Goal: Transaction & Acquisition: Purchase product/service

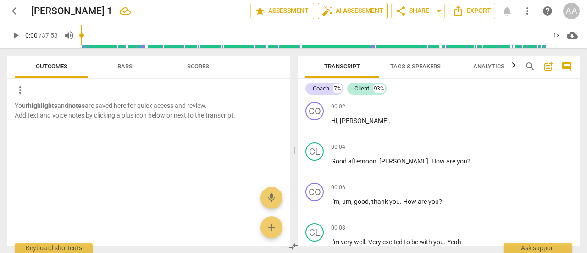
click at [335, 10] on span "auto_fix_high AI Assessment" at bounding box center [353, 11] width 62 height 11
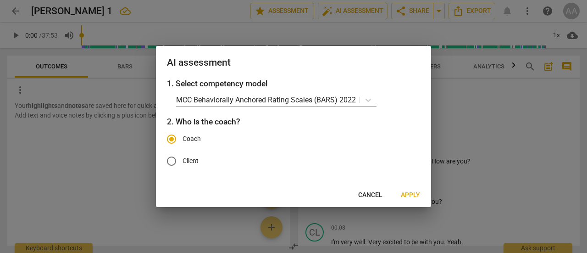
click at [411, 191] on span "Apply" at bounding box center [410, 194] width 19 height 9
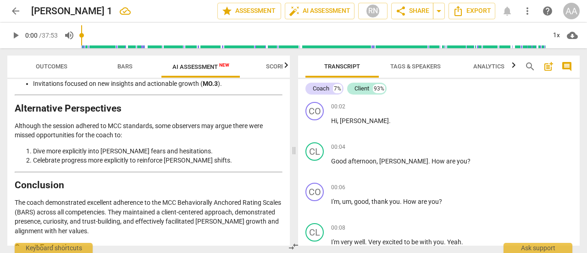
scroll to position [2189, 0]
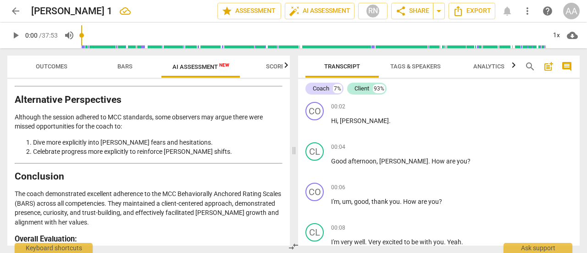
click at [54, 69] on span "Outcomes" at bounding box center [52, 66] width 32 height 7
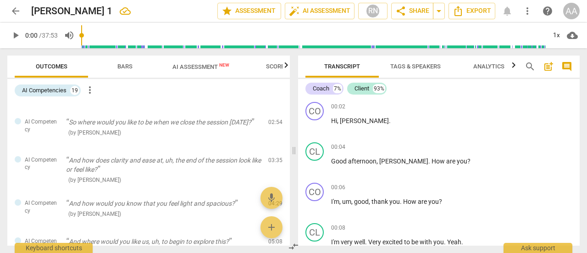
scroll to position [0, 0]
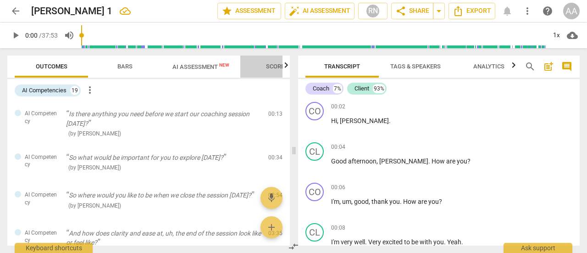
click at [278, 66] on span "Scores" at bounding box center [277, 66] width 22 height 7
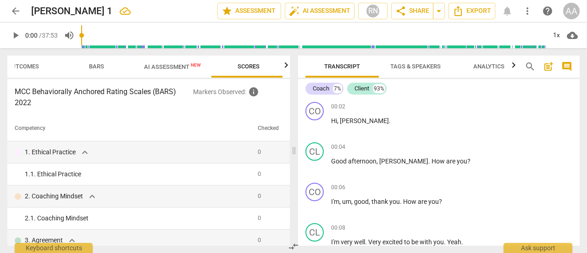
scroll to position [0, 31]
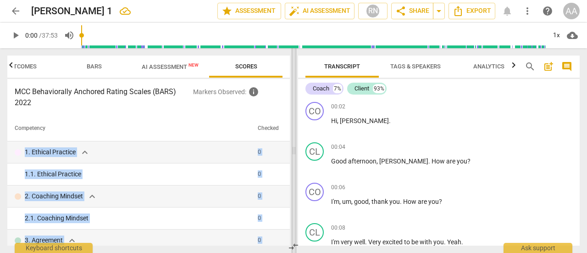
drag, startPoint x: 286, startPoint y: 120, endPoint x: 291, endPoint y: 150, distance: 30.6
click at [291, 150] on div "Outcomes Bars AI Assessment New Scores MCC Behaviorally Anchored Rating Scales …" at bounding box center [293, 150] width 587 height 205
click at [276, 112] on div "MCC Behaviorally Anchored Rating Scales (BARS) 2022 Markers Observed : info Com…" at bounding box center [148, 162] width 283 height 167
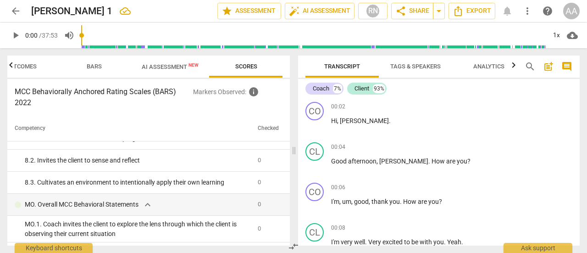
scroll to position [680, 0]
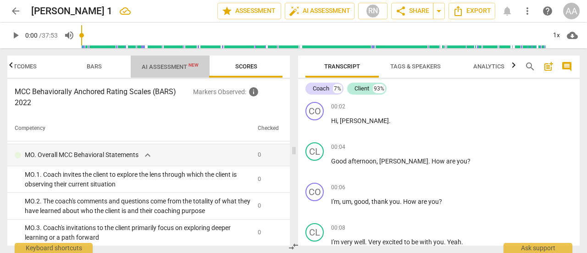
click at [167, 66] on span "AI Assessment New" at bounding box center [170, 66] width 57 height 7
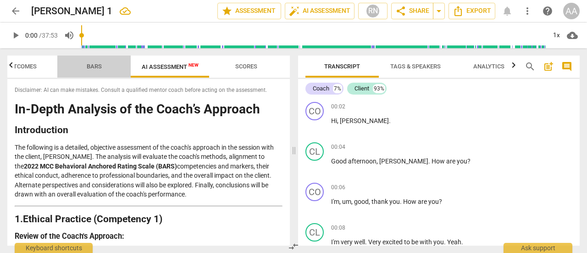
click at [98, 68] on span "Bars" at bounding box center [94, 66] width 15 height 7
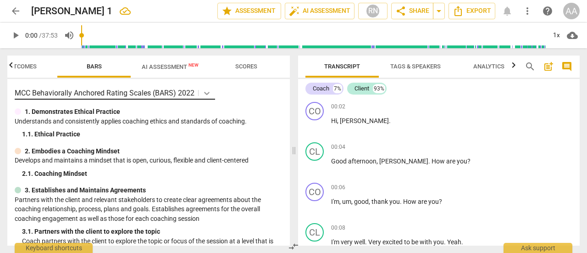
click at [208, 93] on icon at bounding box center [207, 93] width 6 height 3
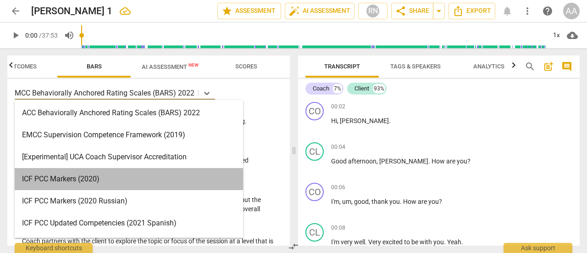
click at [127, 177] on div "ICF PCC Markers (2020)" at bounding box center [129, 179] width 229 height 22
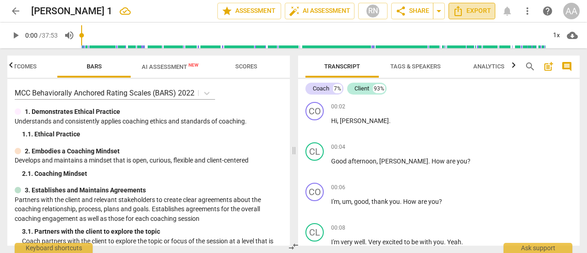
click at [476, 14] on span "Export" at bounding box center [472, 11] width 39 height 11
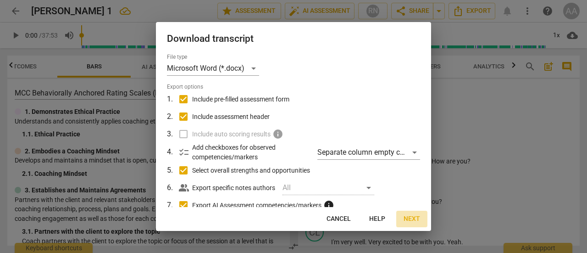
click at [411, 219] on span "Next" at bounding box center [412, 218] width 17 height 9
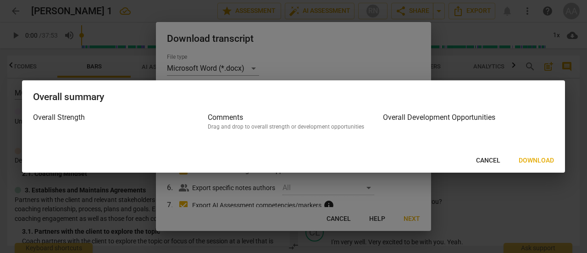
click at [537, 160] on span "Download" at bounding box center [536, 160] width 35 height 9
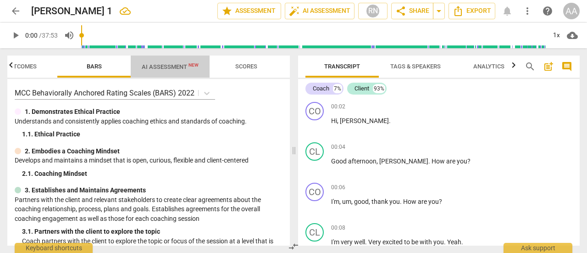
click at [173, 67] on span "AI Assessment New" at bounding box center [170, 66] width 57 height 7
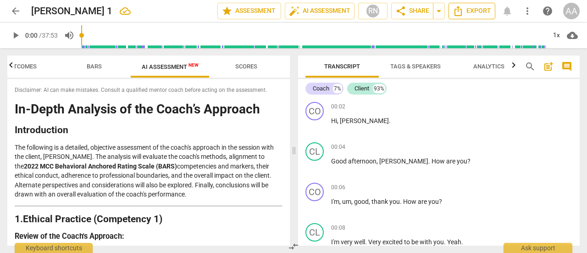
click at [480, 14] on span "Export" at bounding box center [472, 11] width 39 height 11
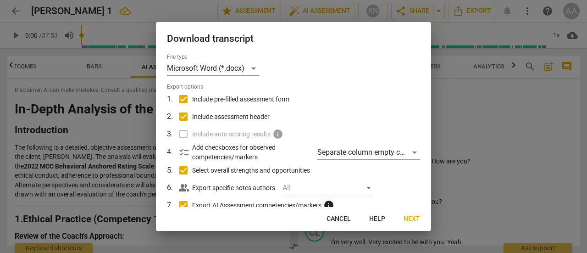
click at [185, 134] on label "Include auto scoring results info" at bounding box center [293, 133] width 241 height 17
click at [407, 149] on div "Separate column empty checkboxes" at bounding box center [369, 152] width 103 height 15
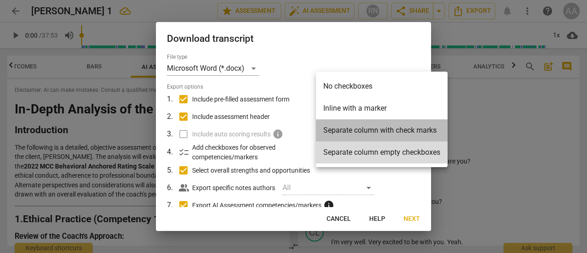
click at [397, 131] on li "Separate column with check marks" at bounding box center [382, 130] width 132 height 22
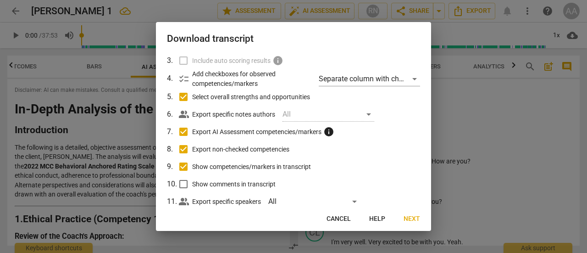
scroll to position [95, 0]
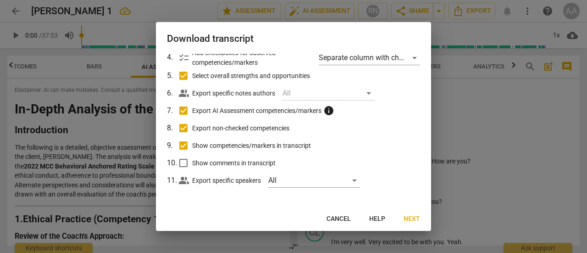
click at [185, 162] on input "Show comments in transcript" at bounding box center [183, 162] width 17 height 17
checkbox input "true"
click at [352, 93] on div "All" at bounding box center [329, 93] width 92 height 15
click at [414, 218] on span "Next" at bounding box center [412, 218] width 17 height 9
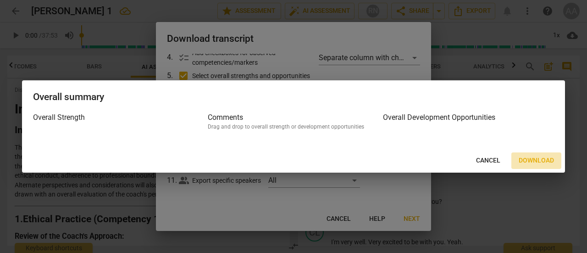
click at [544, 159] on span "Download" at bounding box center [536, 160] width 35 height 9
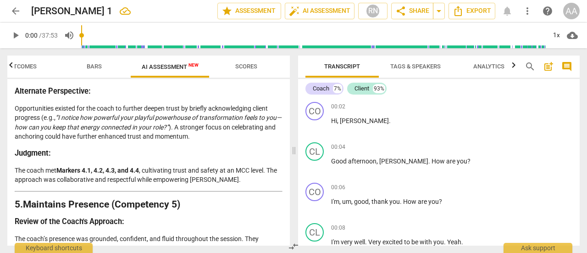
scroll to position [1086, 0]
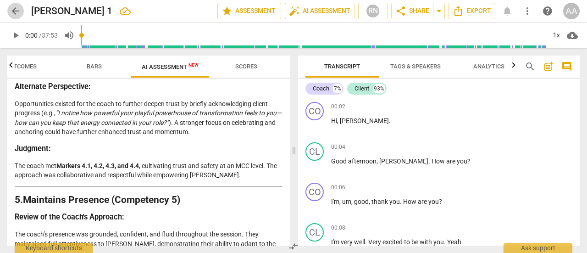
click at [15, 9] on span "arrow_back" at bounding box center [15, 11] width 11 height 11
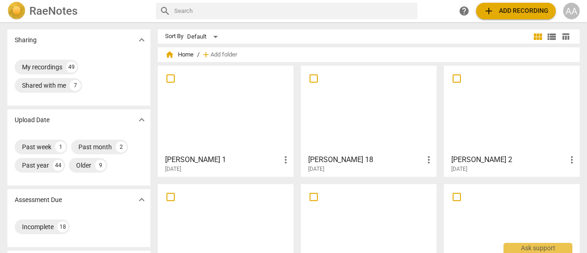
click at [284, 162] on span "more_vert" at bounding box center [285, 159] width 11 height 11
click at [243, 130] on div at bounding box center [293, 126] width 587 height 253
click at [232, 124] on div at bounding box center [225, 109] width 129 height 81
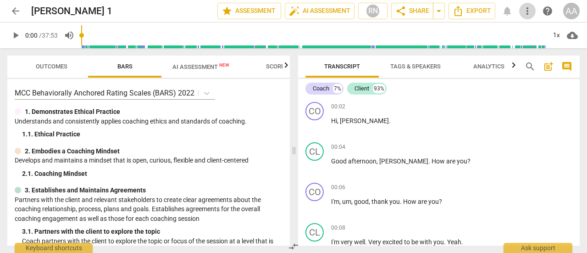
click at [532, 14] on span "more_vert" at bounding box center [527, 11] width 11 height 11
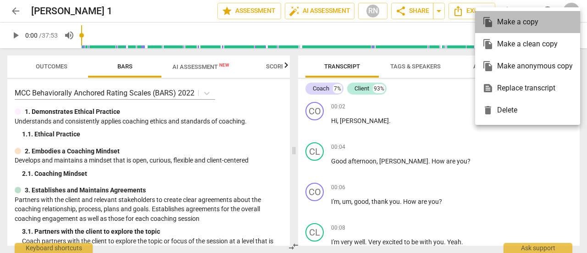
click at [521, 23] on div "file_copy Make a copy" at bounding box center [528, 22] width 90 height 22
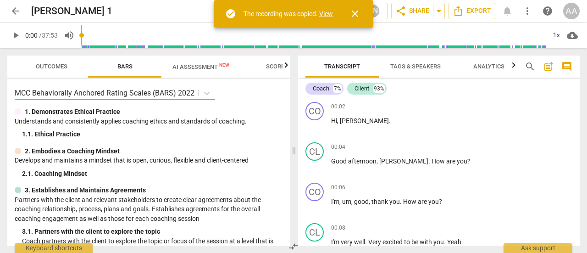
click at [12, 8] on span "arrow_back" at bounding box center [15, 11] width 11 height 11
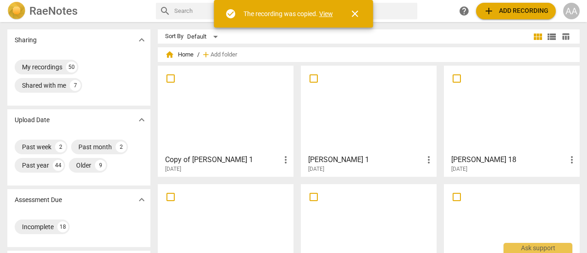
click at [242, 116] on div at bounding box center [225, 109] width 129 height 81
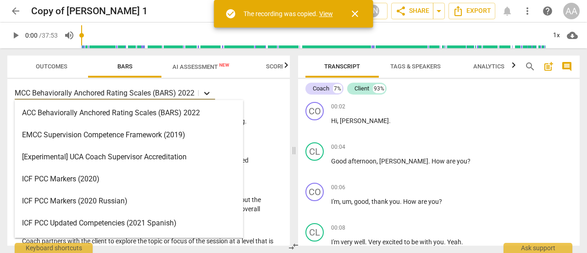
click at [205, 90] on icon at bounding box center [206, 93] width 9 height 9
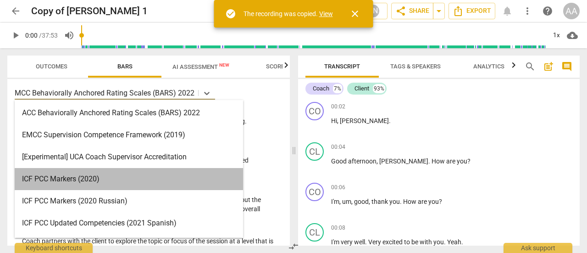
click at [99, 175] on div "ICF PCC Markers (2020)" at bounding box center [129, 179] width 229 height 22
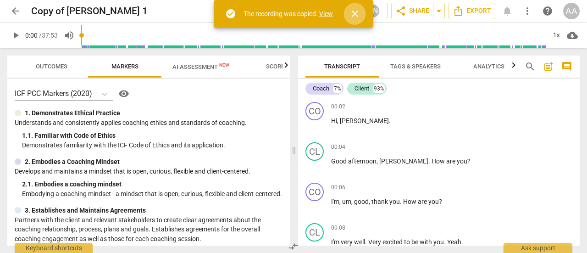
click at [358, 15] on span "close" at bounding box center [355, 13] width 11 height 11
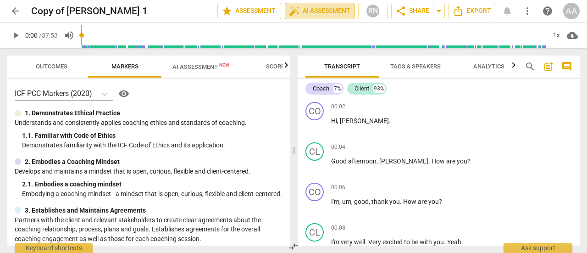
click at [332, 11] on span "auto_fix_high AI Assessment" at bounding box center [320, 11] width 62 height 11
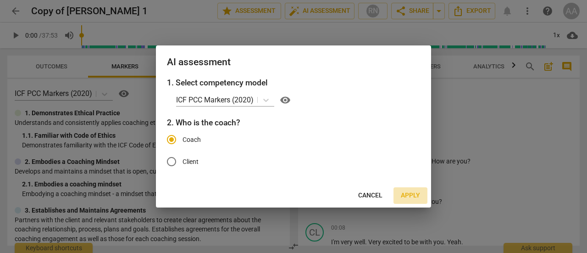
click at [412, 194] on span "Apply" at bounding box center [410, 195] width 19 height 9
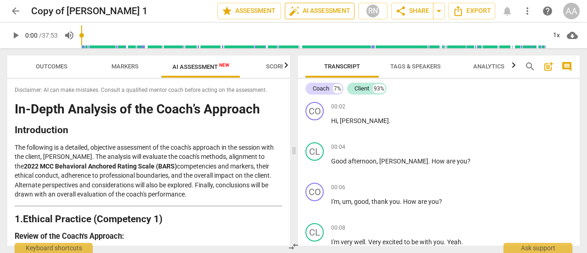
click at [323, 13] on span "auto_fix_high AI Assessment" at bounding box center [320, 11] width 62 height 11
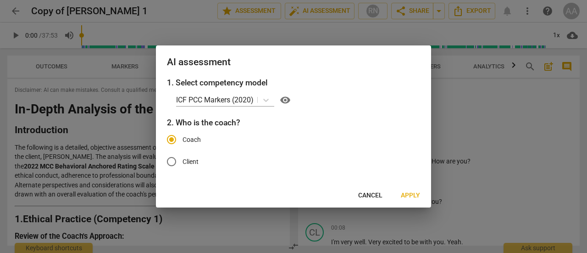
click at [417, 196] on span "Apply" at bounding box center [410, 195] width 19 height 9
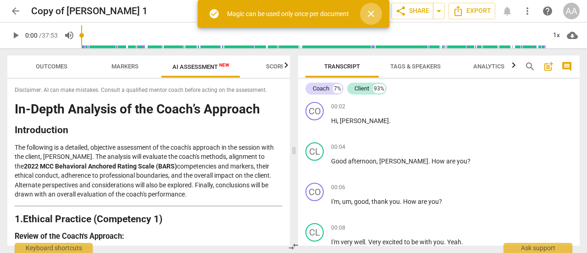
click at [376, 12] on span "close" at bounding box center [371, 13] width 11 height 11
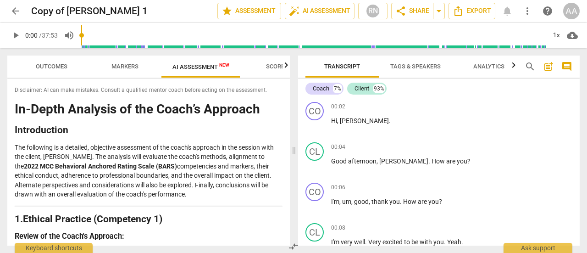
click at [272, 69] on span "Scores" at bounding box center [277, 66] width 22 height 7
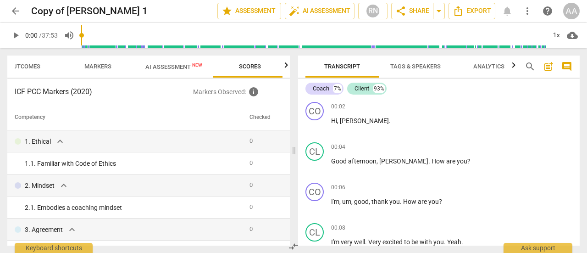
scroll to position [0, 31]
click at [17, 11] on span "arrow_back" at bounding box center [15, 11] width 11 height 11
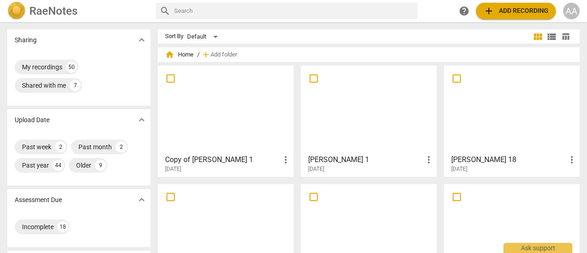
click at [285, 158] on span "more_vert" at bounding box center [285, 159] width 11 height 11
click at [292, 179] on li "Delete" at bounding box center [296, 182] width 35 height 22
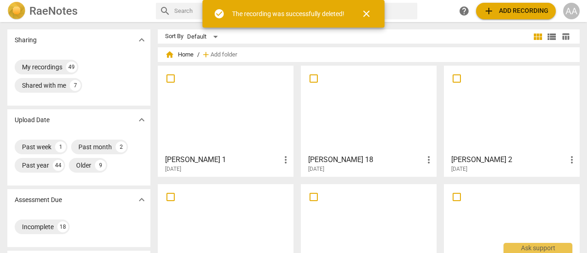
click at [225, 127] on div at bounding box center [225, 109] width 129 height 81
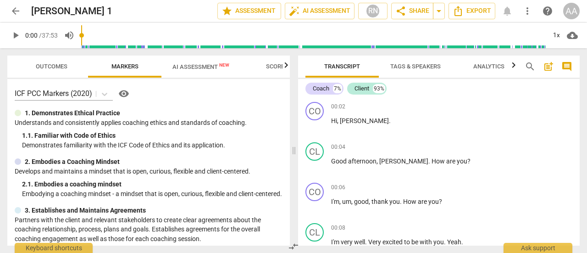
click at [207, 67] on span "AI Assessment New" at bounding box center [201, 66] width 57 height 7
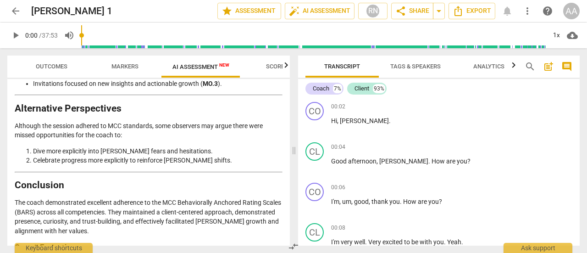
scroll to position [2189, 0]
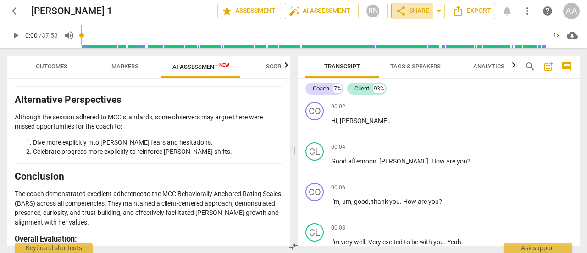
click at [420, 9] on span "share Share" at bounding box center [413, 11] width 34 height 11
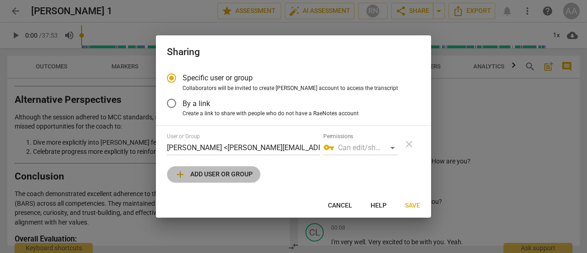
click at [234, 176] on span "add Add user or group" at bounding box center [214, 174] width 78 height 11
radio input "false"
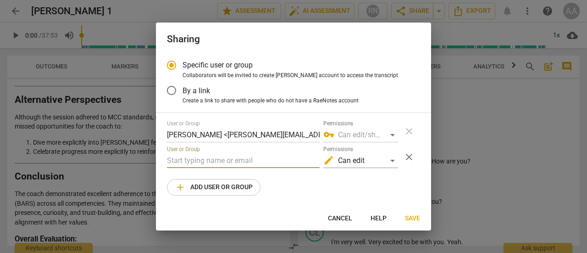
paste input "Tracy Clark <tracy@tracyclark.london>"
click at [207, 161] on input "Tracy Clark <tracy@tracyclark.london>" at bounding box center [243, 160] width 153 height 15
click at [252, 158] on input "tracy@tracyclark.london>" at bounding box center [243, 160] width 153 height 15
type input "tracy@tracyclark.london"
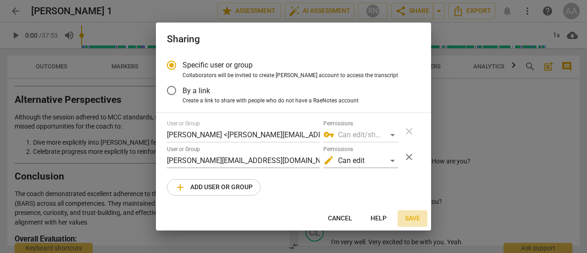
click at [415, 219] on span "Save" at bounding box center [412, 218] width 15 height 9
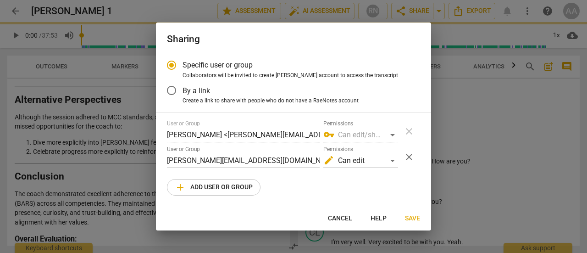
radio input "false"
type input "Tracy Clark <tracy@tracyclark.london>"
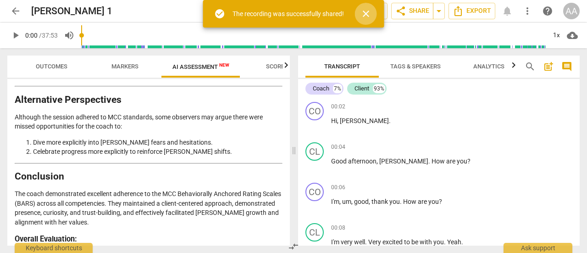
click at [367, 12] on span "close" at bounding box center [366, 13] width 11 height 11
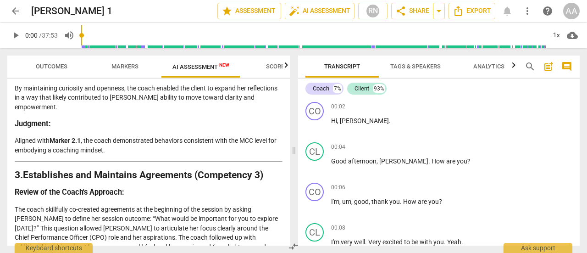
scroll to position [0, 0]
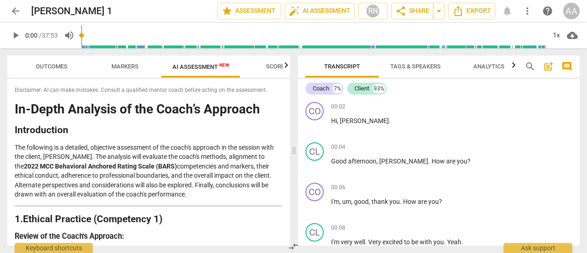
click at [17, 7] on span "arrow_back" at bounding box center [15, 11] width 11 height 11
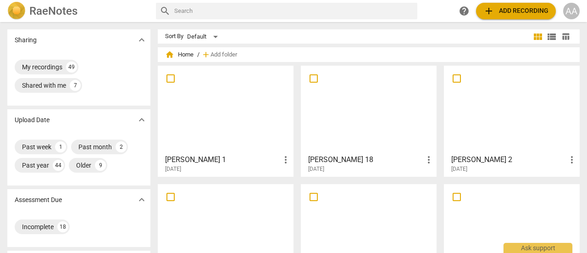
click at [393, 136] on div at bounding box center [368, 109] width 129 height 81
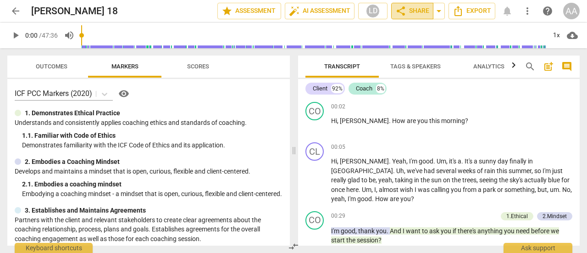
click at [420, 10] on span "share Share" at bounding box center [413, 11] width 34 height 11
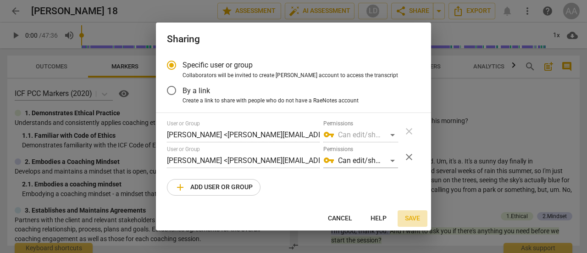
click at [414, 220] on span "Save" at bounding box center [412, 218] width 15 height 9
radio input "false"
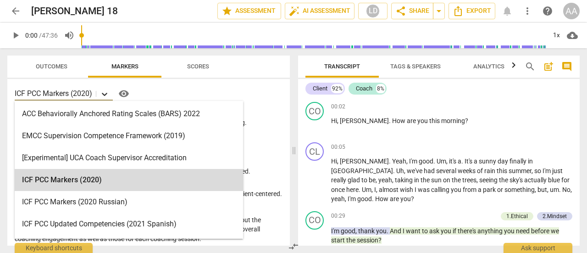
click at [109, 93] on icon at bounding box center [104, 94] width 9 height 9
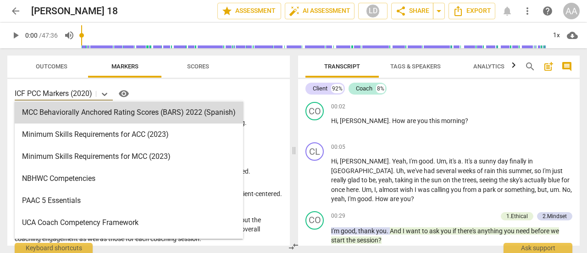
scroll to position [246, 0]
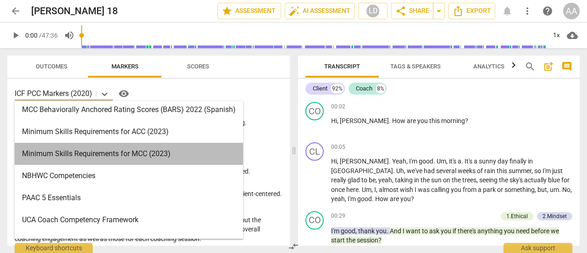
click at [155, 156] on div "Minimum Skills Requirements for MCC (2023)" at bounding box center [129, 154] width 229 height 22
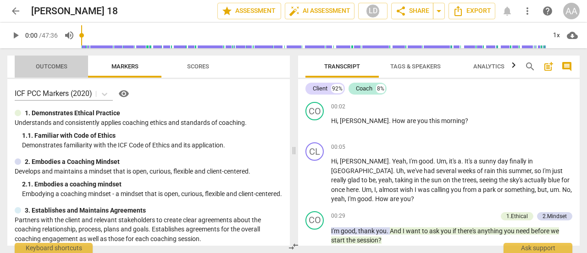
click at [49, 63] on span "Outcomes" at bounding box center [52, 66] width 32 height 7
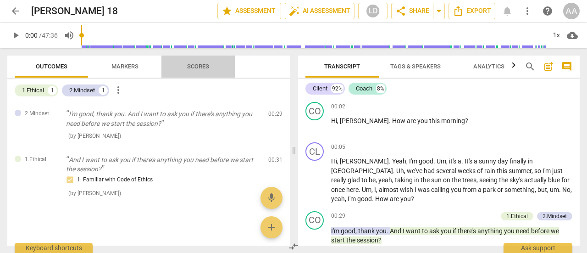
click at [201, 64] on span "Scores" at bounding box center [198, 66] width 22 height 7
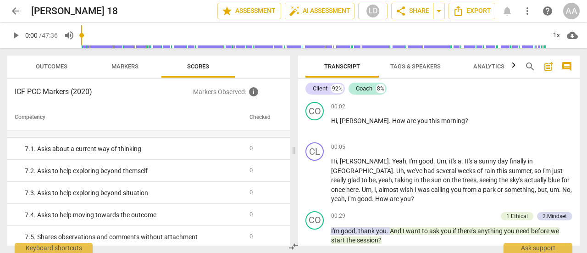
scroll to position [0, 0]
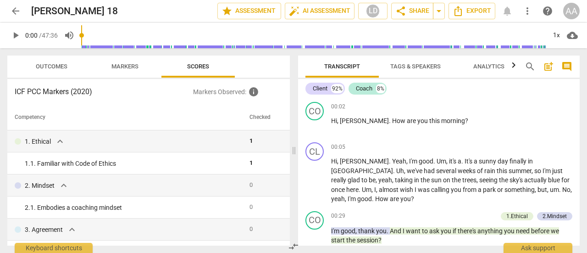
click at [95, 91] on h3 "ICF PCC Markers (2020)" at bounding box center [104, 91] width 179 height 11
click at [90, 92] on h3 "ICF PCC Markers (2020)" at bounding box center [104, 91] width 179 height 11
click at [17, 10] on span "arrow_back" at bounding box center [15, 11] width 11 height 11
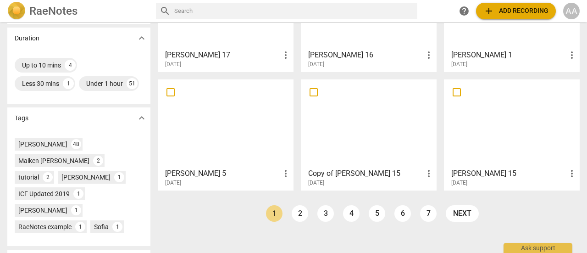
scroll to position [224, 0]
click at [397, 137] on div at bounding box center [368, 122] width 129 height 81
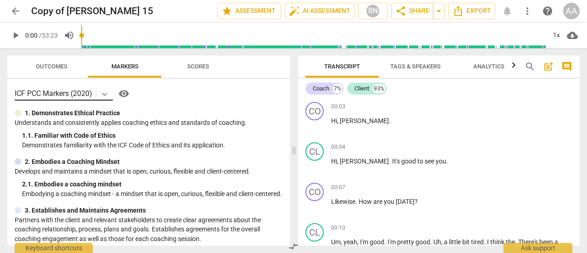
click at [106, 91] on icon at bounding box center [104, 94] width 9 height 9
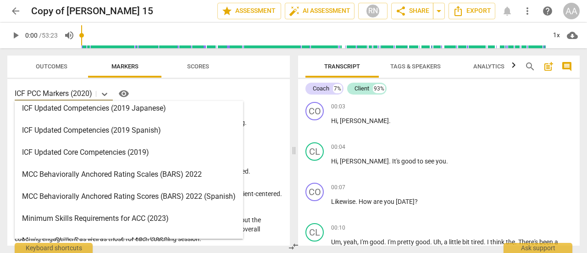
scroll to position [162, 0]
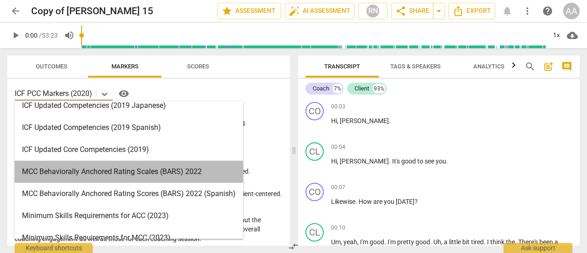
click at [191, 172] on div "MCC Behaviorally Anchored Rating Scales (BARS) 2022" at bounding box center [129, 172] width 229 height 22
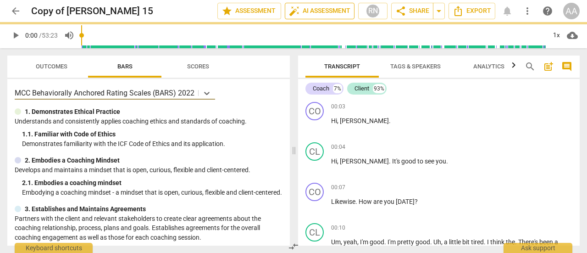
click at [334, 14] on span "auto_fix_high AI Assessment" at bounding box center [320, 11] width 62 height 11
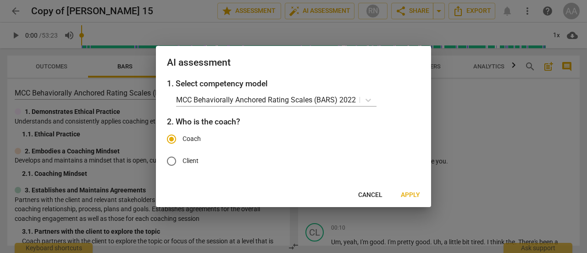
click at [411, 192] on span "Apply" at bounding box center [410, 194] width 19 height 9
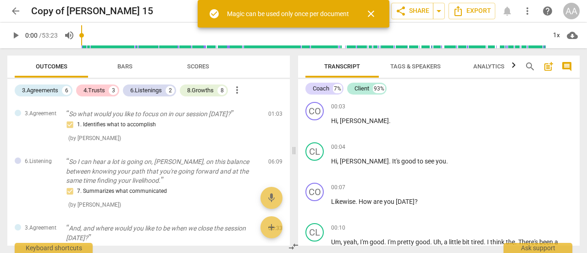
click at [375, 14] on span "close" at bounding box center [371, 13] width 11 height 11
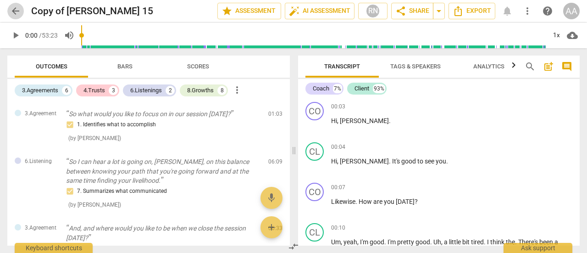
click at [19, 12] on span "arrow_back" at bounding box center [15, 11] width 11 height 11
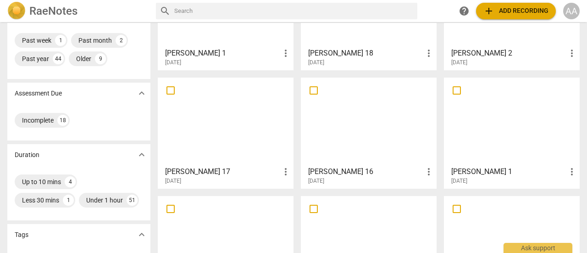
scroll to position [112, 0]
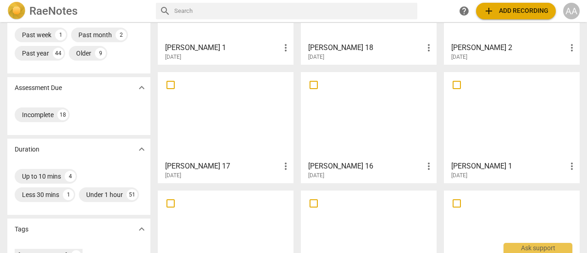
click at [263, 124] on div at bounding box center [225, 115] width 129 height 81
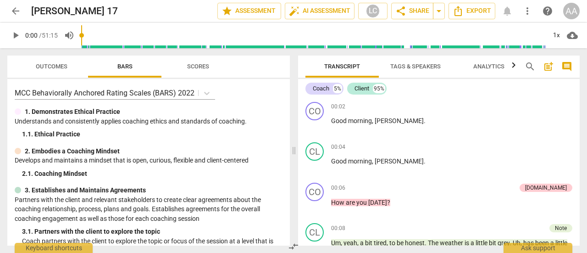
click at [61, 67] on span "Outcomes" at bounding box center [52, 66] width 32 height 7
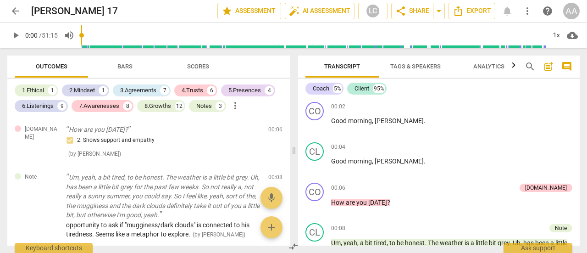
click at [18, 11] on span "arrow_back" at bounding box center [15, 11] width 11 height 11
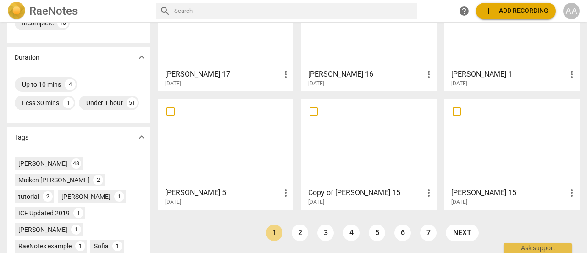
scroll to position [208, 0]
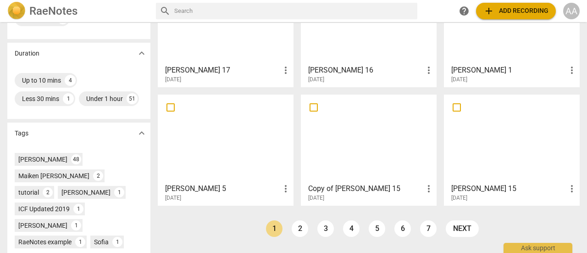
click at [411, 184] on h3 "Copy of Victor-Angelica 15" at bounding box center [365, 188] width 115 height 11
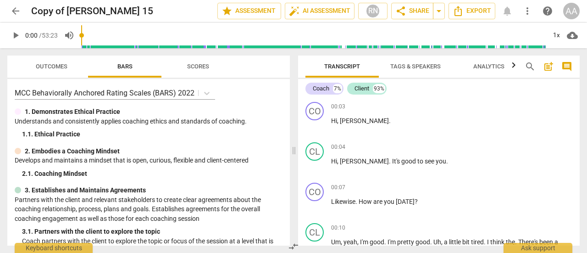
click at [62, 63] on span "Outcomes" at bounding box center [52, 66] width 32 height 7
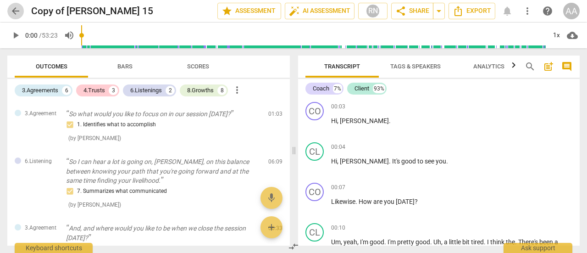
click at [13, 14] on span "arrow_back" at bounding box center [15, 11] width 11 height 11
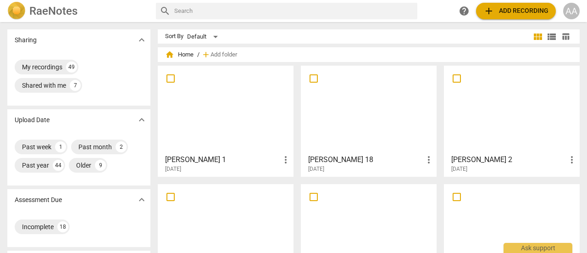
click at [499, 14] on span "add Add recording" at bounding box center [516, 11] width 65 height 11
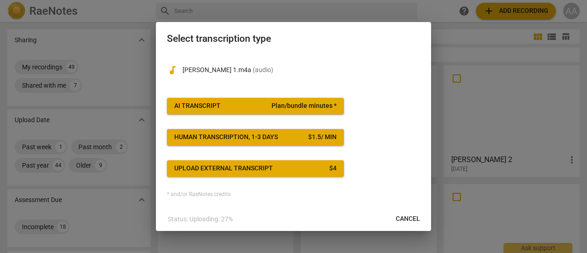
click at [235, 111] on button "AI Transcript Plan/bundle minutes *" at bounding box center [255, 106] width 177 height 17
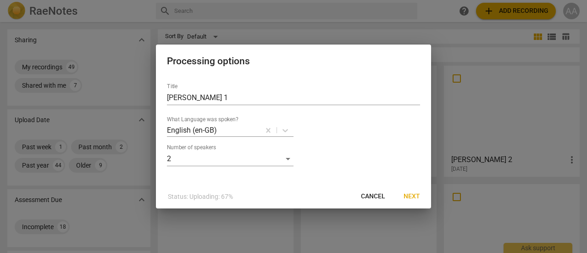
click at [411, 200] on span "Next" at bounding box center [412, 196] width 17 height 9
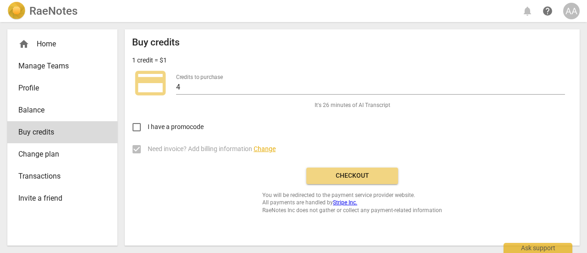
click at [377, 179] on span "Checkout" at bounding box center [352, 175] width 77 height 9
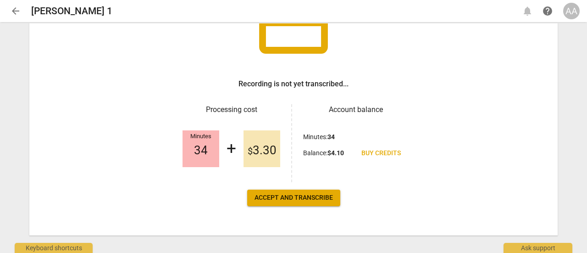
scroll to position [109, 0]
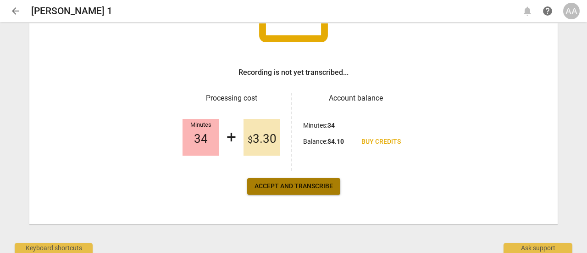
click at [315, 189] on span "Accept and transcribe" at bounding box center [294, 186] width 78 height 9
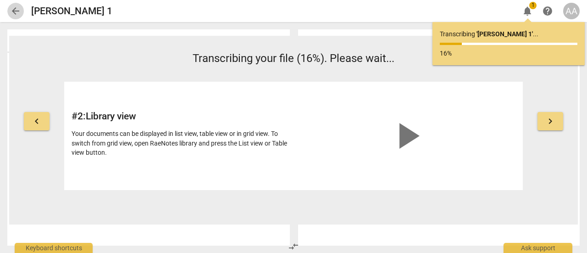
click at [16, 8] on span "arrow_back" at bounding box center [15, 11] width 11 height 11
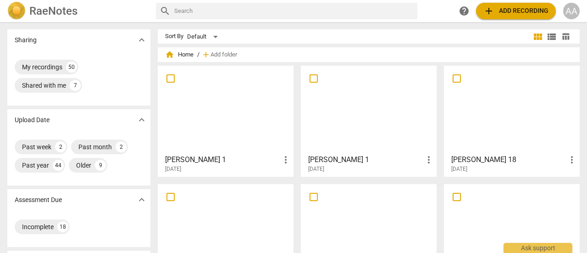
click at [245, 139] on div at bounding box center [225, 109] width 129 height 81
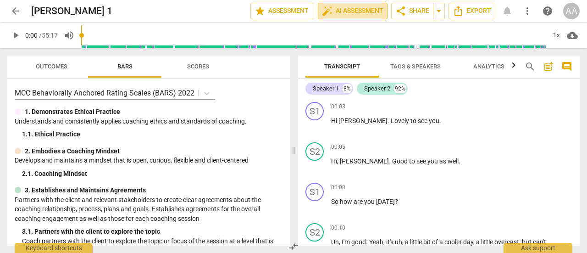
click at [341, 11] on span "auto_fix_high AI Assessment" at bounding box center [353, 11] width 62 height 11
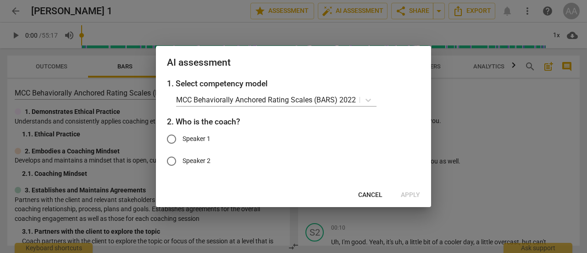
click at [471, 115] on div at bounding box center [293, 126] width 587 height 253
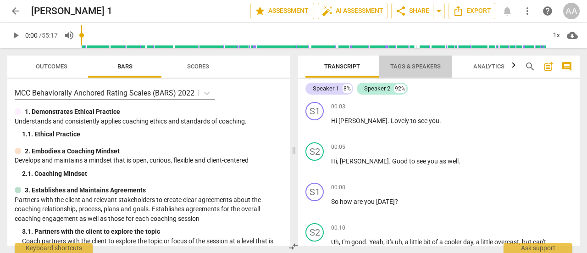
click at [434, 70] on span "Tags & Speakers" at bounding box center [416, 66] width 50 height 7
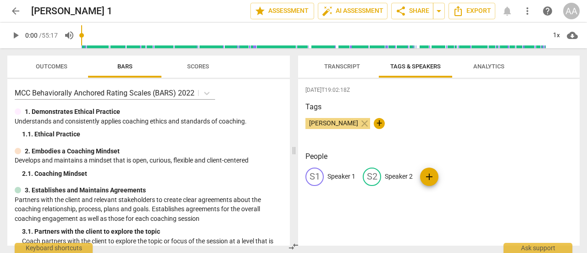
click at [355, 174] on p "Speaker 1" at bounding box center [342, 177] width 28 height 10
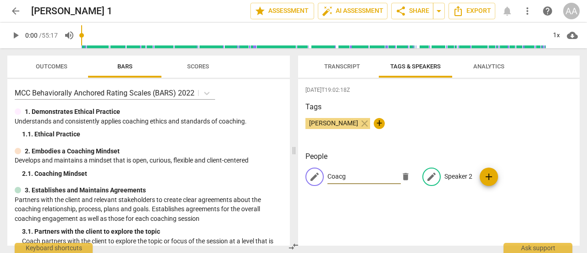
type input "Coacg"
click at [455, 173] on p "Speaker 2" at bounding box center [459, 177] width 28 height 10
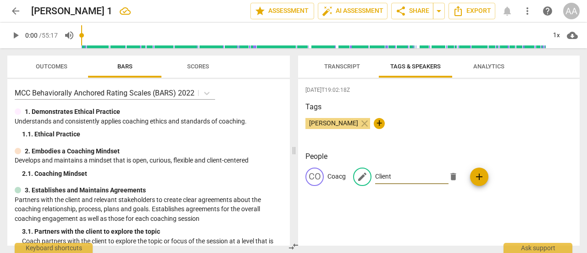
type input "Client"
click at [478, 219] on div "2025-08-29T19:02:18Z Tags Angelica Adamski close + People CO Coacg edit Client …" at bounding box center [439, 162] width 282 height 167
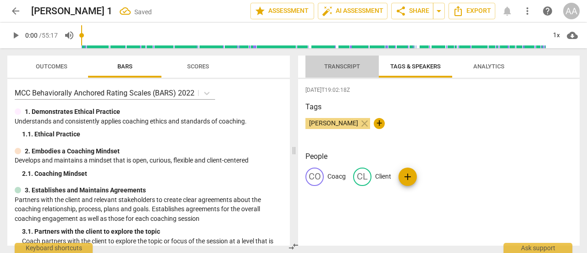
click at [348, 65] on span "Transcript" at bounding box center [343, 66] width 36 height 7
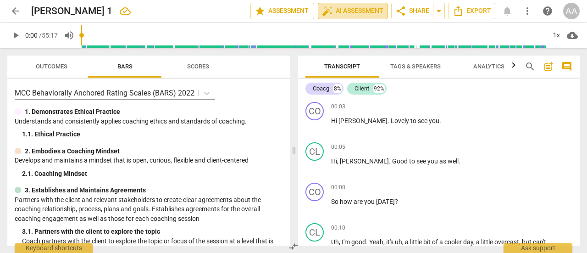
click at [349, 11] on span "auto_fix_high AI Assessment" at bounding box center [353, 11] width 62 height 11
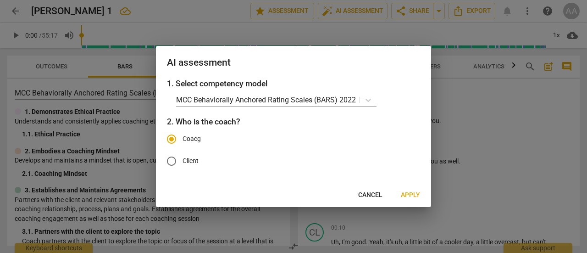
click at [473, 159] on div at bounding box center [293, 126] width 587 height 253
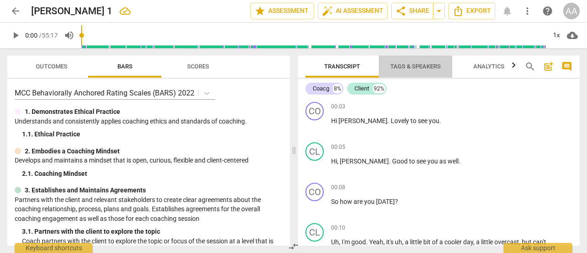
click at [424, 64] on span "Tags & Speakers" at bounding box center [416, 66] width 50 height 7
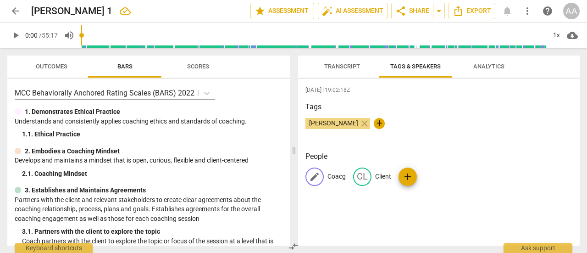
click at [343, 173] on p "Coacg" at bounding box center [337, 177] width 18 height 10
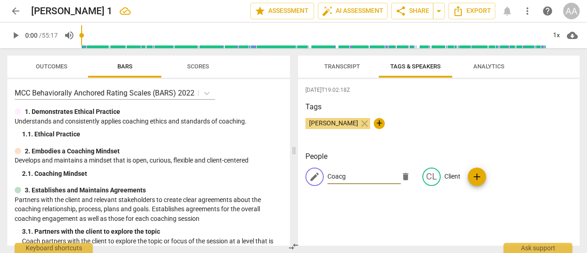
click at [350, 174] on input "Coacg" at bounding box center [364, 176] width 73 height 15
type input "Coach"
click at [358, 206] on div "2025-08-29T19:02:18Z Tags Angelica Adamski close + People edit Coach delete CL …" at bounding box center [439, 162] width 282 height 167
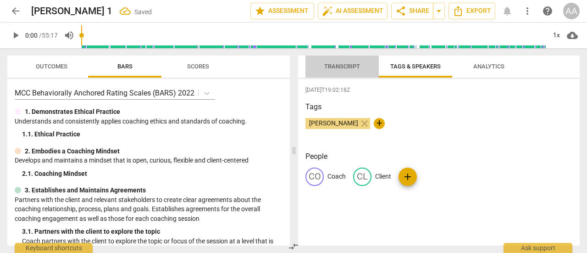
click at [341, 69] on span "Transcript" at bounding box center [343, 66] width 36 height 7
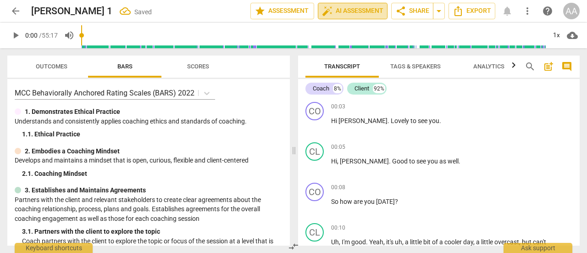
click at [350, 15] on span "auto_fix_high AI Assessment" at bounding box center [353, 11] width 62 height 11
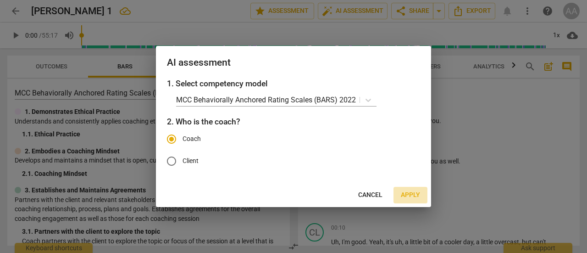
click at [408, 192] on span "Apply" at bounding box center [410, 194] width 19 height 9
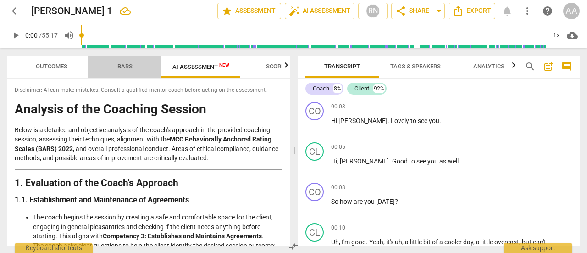
click at [121, 66] on span "Bars" at bounding box center [124, 66] width 15 height 7
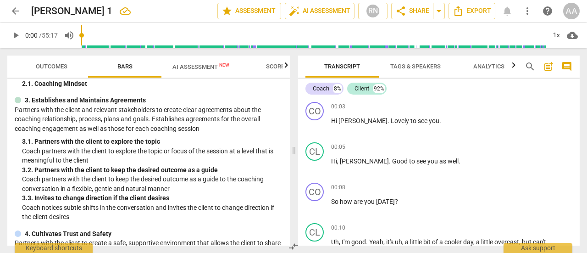
scroll to position [92, 0]
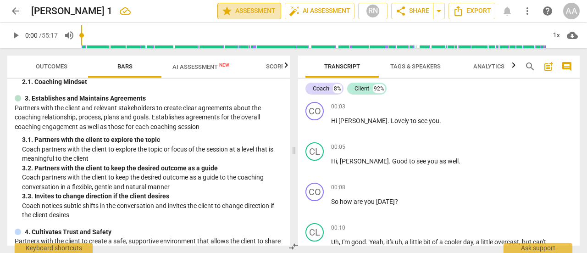
click at [255, 9] on span "star Assessment" at bounding box center [250, 11] width 56 height 11
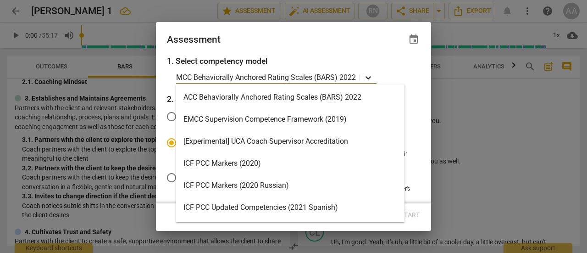
click at [370, 74] on icon at bounding box center [368, 77] width 9 height 9
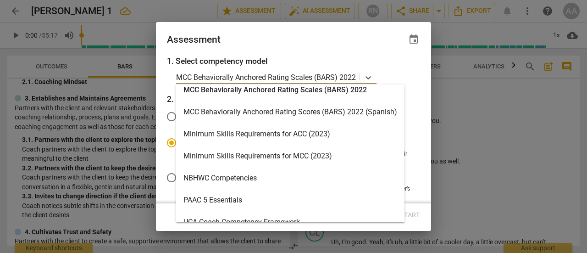
scroll to position [229, 0]
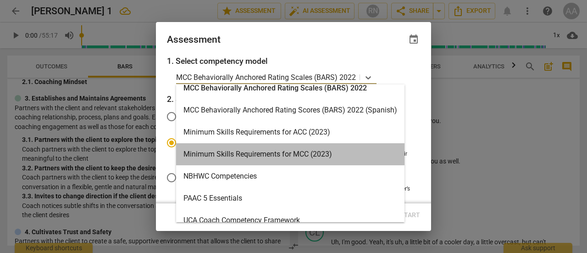
click at [326, 157] on div "Minimum Skills Requirements for MCC (2023)" at bounding box center [290, 154] width 229 height 22
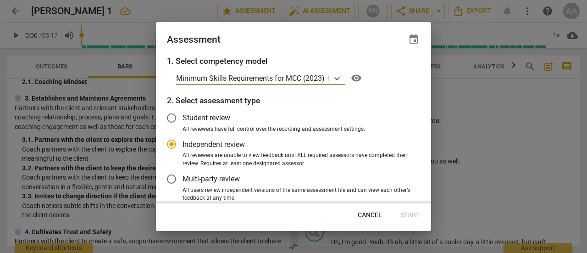
radio input "false"
click at [172, 117] on input "Student review" at bounding box center [172, 118] width 22 height 22
radio input "false"
click at [173, 178] on input "Multi-party review" at bounding box center [172, 179] width 22 height 22
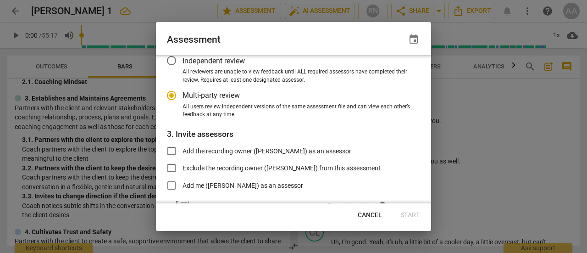
scroll to position [92, 0]
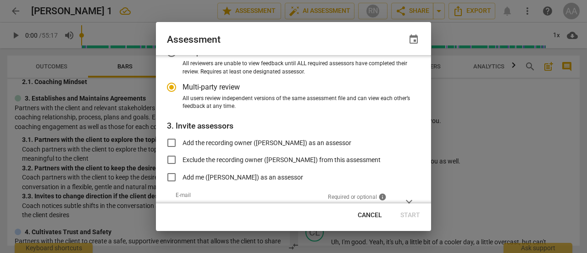
click at [428, 89] on div "1. Select competency model Minimum Skills Requirements for MCC (2023) visibilit…" at bounding box center [293, 129] width 275 height 148
click at [427, 87] on div "1. Select competency model Minimum Skills Requirements for MCC (2023) visibilit…" at bounding box center [293, 129] width 275 height 148
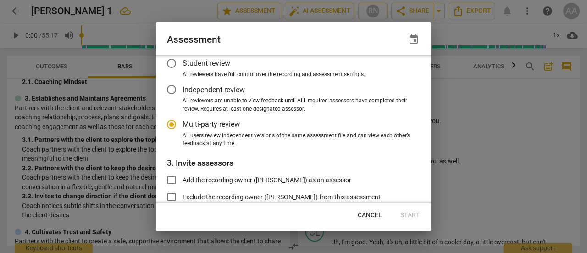
scroll to position [49, 0]
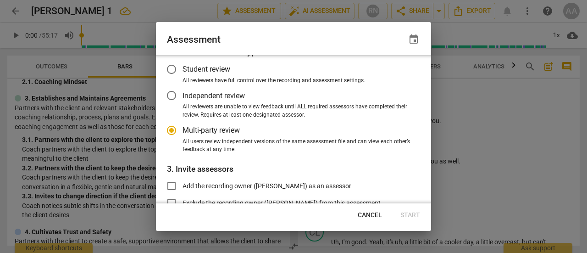
radio input "false"
click at [171, 96] on input "Independent review" at bounding box center [172, 95] width 22 height 22
radio input "false"
click at [170, 184] on input "Add the recording owner (Angelica Adamski) as an assessor" at bounding box center [172, 186] width 22 height 22
checkbox input "true"
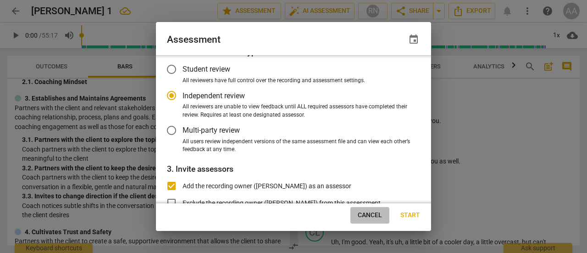
click at [371, 213] on span "Cancel" at bounding box center [370, 215] width 24 height 9
radio input "false"
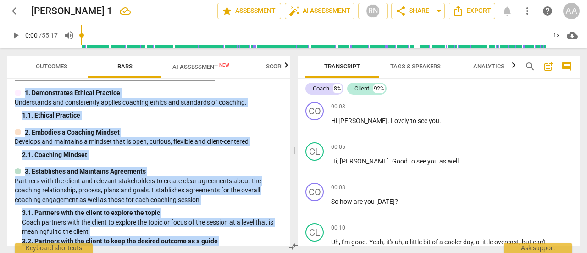
scroll to position [0, 0]
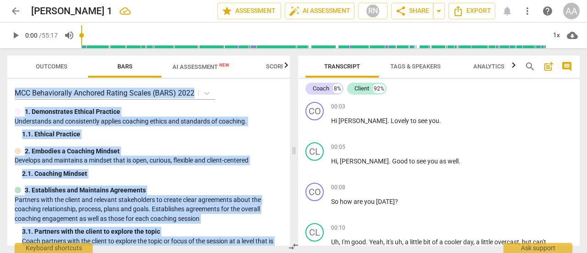
drag, startPoint x: 67, startPoint y: 233, endPoint x: 0, endPoint y: 79, distance: 167.7
click at [0, 79] on div "Outcomes Bars AI Assessment New Scores MCC Behaviorally Anchored Rating Scales …" at bounding box center [147, 150] width 294 height 205
click at [189, 62] on span "AI Assessment New" at bounding box center [201, 67] width 79 height 14
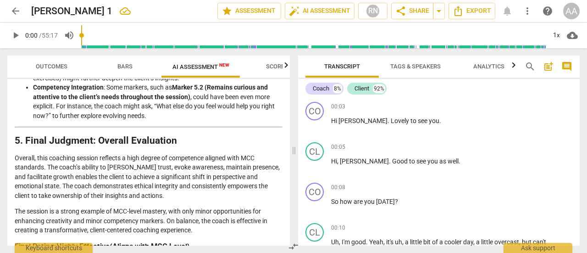
scroll to position [1279, 0]
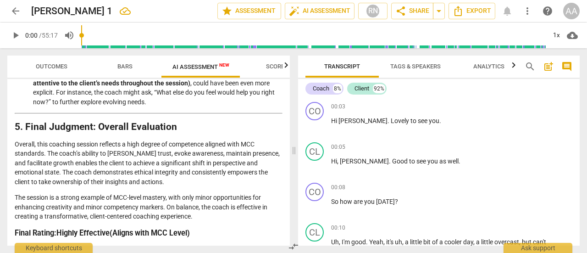
drag, startPoint x: 16, startPoint y: 106, endPoint x: 246, endPoint y: 247, distance: 270.3
click at [246, 247] on div "Outcomes Bars AI Assessment New Scores Disclaimer: AI can make mistakes. Consul…" at bounding box center [147, 150] width 294 height 205
copy div "Analysis of the Coaching Session Below is a detailed and objective analysis of …"
click at [15, 12] on span "arrow_back" at bounding box center [15, 11] width 11 height 11
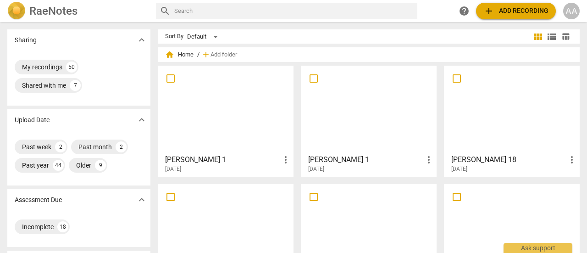
click at [233, 120] on div at bounding box center [225, 109] width 129 height 81
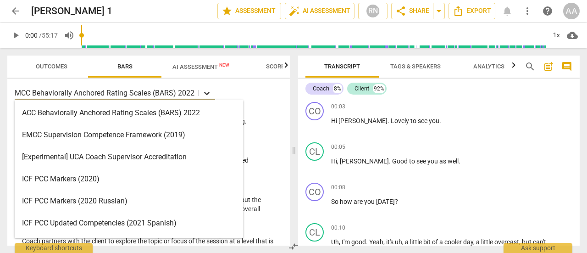
click at [205, 91] on icon at bounding box center [206, 93] width 9 height 9
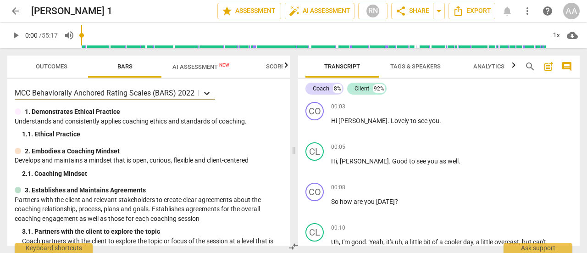
click at [205, 91] on icon at bounding box center [206, 93] width 9 height 9
click at [16, 7] on span "arrow_back" at bounding box center [15, 11] width 11 height 11
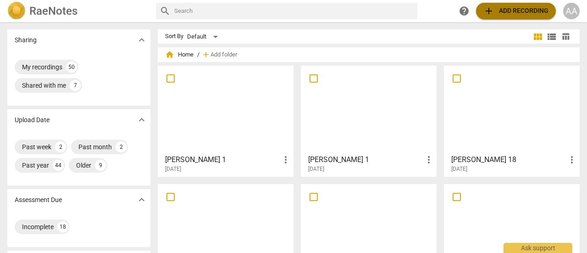
click at [511, 9] on span "add Add recording" at bounding box center [516, 11] width 65 height 11
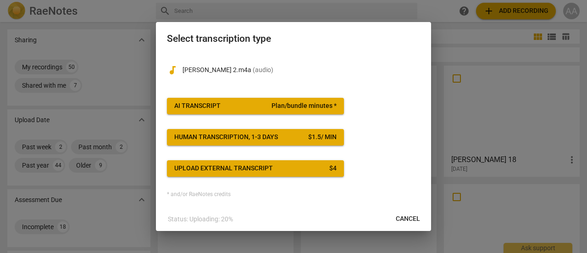
click at [239, 111] on button "AI Transcript Plan/bundle minutes *" at bounding box center [255, 106] width 177 height 17
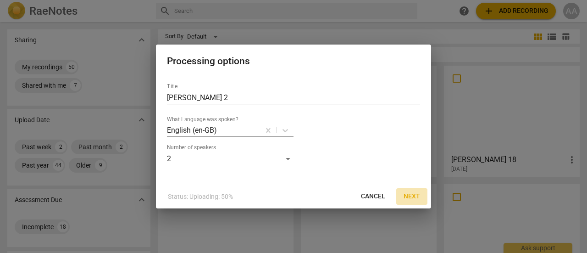
click at [413, 193] on span "Next" at bounding box center [412, 196] width 17 height 9
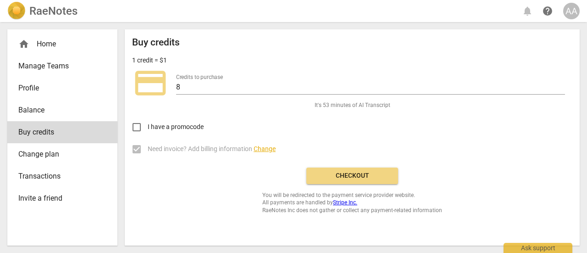
click at [367, 177] on span "Checkout" at bounding box center [352, 175] width 77 height 9
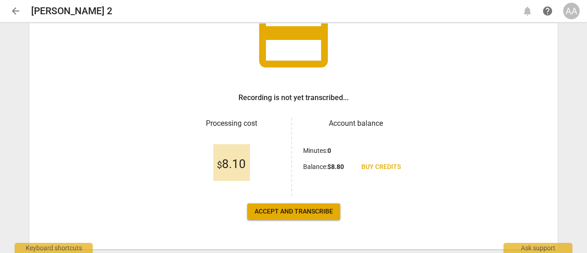
scroll to position [108, 0]
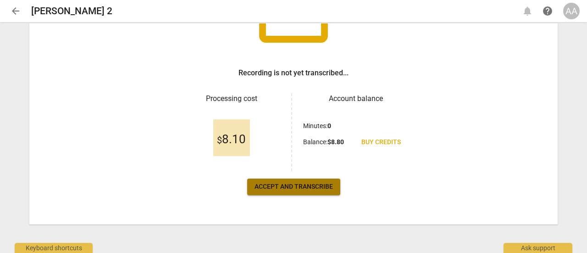
click at [308, 181] on button "Accept and transcribe" at bounding box center [293, 187] width 93 height 17
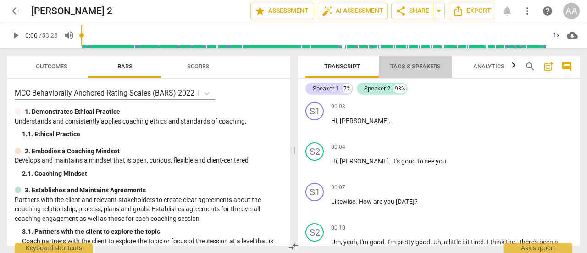
click at [405, 66] on span "Tags & Speakers" at bounding box center [416, 66] width 50 height 7
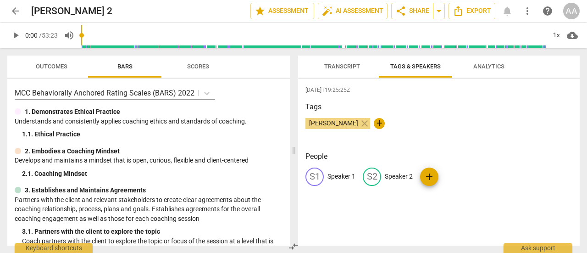
click at [355, 172] on p "Speaker 1" at bounding box center [342, 177] width 28 height 10
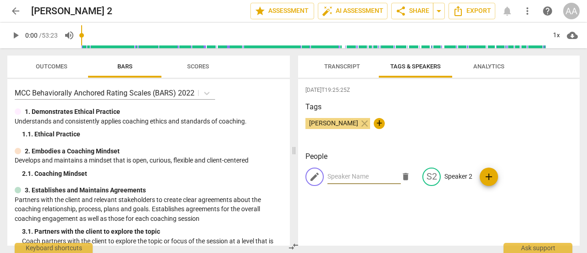
click at [359, 173] on input "text" at bounding box center [364, 176] width 73 height 15
type input "Coach"
click at [450, 180] on p "Speaker 2" at bounding box center [459, 177] width 28 height 10
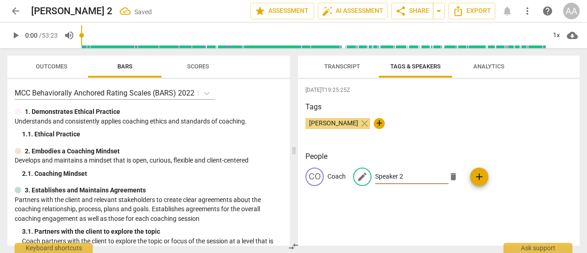
click at [415, 175] on input "Speaker 2" at bounding box center [411, 176] width 73 height 15
type input "S"
type input "Client"
click at [405, 217] on div "2025-08-29T19:25:25Z Tags Angelica Adamski close + People CO Coach edit Client …" at bounding box center [439, 162] width 282 height 167
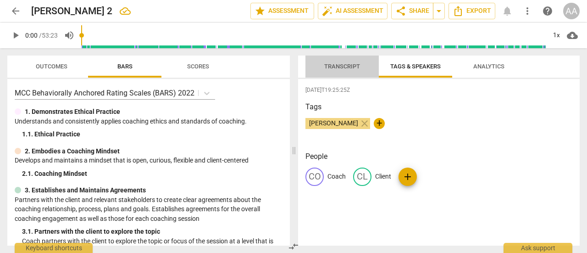
click at [345, 62] on span "Transcript" at bounding box center [342, 67] width 58 height 12
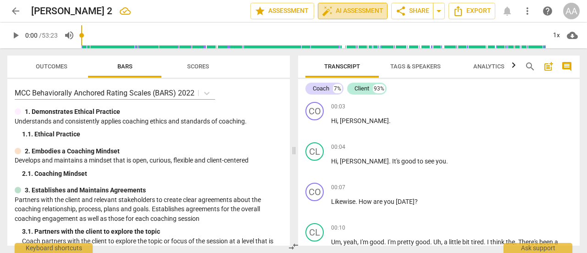
click at [352, 13] on span "auto_fix_high AI Assessment" at bounding box center [353, 11] width 62 height 11
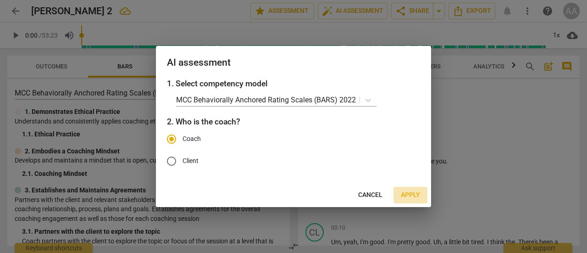
click at [412, 192] on span "Apply" at bounding box center [410, 194] width 19 height 9
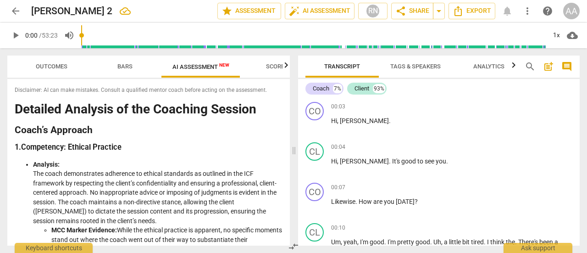
scroll to position [47, 0]
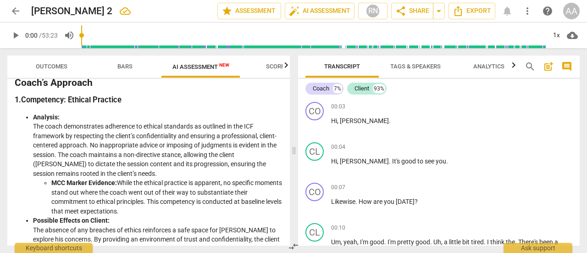
click at [271, 66] on span "Scores" at bounding box center [277, 66] width 22 height 7
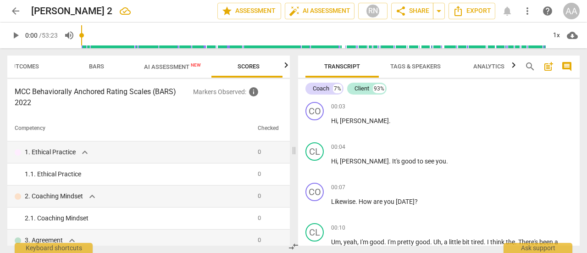
scroll to position [0, 31]
click at [32, 69] on span "Outcomes" at bounding box center [21, 66] width 32 height 7
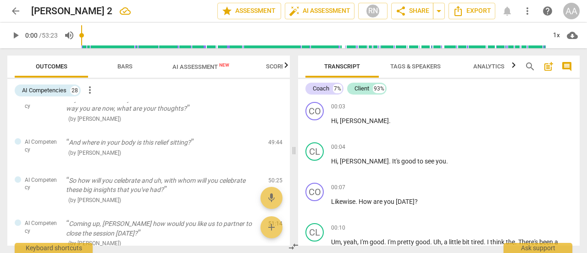
scroll to position [1045, 0]
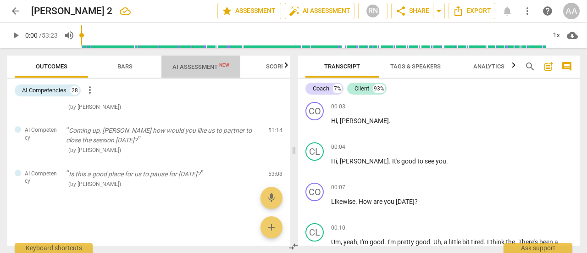
click at [195, 71] on span "AI Assessment New" at bounding box center [201, 67] width 79 height 14
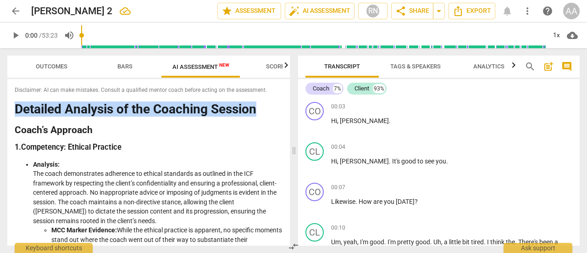
drag, startPoint x: 290, startPoint y: 85, endPoint x: 291, endPoint y: 97, distance: 11.9
click at [291, 97] on div "Outcomes Bars AI Assessment New Scores Disclaimer: AI can make mistakes. Consul…" at bounding box center [147, 150] width 294 height 205
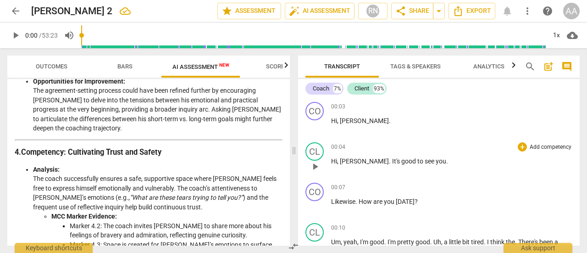
scroll to position [695, 0]
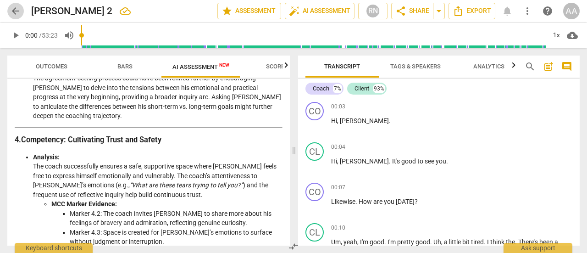
click at [17, 14] on span "arrow_back" at bounding box center [15, 11] width 11 height 11
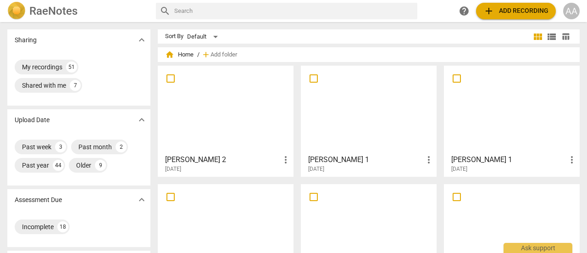
click at [479, 134] on div at bounding box center [512, 109] width 129 height 81
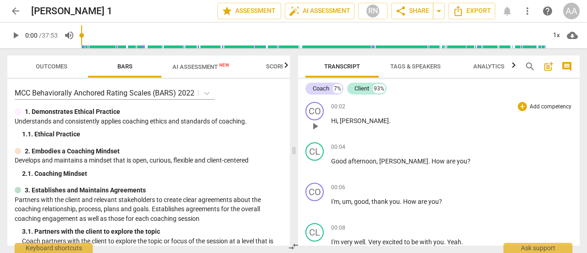
drag, startPoint x: 289, startPoint y: 77, endPoint x: 300, endPoint y: 117, distance: 41.9
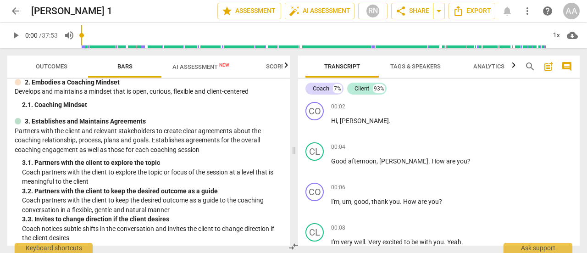
click at [200, 70] on span "AI Assessment New" at bounding box center [201, 66] width 57 height 7
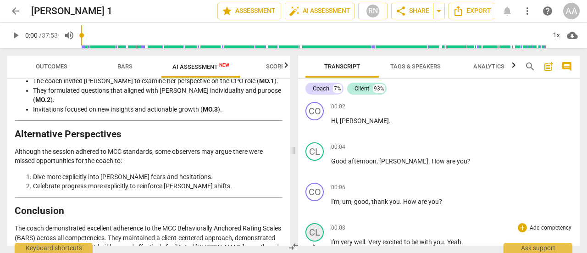
scroll to position [2176, 0]
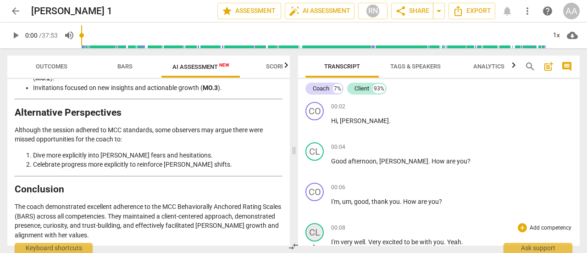
click at [318, 237] on div "CL" at bounding box center [315, 232] width 18 height 18
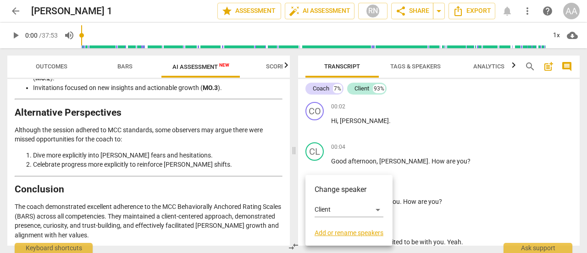
drag, startPoint x: 289, startPoint y: 238, endPoint x: 289, endPoint y: 245, distance: 6.9
click at [289, 245] on div at bounding box center [293, 126] width 587 height 253
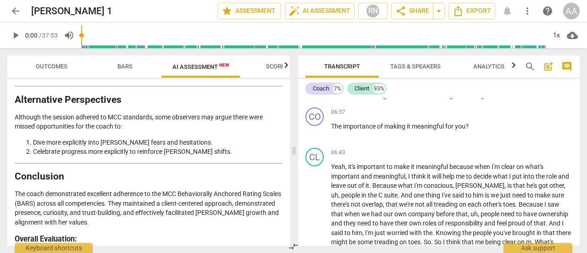
scroll to position [1040, 0]
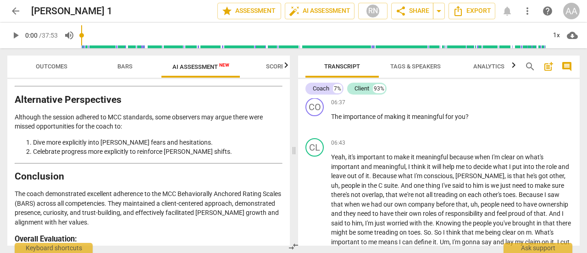
click at [586, 138] on div "Transcript Tags & Speakers Analytics search post_add comment Coach 7% Client 93…" at bounding box center [441, 150] width 293 height 205
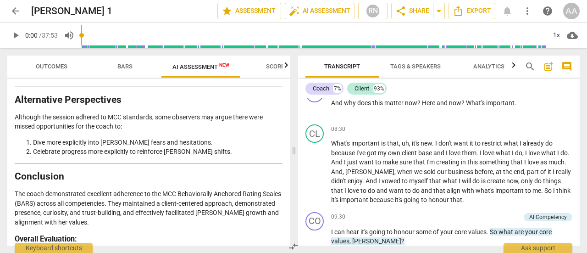
scroll to position [1266, 0]
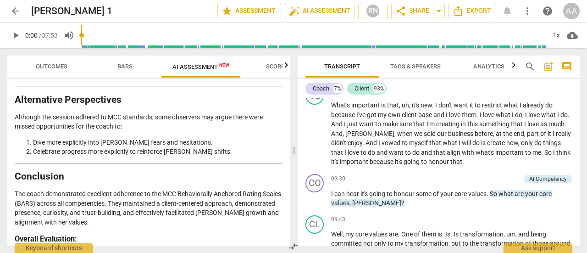
click at [578, 145] on div "CO play_arrow pause 00:02 + Add competency keyboard_arrow_right Hi , Tracy . CL…" at bounding box center [439, 171] width 282 height 147
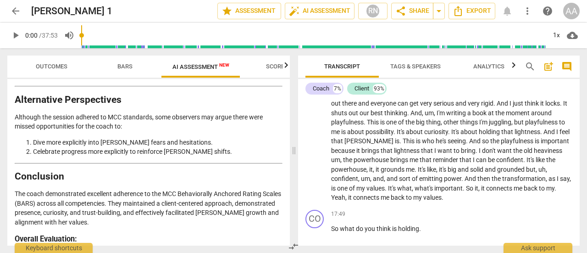
scroll to position [2003, 0]
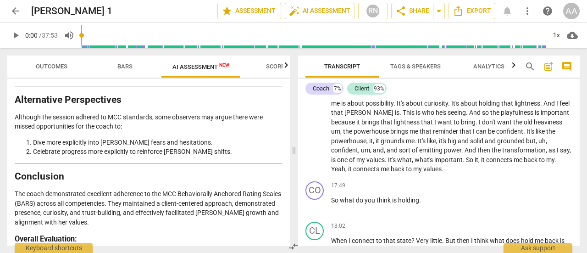
click at [587, 168] on div "Transcript Tags & Speakers Analytics search post_add comment Coach 7% Client 93…" at bounding box center [441, 150] width 293 height 205
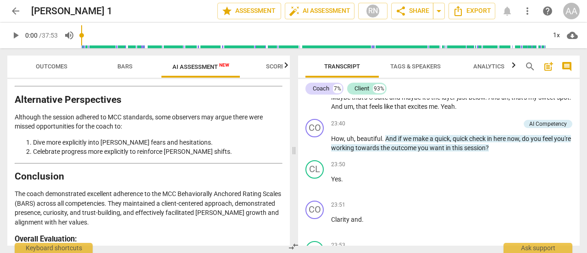
scroll to position [2476, 0]
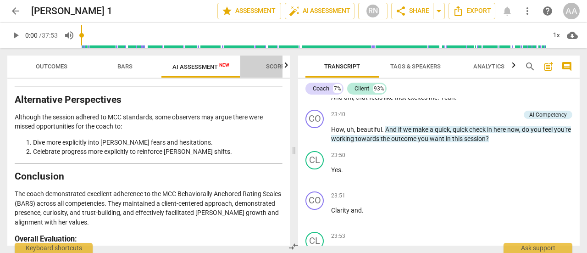
click at [277, 68] on span "Scores" at bounding box center [277, 66] width 22 height 7
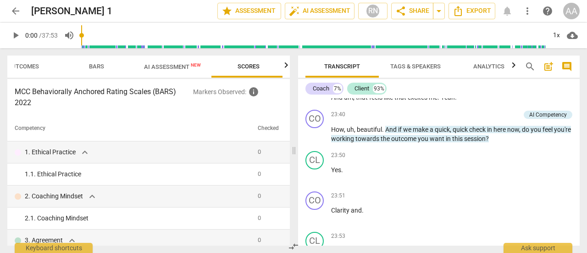
scroll to position [0, 31]
click at [25, 64] on span "Outcomes" at bounding box center [21, 66] width 32 height 7
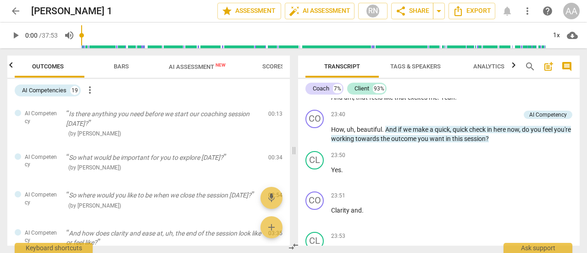
scroll to position [0, 0]
click at [17, 11] on span "arrow_back" at bounding box center [15, 11] width 11 height 11
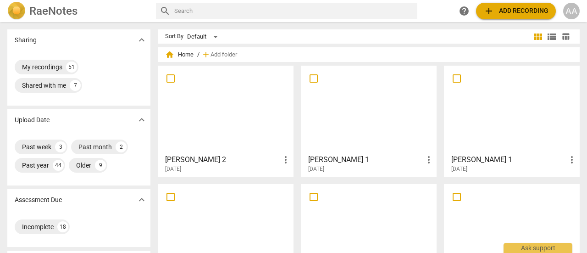
click at [247, 147] on div at bounding box center [225, 109] width 129 height 81
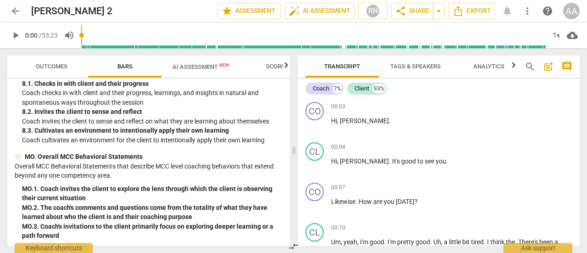
scroll to position [798, 0]
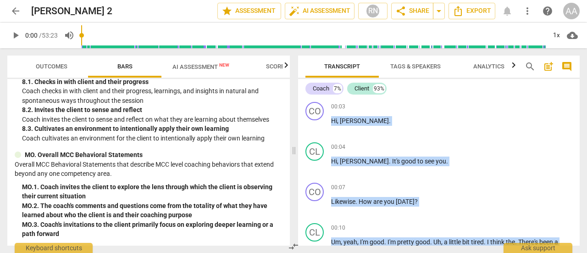
drag, startPoint x: 286, startPoint y: 239, endPoint x: 288, endPoint y: 251, distance: 12.5
click at [288, 251] on div "Outcomes Bars AI Assessment New Scores MCC Behaviorally Anchored Rating Scales …" at bounding box center [293, 150] width 587 height 205
click at [200, 72] on span "AI Assessment New" at bounding box center [201, 67] width 79 height 14
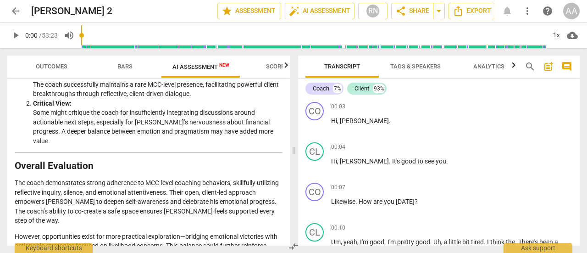
scroll to position [1549, 0]
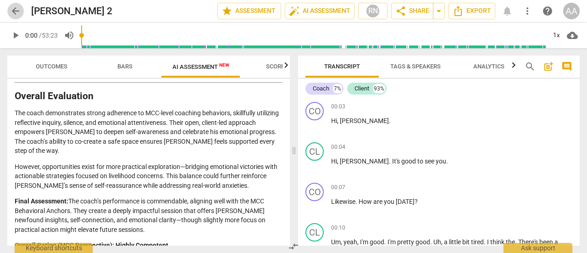
click at [16, 10] on span "arrow_back" at bounding box center [15, 11] width 11 height 11
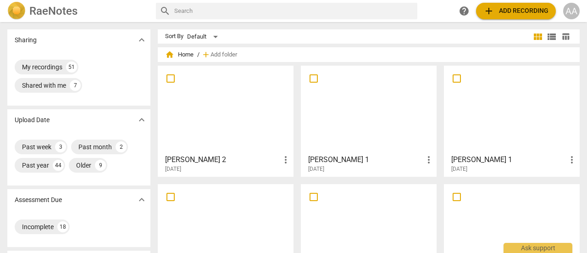
click at [330, 123] on div at bounding box center [368, 109] width 129 height 81
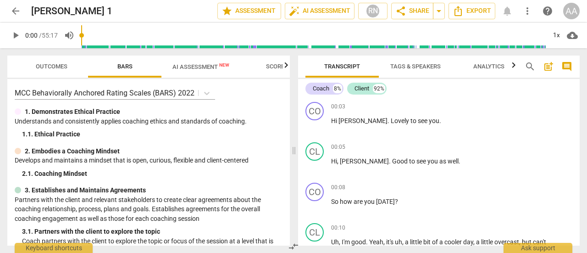
click at [202, 67] on span "AI Assessment New" at bounding box center [201, 66] width 57 height 7
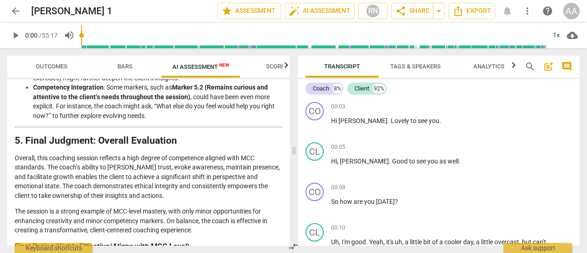
scroll to position [1279, 0]
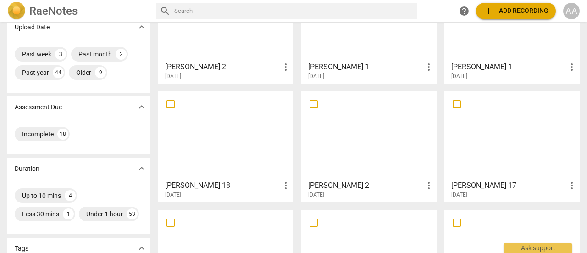
scroll to position [95, 0]
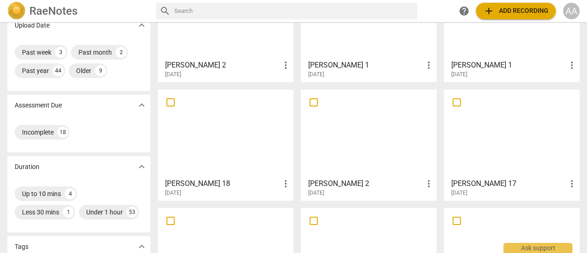
click at [245, 166] on div at bounding box center [225, 133] width 129 height 81
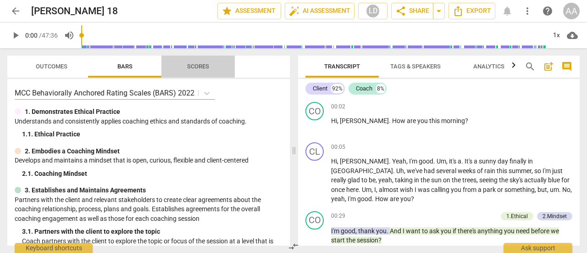
click at [203, 67] on span "Scores" at bounding box center [198, 66] width 22 height 7
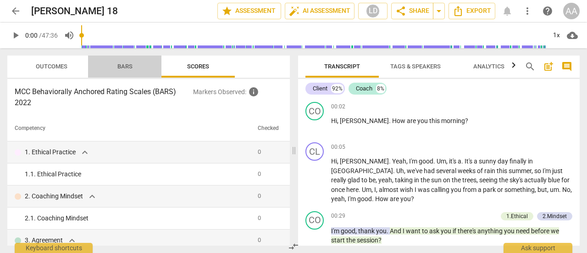
click at [122, 67] on span "Bars" at bounding box center [124, 66] width 15 height 7
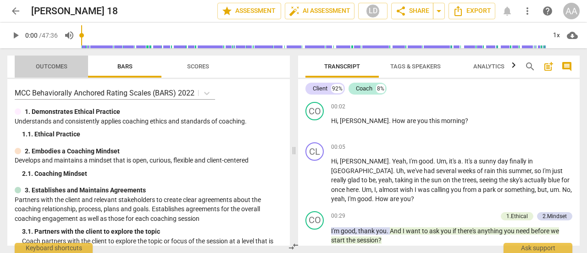
click at [56, 63] on span "Outcomes" at bounding box center [52, 66] width 32 height 7
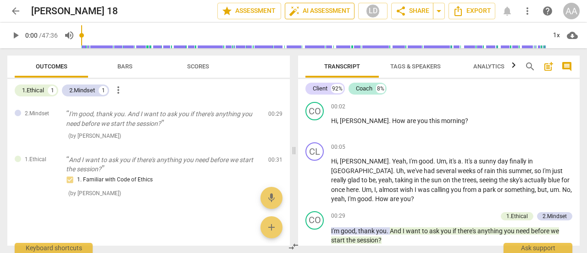
click at [320, 9] on span "auto_fix_high AI Assessment" at bounding box center [320, 11] width 62 height 11
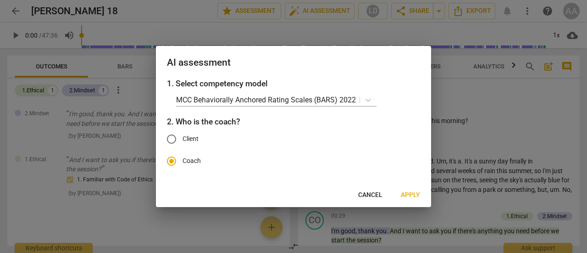
click at [410, 192] on span "Apply" at bounding box center [410, 194] width 19 height 9
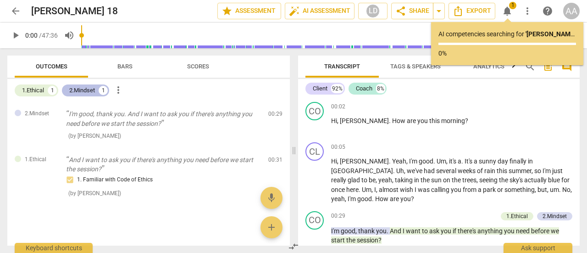
click at [87, 91] on div "2.Mindset" at bounding box center [82, 90] width 26 height 9
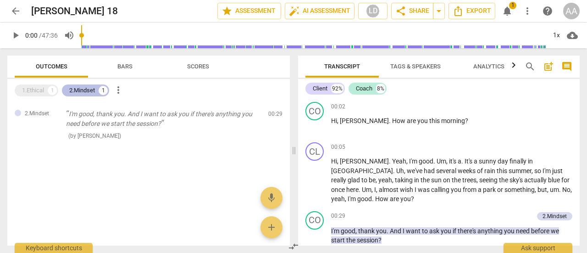
click at [87, 91] on div "2.Mindset" at bounding box center [82, 90] width 26 height 9
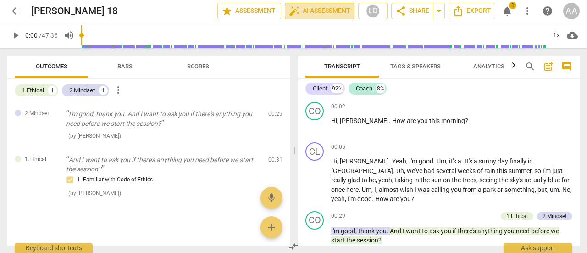
click at [305, 15] on span "auto_fix_high AI Assessment" at bounding box center [320, 11] width 62 height 11
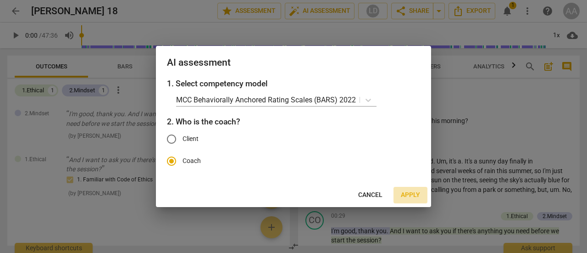
click at [409, 194] on span "Apply" at bounding box center [410, 194] width 19 height 9
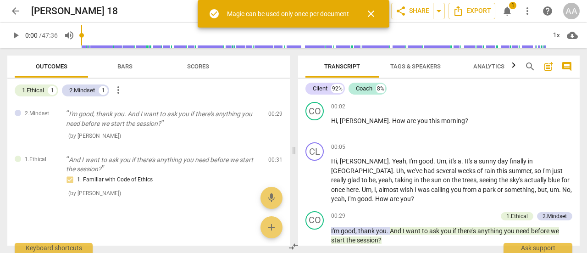
type input "1793"
click at [374, 39] on input "range" at bounding box center [313, 35] width 465 height 29
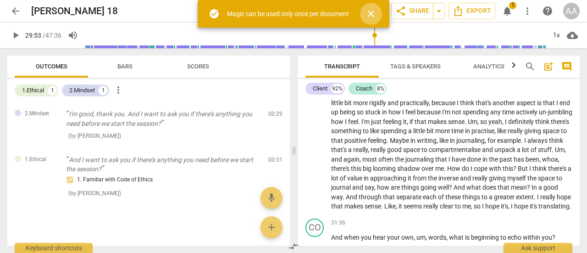
click at [374, 11] on span "close" at bounding box center [371, 13] width 11 height 11
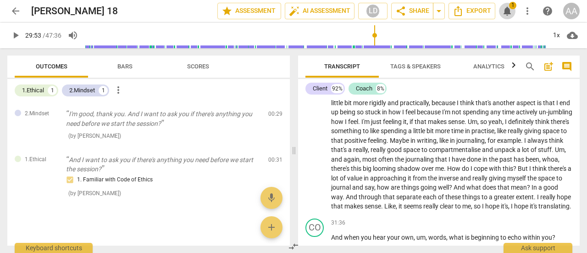
click at [509, 9] on span "notifications" at bounding box center [507, 11] width 11 height 11
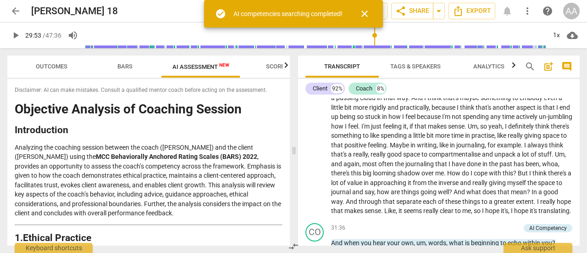
scroll to position [3512, 0]
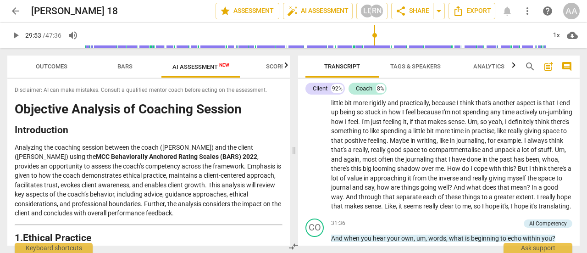
click at [508, 10] on div "arrow_back Victor-Angelica 18 edit star Assessment auto_fix_high AI Assessment …" at bounding box center [293, 11] width 573 height 17
click at [508, 11] on div "arrow_back Victor-Angelica 18 edit star Assessment auto_fix_high AI Assessment …" at bounding box center [293, 11] width 573 height 17
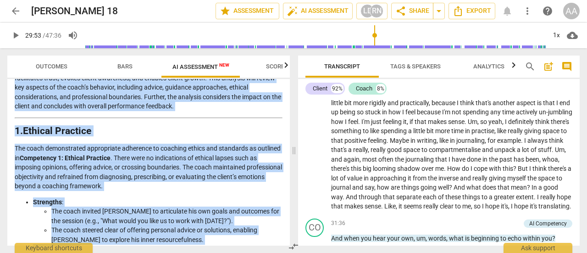
scroll to position [0, 0]
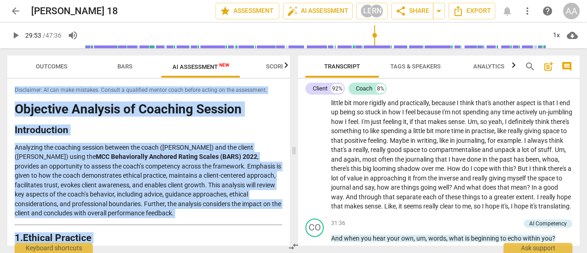
drag, startPoint x: 200, startPoint y: 234, endPoint x: 0, endPoint y: 76, distance: 254.9
click at [0, 76] on div "Outcomes Bars AI Assessment New Scores Disclaimer: AI can make mistakes. Consul…" at bounding box center [147, 150] width 294 height 205
click at [32, 106] on h1 "Objective Analysis of Coaching Session" at bounding box center [149, 109] width 268 height 14
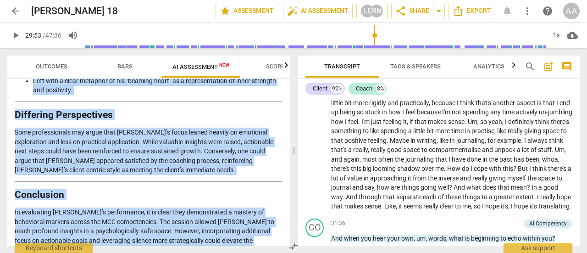
scroll to position [1567, 0]
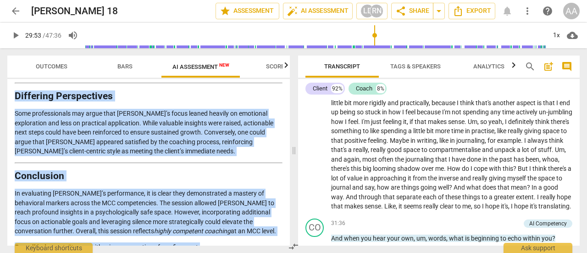
drag, startPoint x: 14, startPoint y: 104, endPoint x: 221, endPoint y: 244, distance: 250.3
click at [221, 244] on div "Disclaimer: AI can make mistakes. Consult a qualified mentor coach before actin…" at bounding box center [148, 162] width 283 height 167
copy div "Objective Analysis of Coaching Session Introduction Analyzing the coaching sess…"
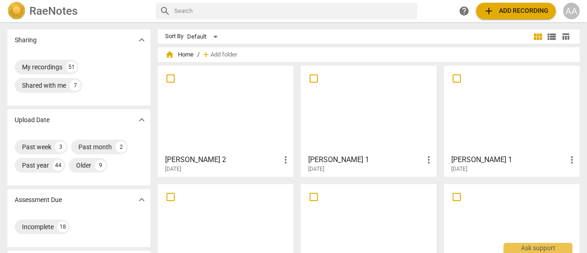
click at [381, 224] on div at bounding box center [368, 227] width 129 height 81
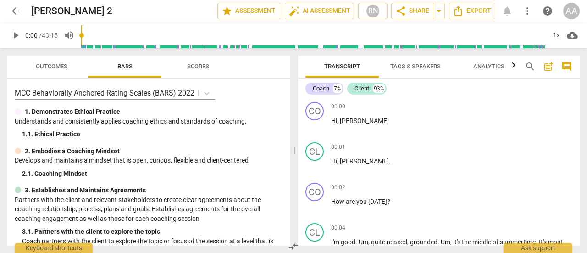
click at [58, 70] on span "Outcomes" at bounding box center [52, 66] width 32 height 7
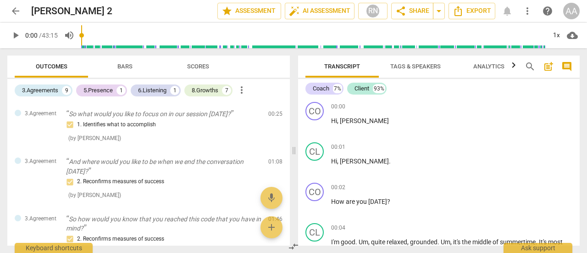
click at [13, 15] on span "arrow_back" at bounding box center [15, 11] width 11 height 11
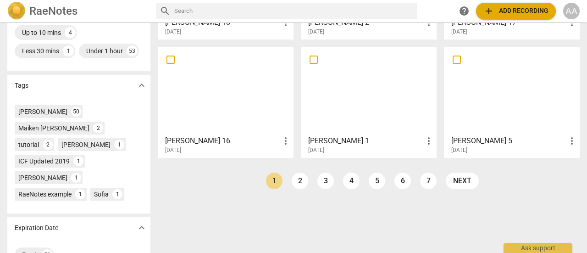
scroll to position [256, 0]
click at [428, 184] on link "7" at bounding box center [428, 180] width 17 height 17
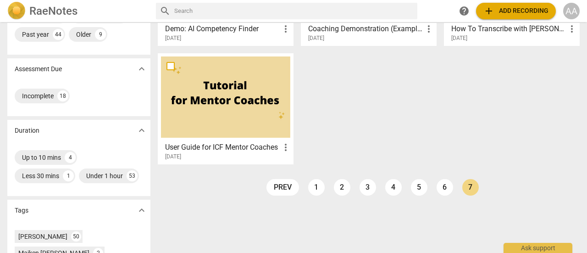
scroll to position [135, 0]
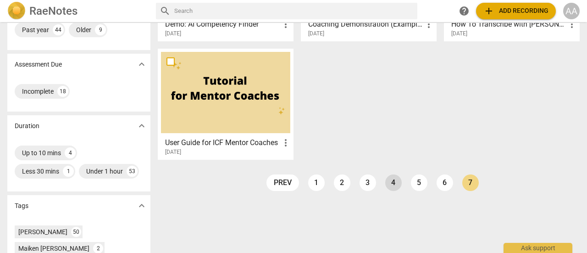
click at [392, 181] on link "4" at bounding box center [394, 182] width 17 height 17
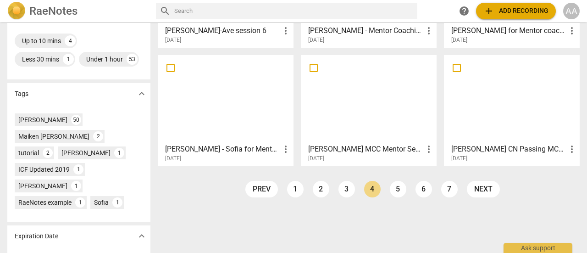
scroll to position [257, 0]
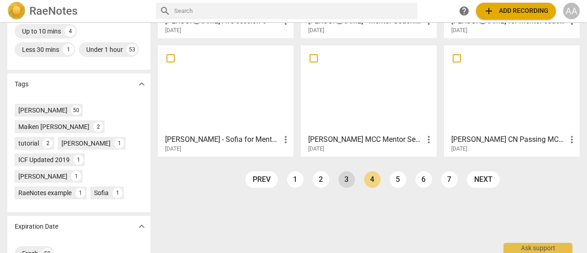
click at [348, 182] on link "3" at bounding box center [347, 179] width 17 height 17
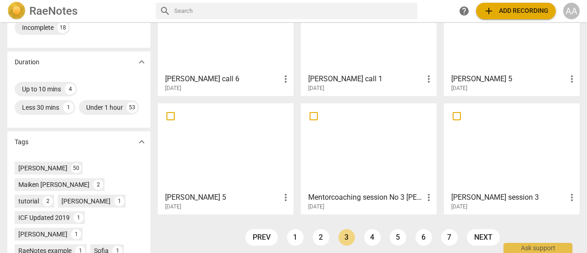
scroll to position [201, 0]
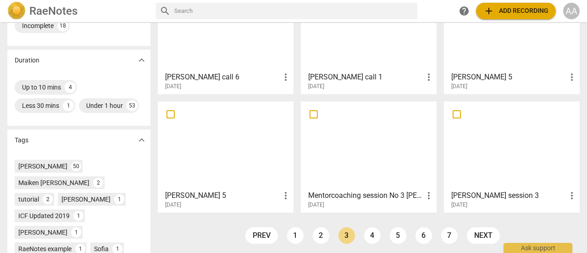
click at [494, 168] on div at bounding box center [512, 145] width 129 height 81
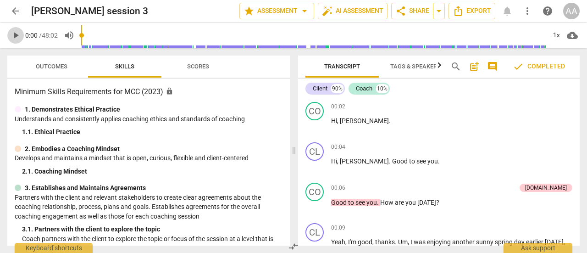
click at [13, 34] on span "play_arrow" at bounding box center [15, 35] width 11 height 11
type input "8"
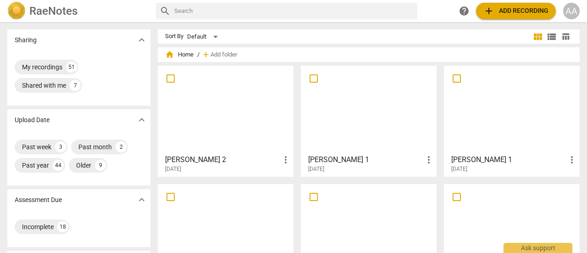
click at [495, 10] on span "add Add recording" at bounding box center [516, 11] width 65 height 11
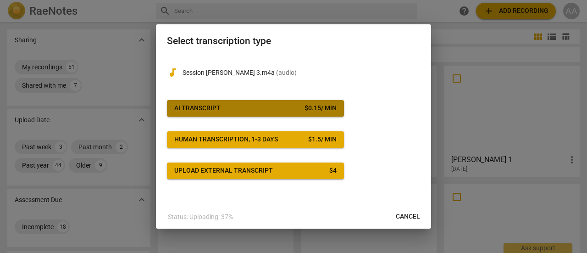
click at [229, 108] on span "AI Transcript $ 0.15 / min" at bounding box center [255, 108] width 162 height 9
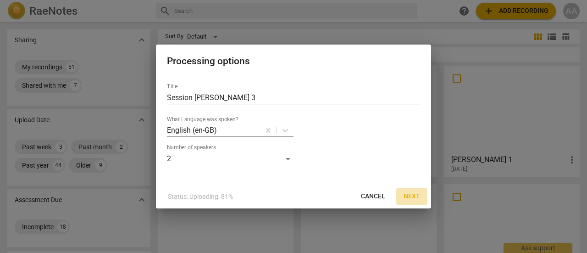
click at [419, 196] on span "Next" at bounding box center [412, 196] width 17 height 9
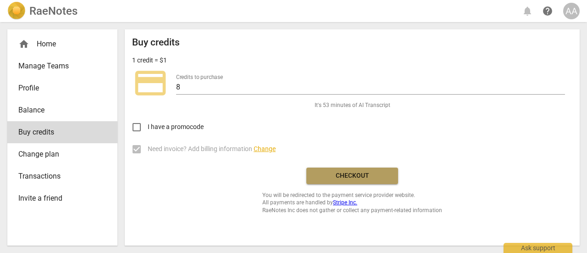
click at [366, 179] on span "Checkout" at bounding box center [352, 175] width 77 height 9
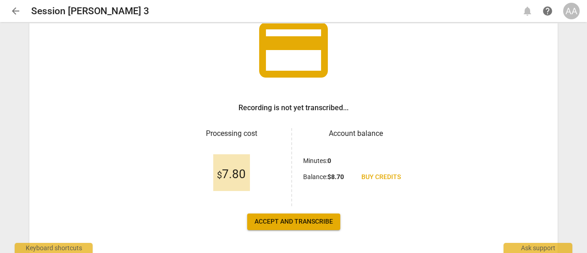
scroll to position [75, 0]
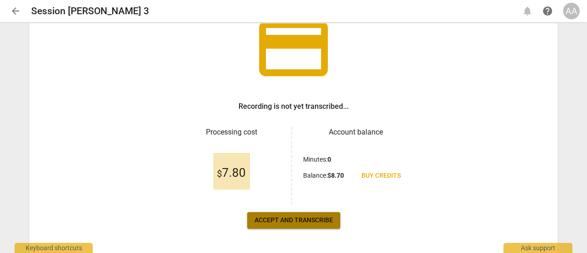
click at [290, 223] on span "Accept and transcribe" at bounding box center [294, 220] width 78 height 9
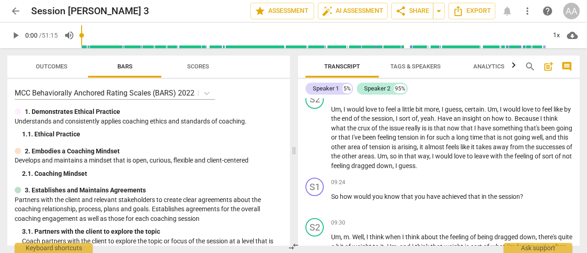
scroll to position [0, 0]
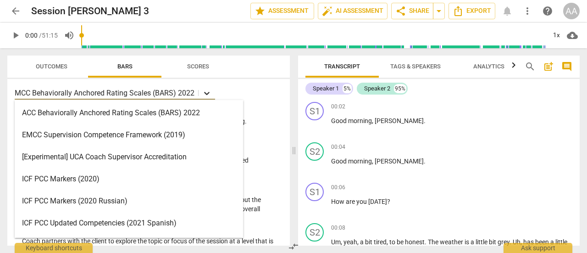
click at [206, 91] on icon at bounding box center [206, 93] width 9 height 9
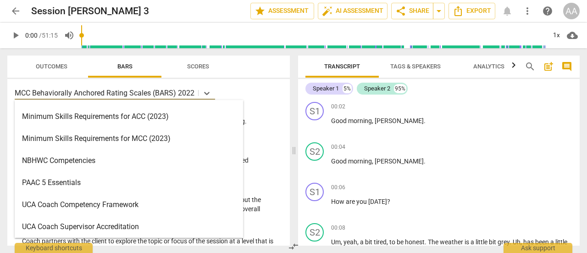
scroll to position [263, 0]
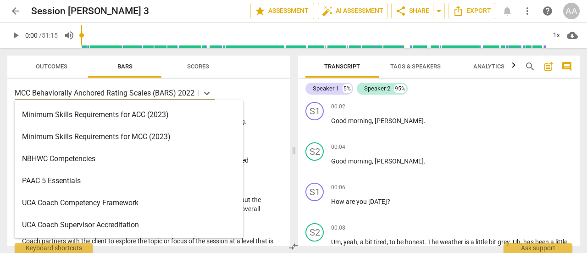
click at [166, 139] on div "Minimum Skills Requirements for MCC (2023)" at bounding box center [129, 137] width 229 height 22
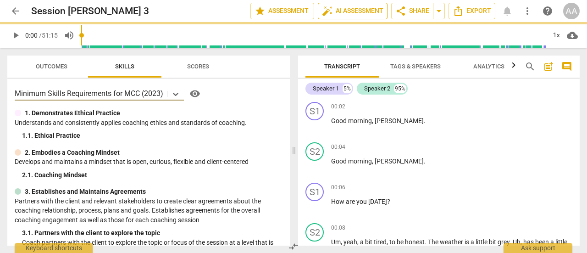
click at [348, 13] on span "auto_fix_high AI Assessment" at bounding box center [353, 11] width 62 height 11
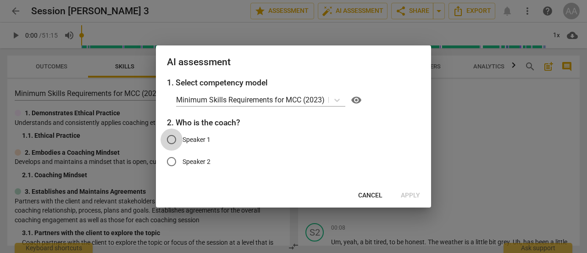
click at [170, 138] on input "Speaker 1" at bounding box center [172, 140] width 22 height 22
radio input "true"
click at [462, 179] on div at bounding box center [293, 126] width 587 height 253
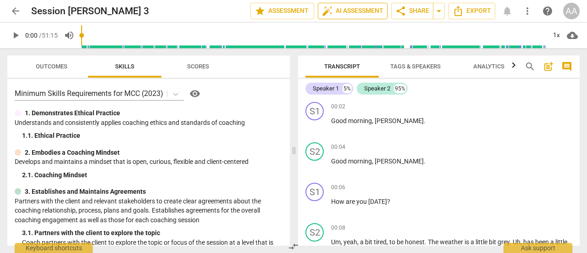
click at [369, 16] on span "auto_fix_high AI Assessment" at bounding box center [353, 11] width 62 height 11
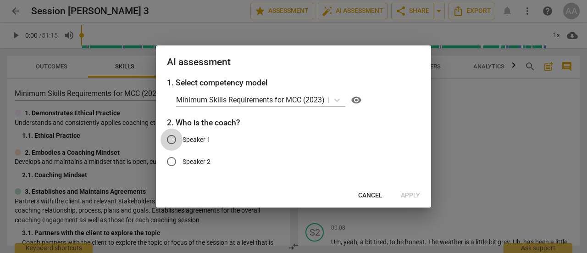
click at [172, 140] on input "Speaker 1" at bounding box center [172, 140] width 22 height 22
radio input "true"
click at [415, 196] on span "Apply" at bounding box center [410, 195] width 19 height 9
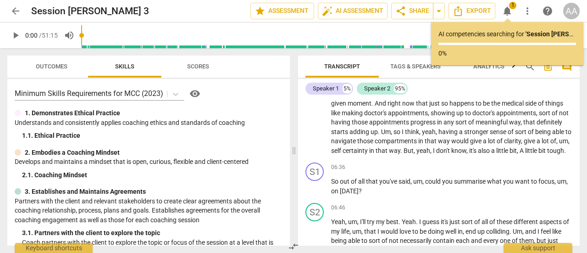
scroll to position [778, 0]
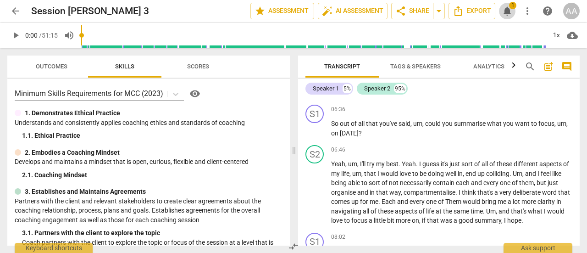
click at [510, 12] on span "notifications" at bounding box center [507, 11] width 11 height 11
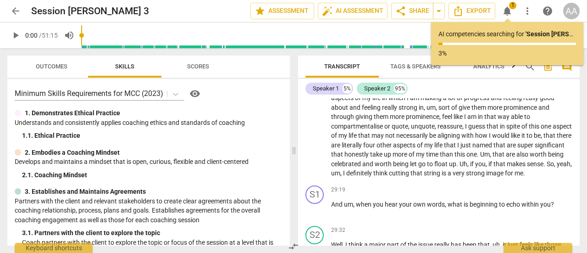
scroll to position [2755, 0]
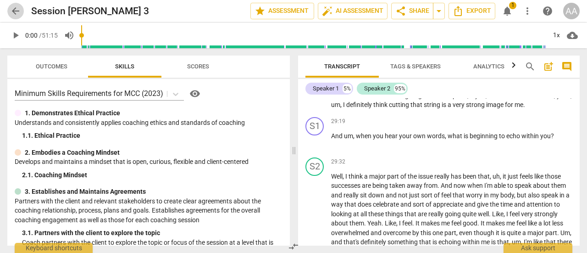
click at [15, 9] on span "arrow_back" at bounding box center [15, 11] width 11 height 11
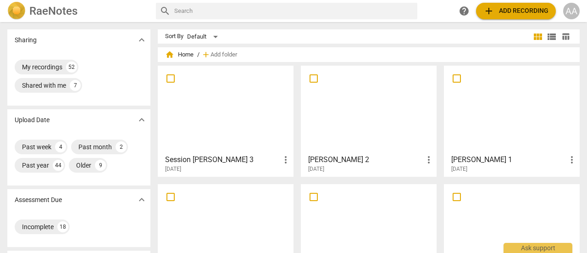
click at [359, 218] on div at bounding box center [368, 227] width 129 height 81
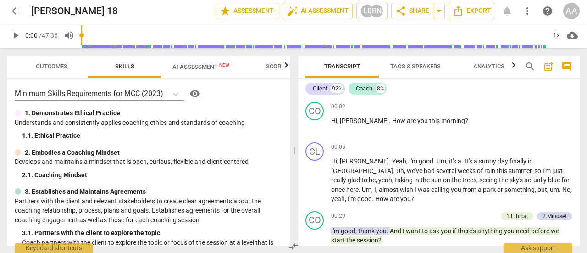
click at [203, 60] on span "AI Assessment New" at bounding box center [201, 67] width 79 height 14
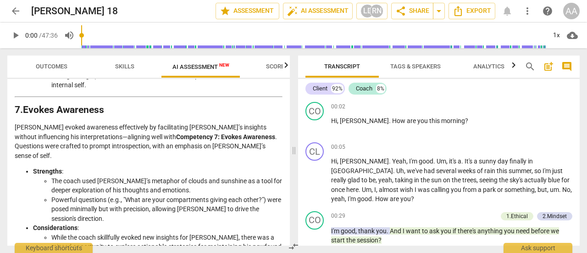
scroll to position [1179, 0]
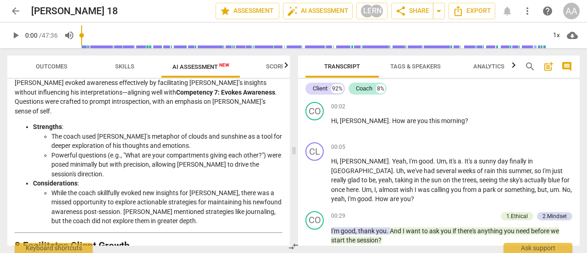
click at [16, 6] on span "arrow_back" at bounding box center [15, 11] width 11 height 11
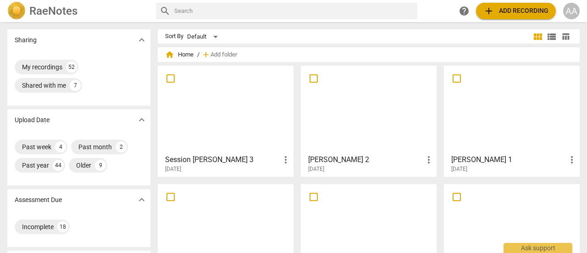
click at [365, 147] on div at bounding box center [368, 109] width 129 height 81
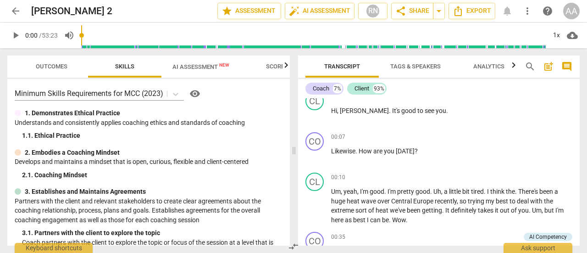
scroll to position [63, 0]
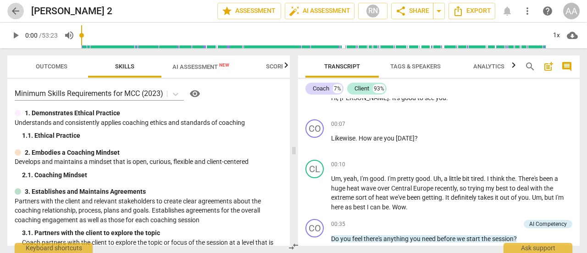
click at [16, 10] on span "arrow_back" at bounding box center [15, 11] width 11 height 11
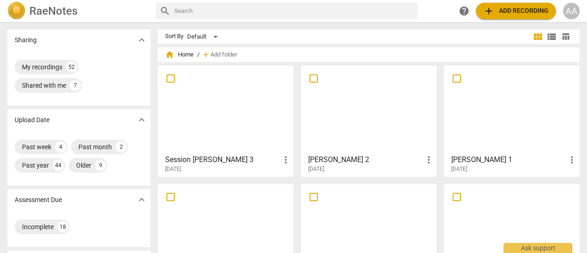
click at [220, 126] on div at bounding box center [225, 109] width 129 height 81
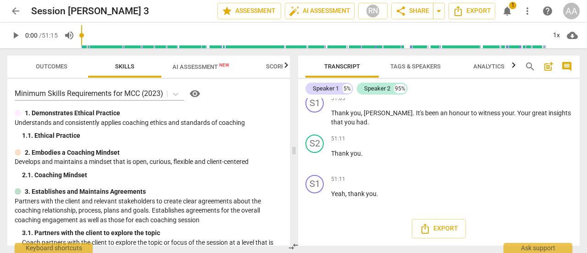
scroll to position [5247, 0]
click at [201, 68] on span "AI Assessment New" at bounding box center [201, 66] width 57 height 7
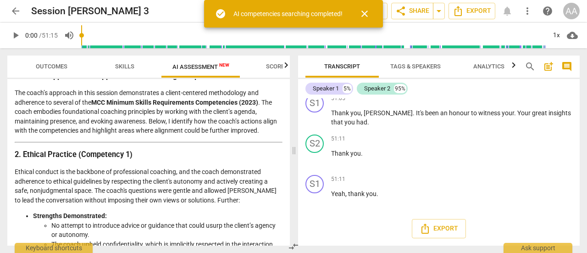
scroll to position [0, 0]
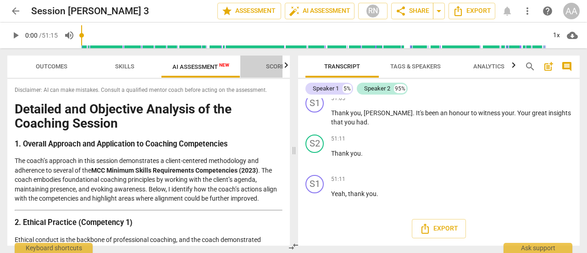
click at [276, 67] on span "Scores" at bounding box center [277, 66] width 22 height 7
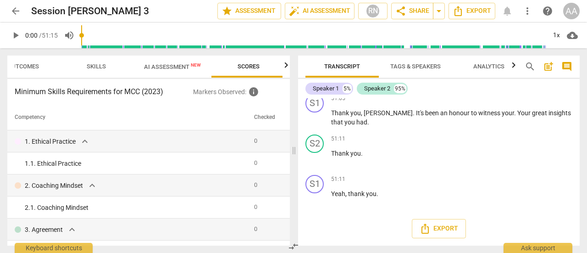
scroll to position [0, 31]
click at [19, 67] on span "Outcomes" at bounding box center [21, 66] width 32 height 7
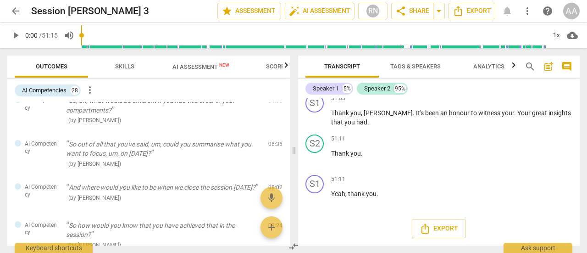
scroll to position [0, 0]
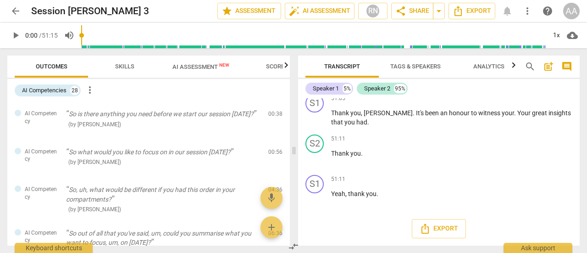
click at [129, 66] on span "Skills" at bounding box center [124, 66] width 19 height 7
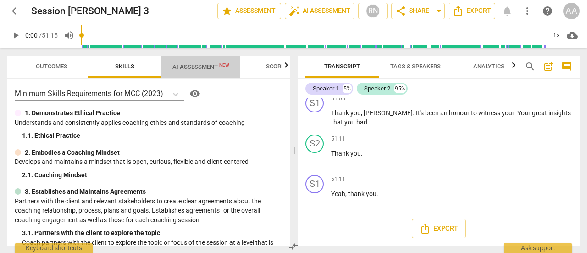
click at [212, 67] on span "AI Assessment New" at bounding box center [201, 66] width 57 height 7
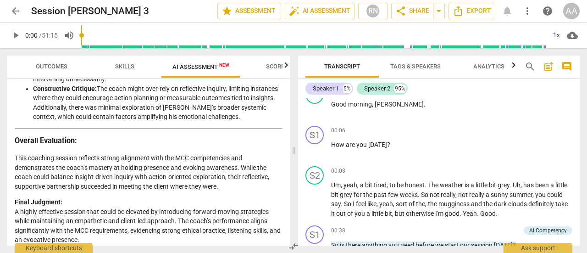
scroll to position [11, 0]
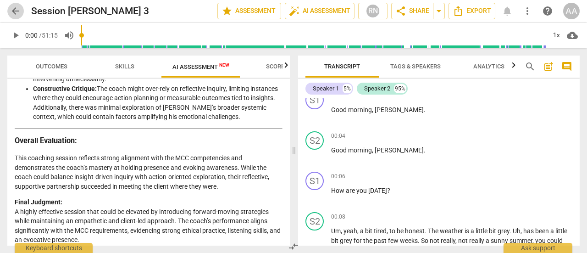
click at [11, 9] on span "arrow_back" at bounding box center [15, 11] width 11 height 11
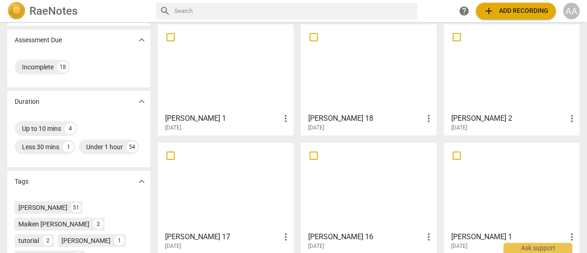
scroll to position [162, 0]
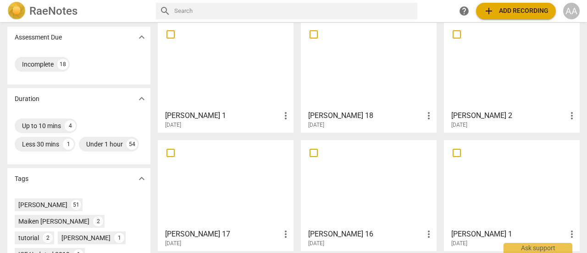
click at [233, 207] on div at bounding box center [225, 183] width 129 height 81
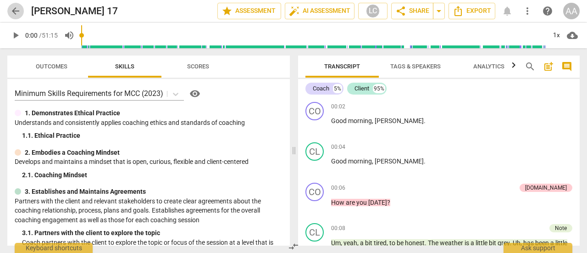
click at [16, 12] on span "arrow_back" at bounding box center [15, 11] width 11 height 11
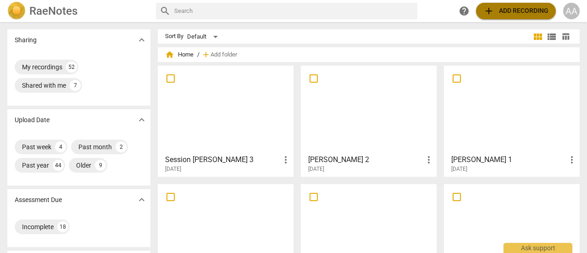
click at [506, 13] on span "add Add recording" at bounding box center [516, 11] width 65 height 11
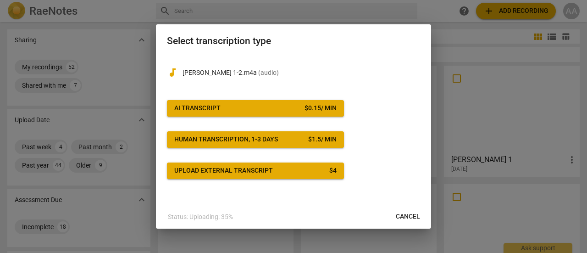
click at [246, 112] on span "AI Transcript $ 0.15 / min" at bounding box center [255, 108] width 162 height 9
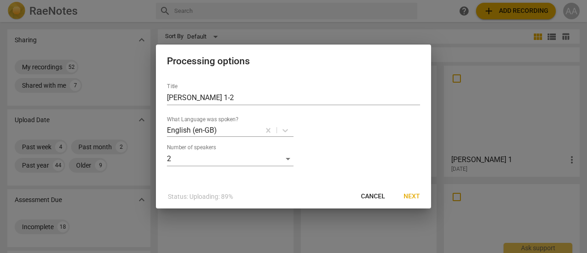
click at [412, 197] on span "Next" at bounding box center [412, 196] width 17 height 9
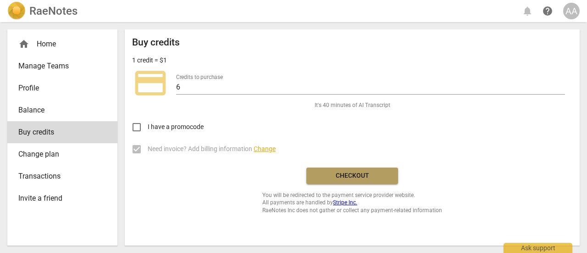
click at [366, 179] on span "Checkout" at bounding box center [352, 175] width 77 height 9
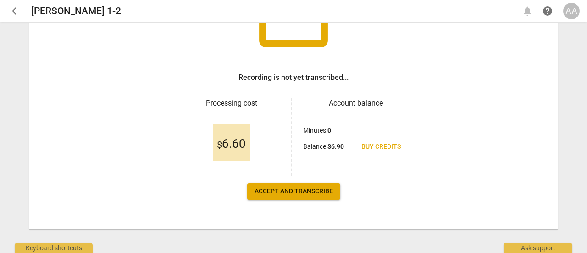
scroll to position [106, 0]
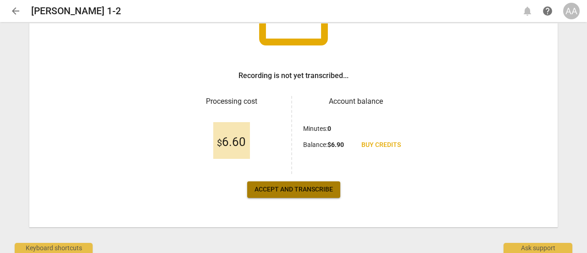
click at [281, 188] on span "Accept and transcribe" at bounding box center [294, 189] width 78 height 9
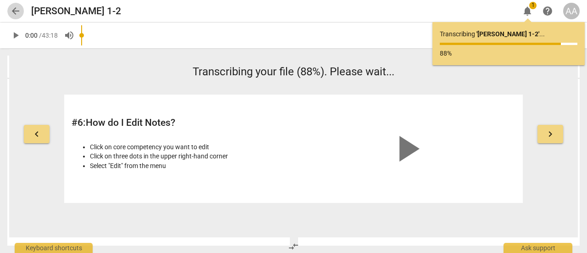
click at [19, 11] on span "arrow_back" at bounding box center [15, 11] width 11 height 11
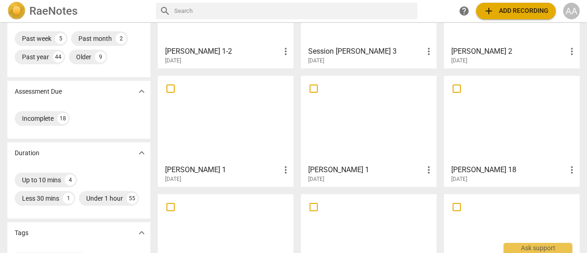
scroll to position [112, 0]
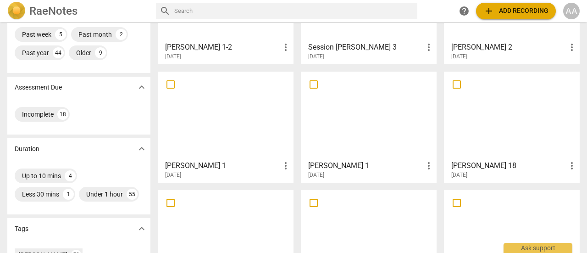
click at [487, 163] on h3 "[PERSON_NAME] 18" at bounding box center [509, 165] width 115 height 11
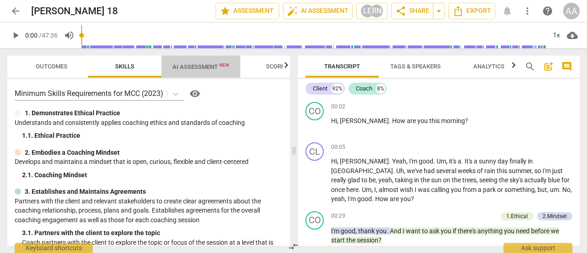
click at [214, 67] on span "AI Assessment New" at bounding box center [201, 66] width 57 height 7
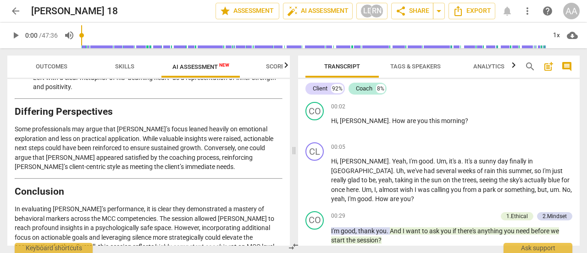
scroll to position [1567, 0]
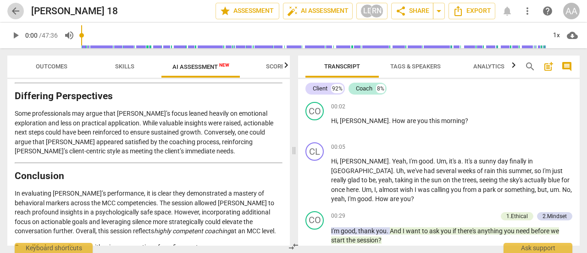
click at [17, 11] on span "arrow_back" at bounding box center [15, 11] width 11 height 11
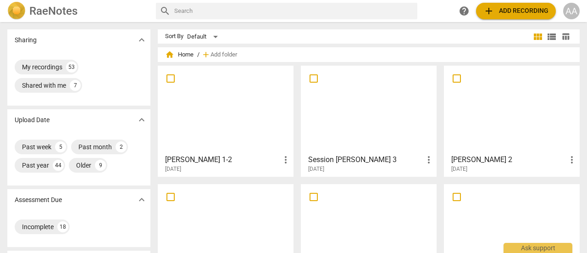
click at [231, 114] on div at bounding box center [225, 109] width 129 height 81
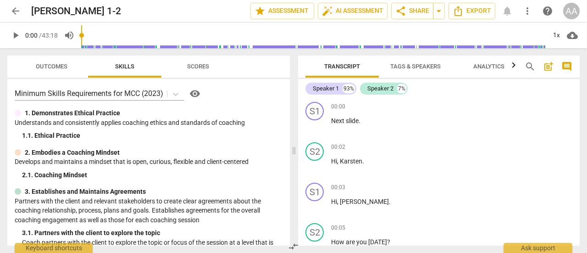
click at [507, 13] on div "arrow_back Carsten 1-2 edit star Assessment auto_fix_high AI Assessment share S…" at bounding box center [293, 11] width 573 height 17
click at [196, 65] on span "Scores" at bounding box center [198, 66] width 22 height 7
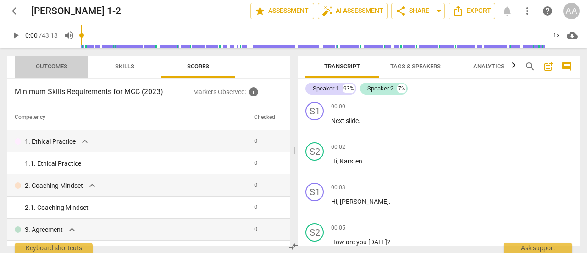
click at [54, 63] on span "Outcomes" at bounding box center [52, 66] width 32 height 7
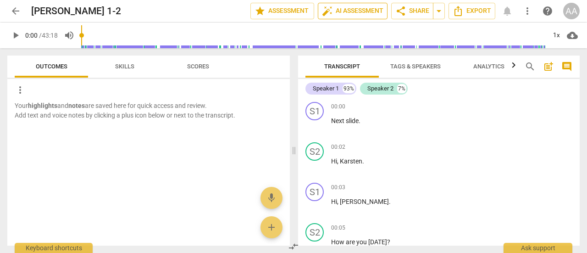
click at [367, 11] on span "auto_fix_high AI Assessment" at bounding box center [353, 11] width 62 height 11
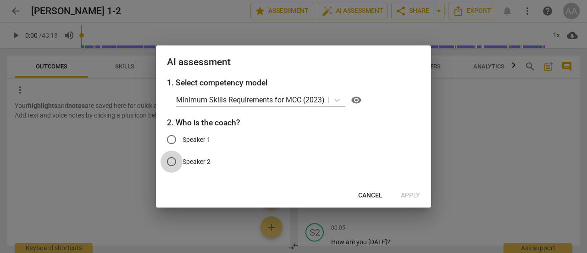
click at [173, 162] on input "Speaker 2" at bounding box center [172, 162] width 22 height 22
radio input "true"
click at [414, 193] on span "Apply" at bounding box center [410, 195] width 19 height 9
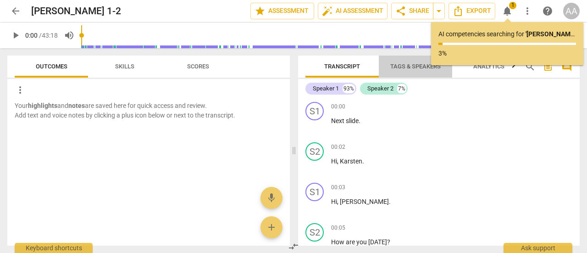
click at [408, 69] on span "Tags & Speakers" at bounding box center [416, 66] width 50 height 7
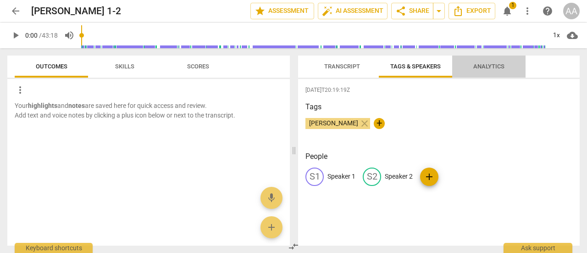
click at [487, 68] on span "Analytics" at bounding box center [489, 66] width 31 height 7
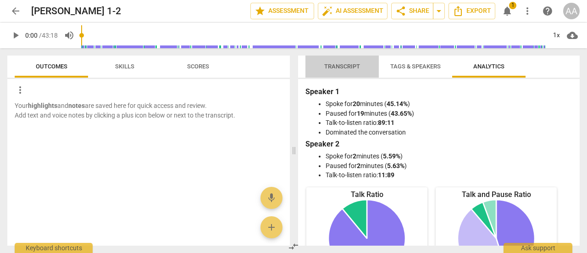
click at [351, 64] on span "Transcript" at bounding box center [343, 66] width 36 height 7
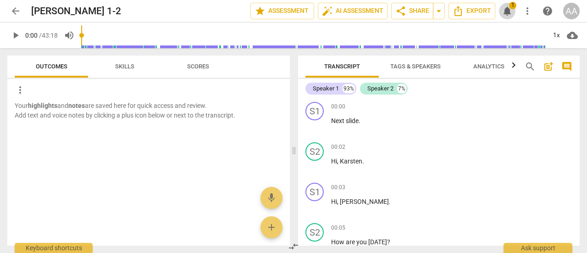
click at [509, 13] on span "notifications" at bounding box center [507, 11] width 11 height 11
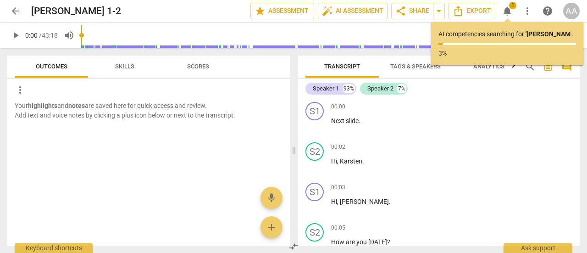
click at [19, 11] on span "arrow_back" at bounding box center [15, 11] width 11 height 11
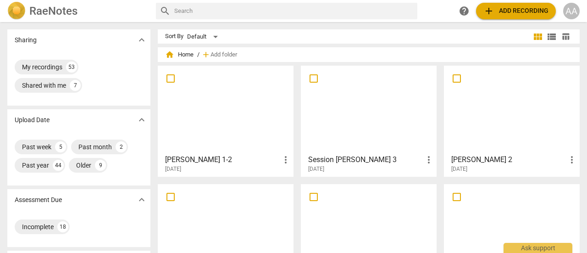
click at [353, 213] on div at bounding box center [368, 227] width 129 height 81
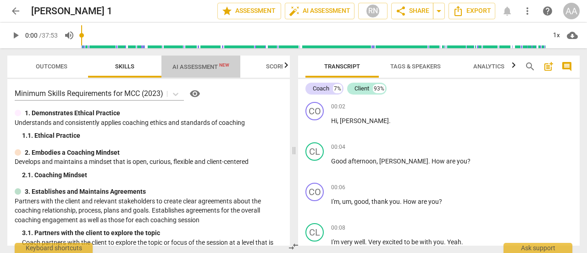
click at [209, 64] on span "AI Assessment New" at bounding box center [201, 66] width 57 height 7
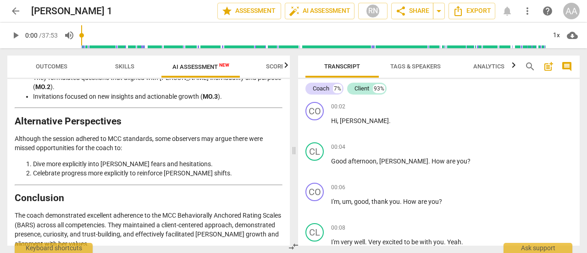
scroll to position [2189, 0]
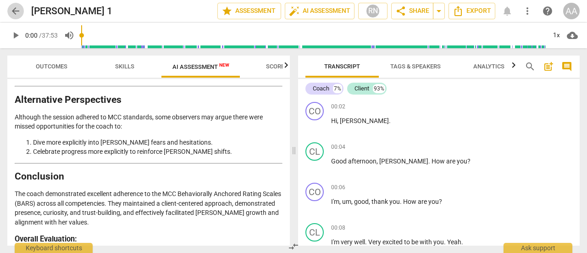
click at [18, 11] on span "arrow_back" at bounding box center [15, 11] width 11 height 11
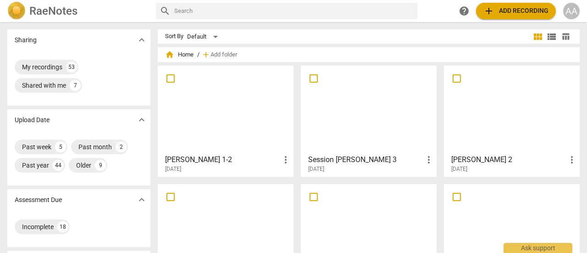
click at [214, 124] on div at bounding box center [225, 109] width 129 height 81
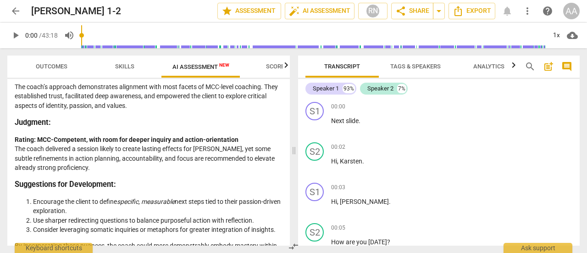
scroll to position [1766, 0]
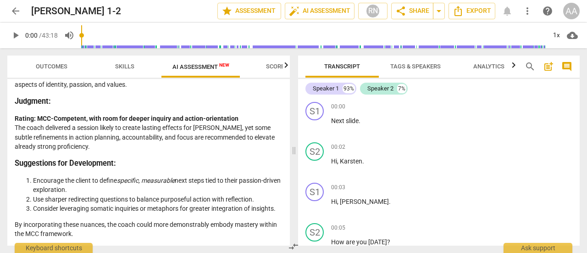
drag, startPoint x: 288, startPoint y: 241, endPoint x: 288, endPoint y: 228, distance: 13.3
click at [288, 228] on div "Outcomes Skills AI Assessment New Scores Disclaimer: AI can make mistakes. Cons…" at bounding box center [293, 150] width 587 height 205
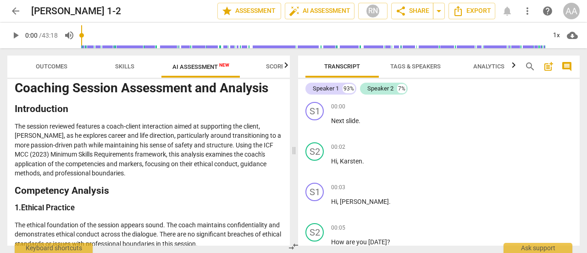
scroll to position [0, 0]
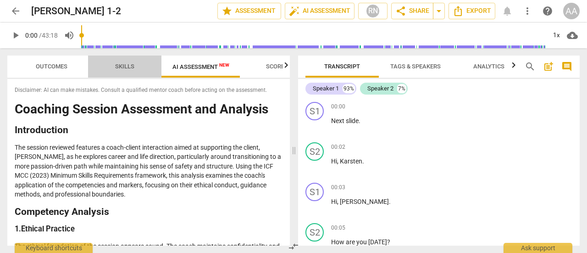
click at [120, 67] on span "Skills" at bounding box center [124, 66] width 19 height 7
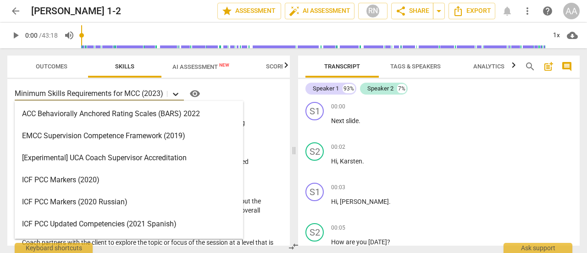
click at [176, 90] on icon at bounding box center [175, 94] width 9 height 9
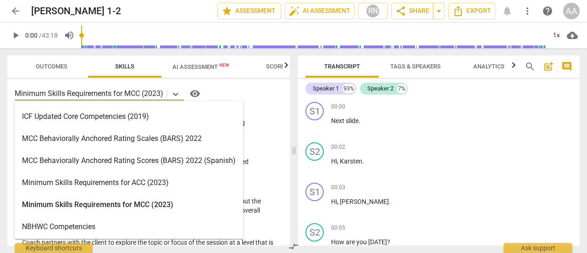
scroll to position [172, 0]
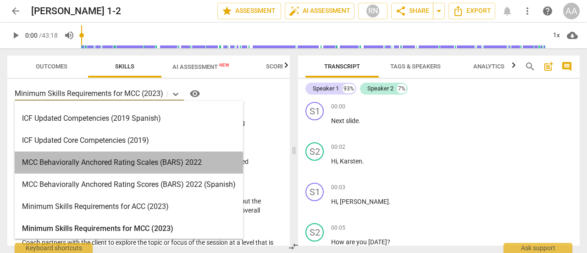
click at [163, 157] on div "MCC Behaviorally Anchored Rating Scales (BARS) 2022" at bounding box center [129, 162] width 229 height 22
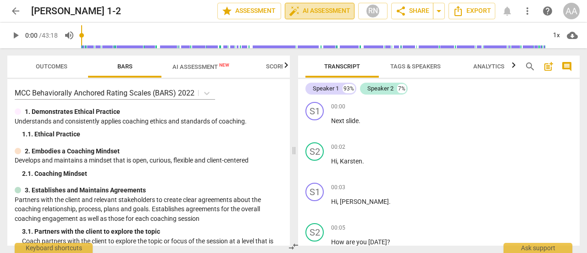
click at [321, 15] on span "auto_fix_high AI Assessment" at bounding box center [320, 11] width 62 height 11
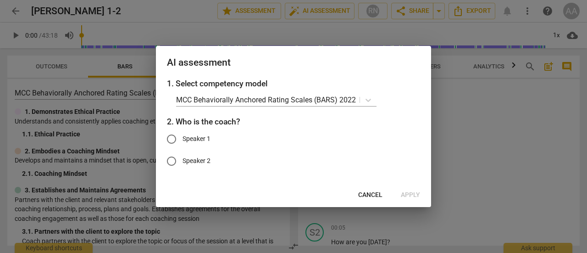
click at [174, 162] on input "Speaker 2" at bounding box center [172, 161] width 22 height 22
radio input "true"
click at [411, 190] on span "Apply" at bounding box center [410, 194] width 19 height 9
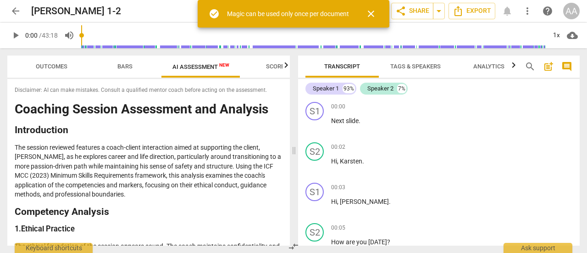
click at [375, 17] on span "close" at bounding box center [371, 13] width 11 height 11
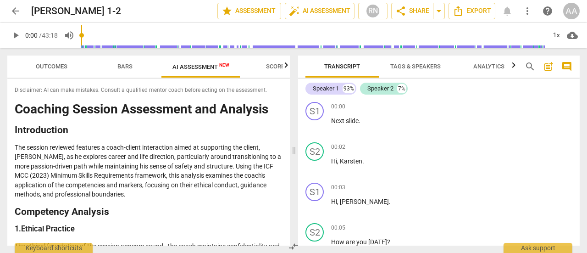
click at [14, 7] on span "arrow_back" at bounding box center [15, 11] width 11 height 11
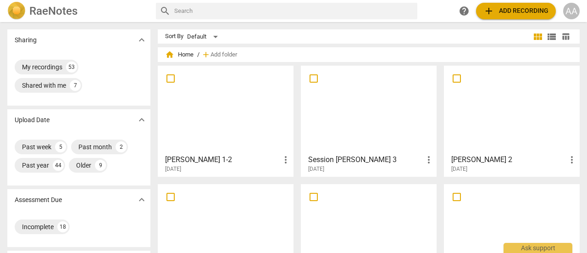
click at [398, 147] on div at bounding box center [368, 109] width 129 height 81
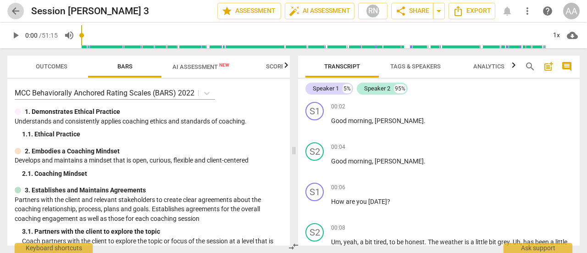
click at [17, 11] on span "arrow_back" at bounding box center [15, 11] width 11 height 11
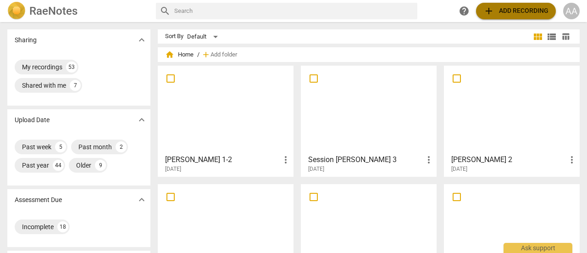
click at [509, 13] on span "add Add recording" at bounding box center [516, 11] width 65 height 11
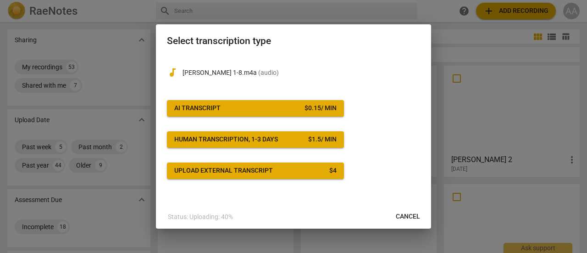
click at [243, 107] on span "AI Transcript $ 0.15 / min" at bounding box center [255, 108] width 162 height 9
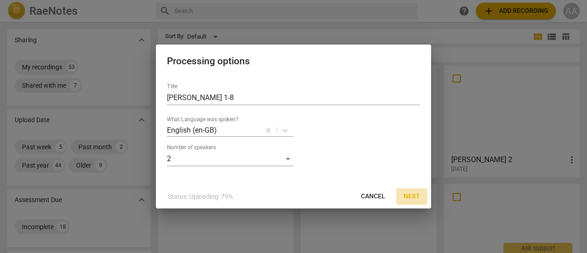
click at [417, 194] on span "Next" at bounding box center [412, 196] width 17 height 9
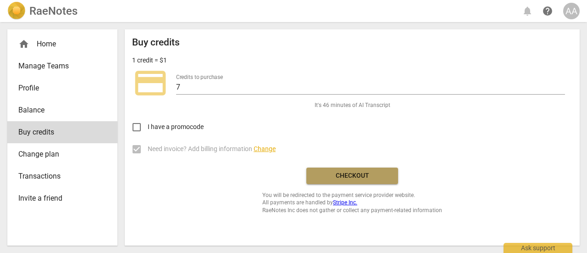
click at [358, 174] on span "Checkout" at bounding box center [352, 175] width 77 height 9
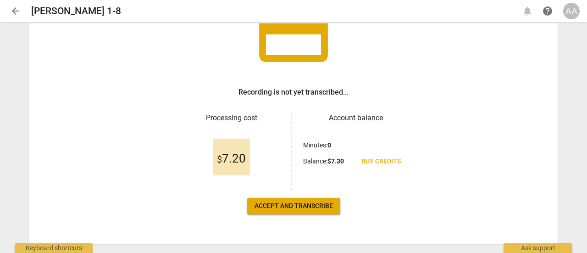
scroll to position [86, 0]
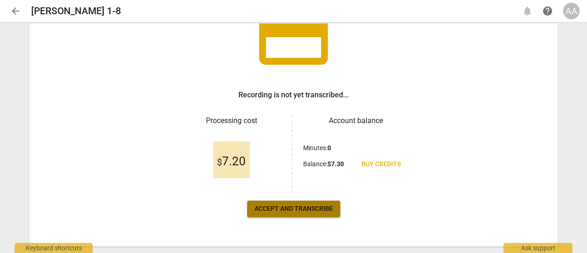
click at [303, 212] on span "Accept and transcribe" at bounding box center [294, 208] width 78 height 9
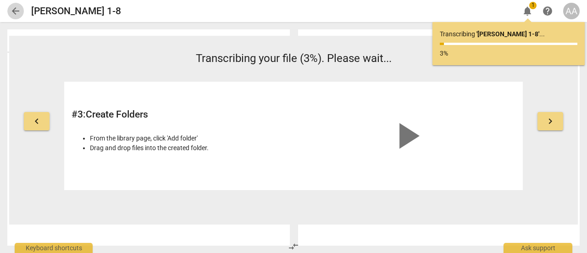
click at [15, 12] on span "arrow_back" at bounding box center [15, 11] width 11 height 11
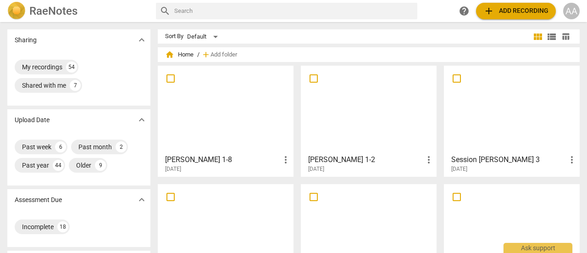
click at [352, 222] on div at bounding box center [368, 227] width 129 height 81
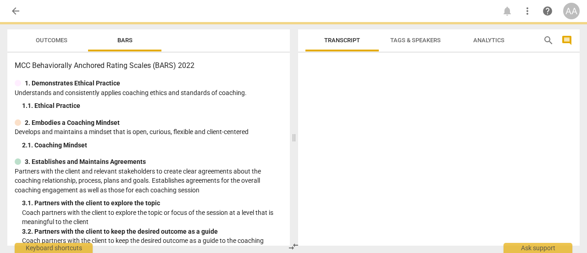
click at [352, 222] on div at bounding box center [439, 150] width 282 height 189
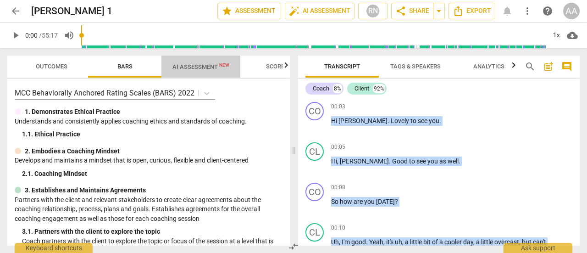
click at [210, 67] on span "AI Assessment New" at bounding box center [201, 66] width 57 height 7
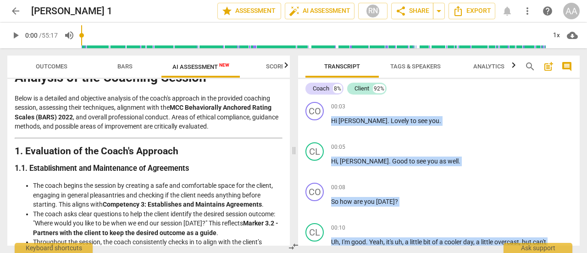
scroll to position [66, 0]
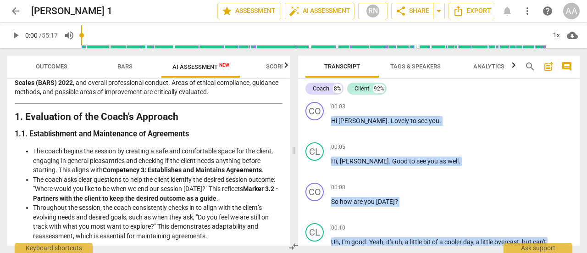
click at [276, 67] on span "Scores" at bounding box center [277, 66] width 22 height 7
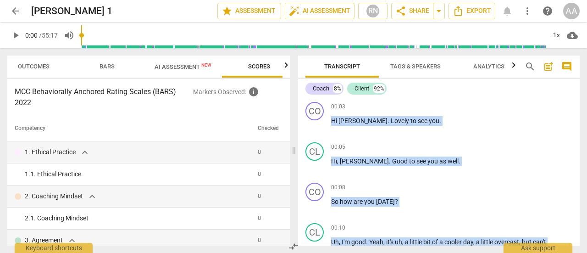
scroll to position [0, 31]
click at [170, 66] on span "AI Assessment New" at bounding box center [170, 66] width 57 height 7
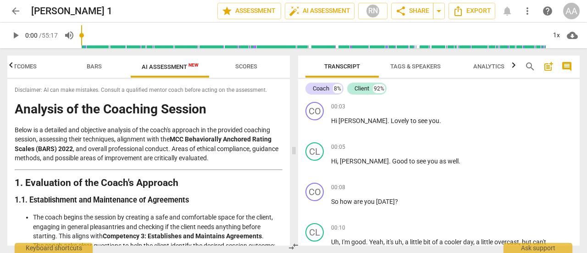
click at [291, 92] on div "Outcomes Bars AI Assessment New Scores Disclaimer: AI can make mistakes. Consul…" at bounding box center [147, 150] width 294 height 205
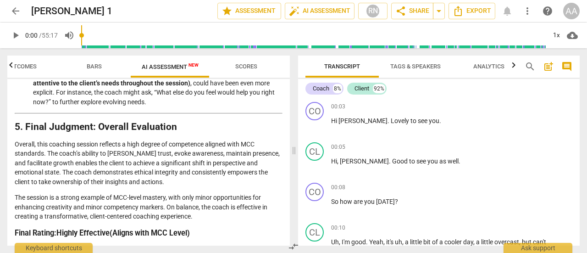
scroll to position [1279, 0]
click at [12, 11] on span "arrow_back" at bounding box center [15, 11] width 11 height 11
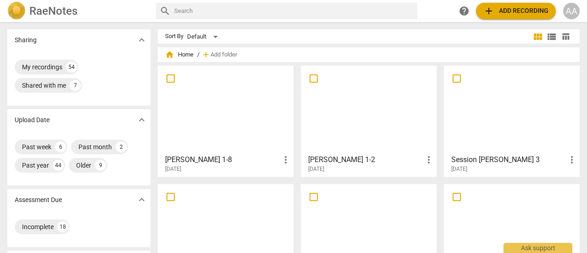
click at [247, 221] on div at bounding box center [225, 227] width 129 height 81
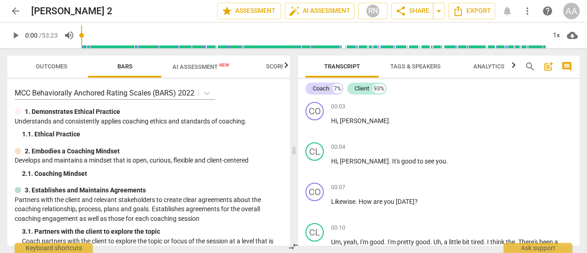
click at [203, 65] on span "AI Assessment New" at bounding box center [201, 66] width 57 height 7
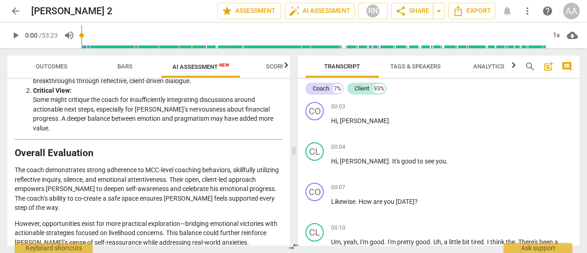
scroll to position [1549, 0]
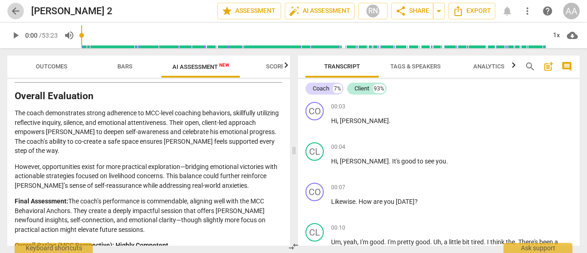
click at [10, 11] on span "arrow_back" at bounding box center [15, 11] width 11 height 11
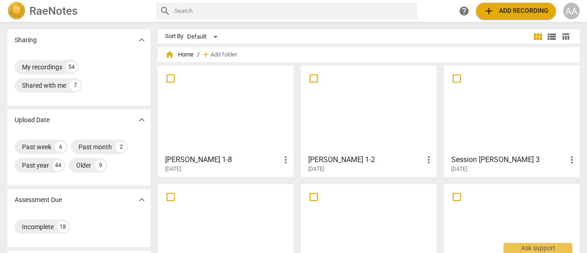
click at [495, 140] on div at bounding box center [512, 109] width 129 height 81
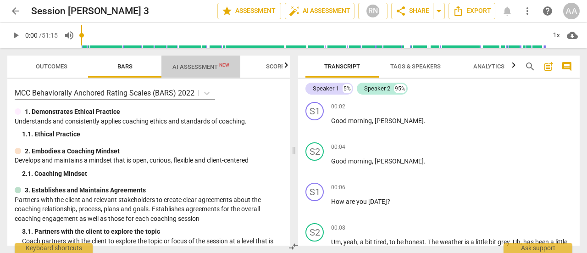
click at [206, 66] on span "AI Assessment New" at bounding box center [201, 66] width 57 height 7
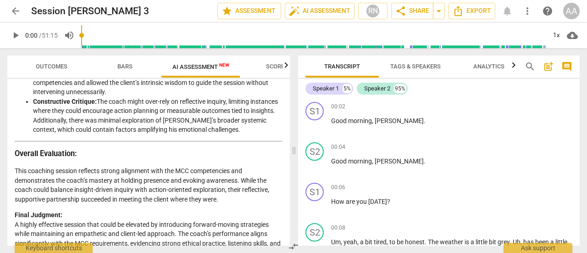
scroll to position [1607, 0]
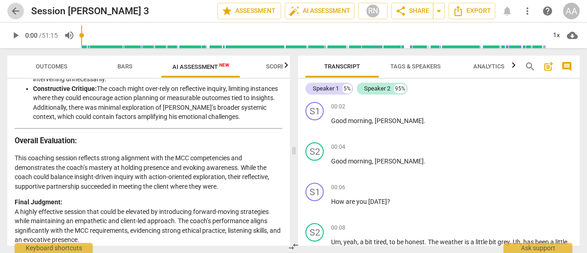
click at [16, 12] on span "arrow_back" at bounding box center [15, 11] width 11 height 11
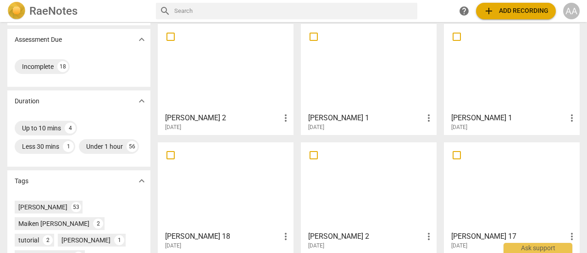
scroll to position [173, 0]
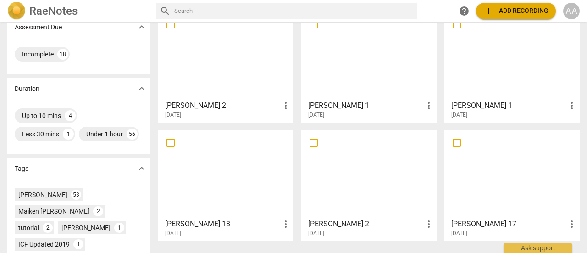
click at [252, 195] on div at bounding box center [225, 173] width 129 height 81
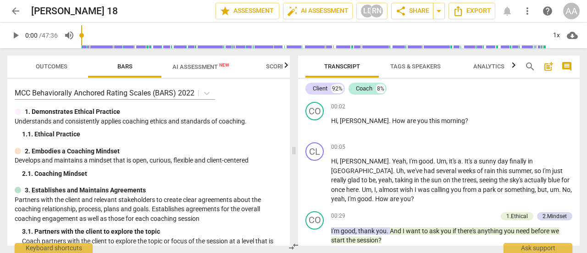
click at [202, 67] on span "AI Assessment New" at bounding box center [201, 66] width 57 height 7
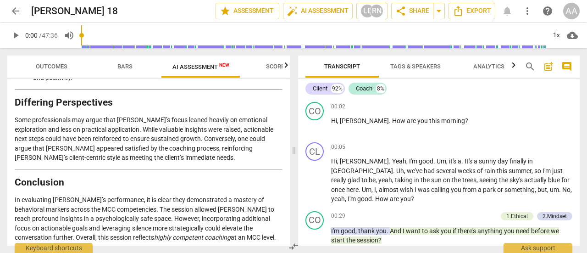
scroll to position [1567, 0]
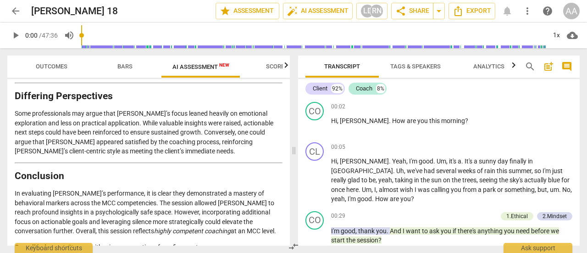
click at [127, 70] on span "Bars" at bounding box center [124, 67] width 37 height 12
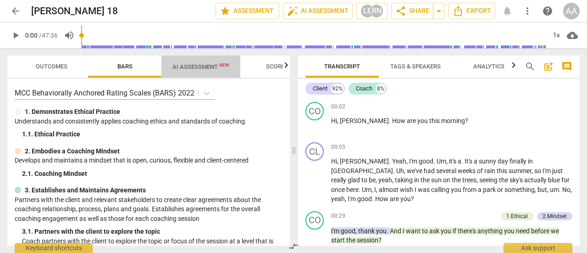
click at [201, 69] on span "AI Assessment New" at bounding box center [201, 66] width 57 height 7
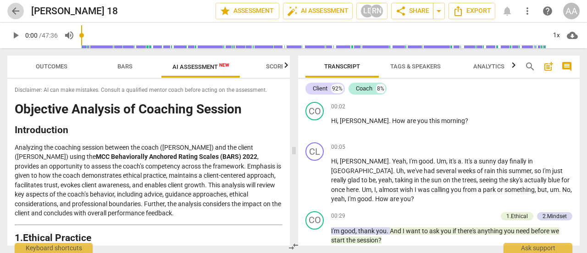
click at [17, 16] on span "arrow_back" at bounding box center [15, 11] width 11 height 11
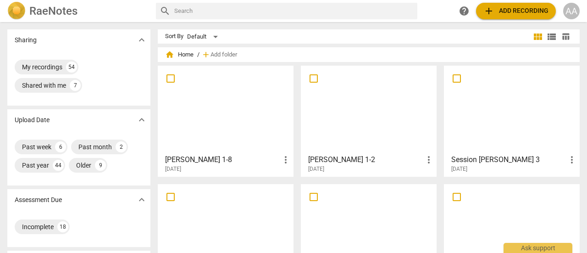
click at [345, 111] on div at bounding box center [368, 109] width 129 height 81
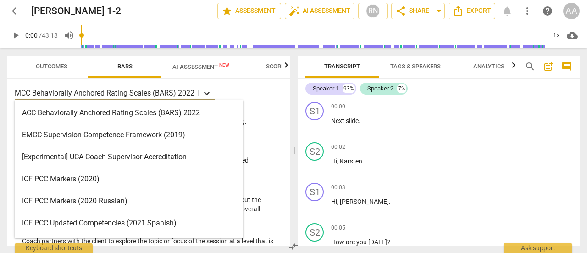
click at [207, 93] on icon at bounding box center [207, 93] width 6 height 3
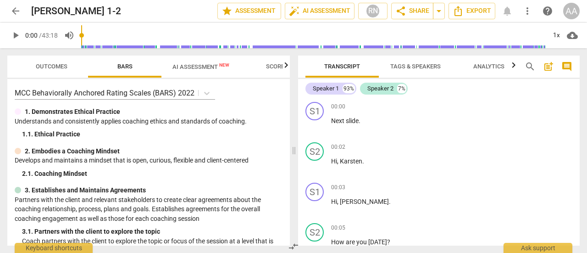
click at [257, 98] on div "MCC Behaviorally Anchored Rating Scales (BARS) 2022" at bounding box center [149, 92] width 268 height 13
click at [14, 11] on span "arrow_back" at bounding box center [15, 11] width 11 height 11
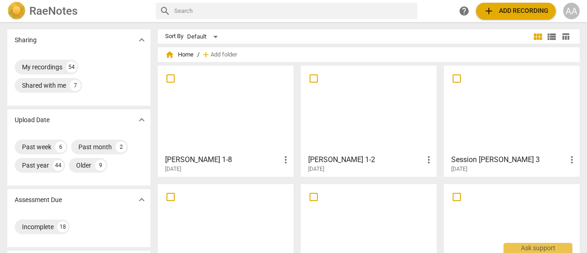
click at [208, 135] on div at bounding box center [225, 109] width 129 height 81
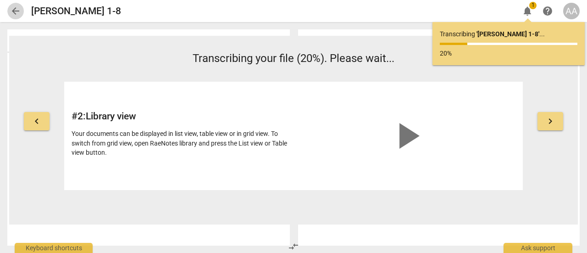
click at [17, 13] on span "arrow_back" at bounding box center [15, 11] width 11 height 11
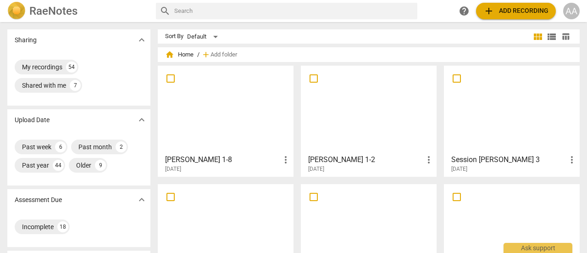
click at [497, 139] on div at bounding box center [512, 109] width 129 height 81
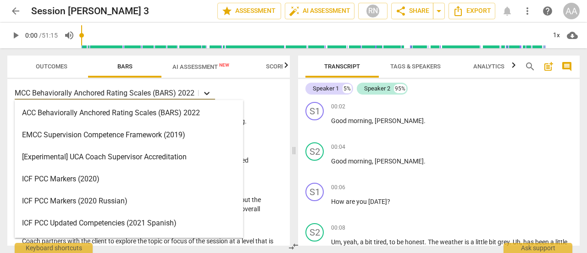
click at [207, 91] on icon at bounding box center [206, 93] width 9 height 9
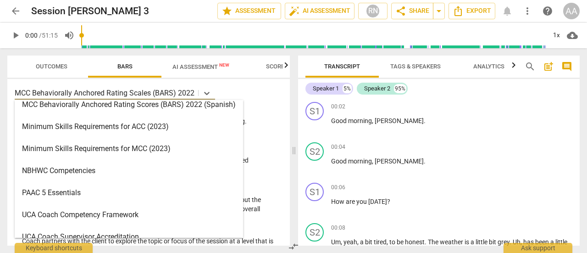
scroll to position [253, 0]
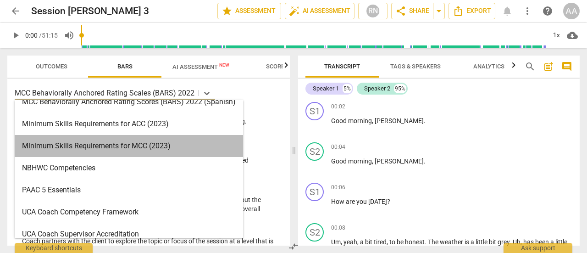
click at [164, 149] on div "Minimum Skills Requirements for MCC (2023)" at bounding box center [129, 146] width 229 height 22
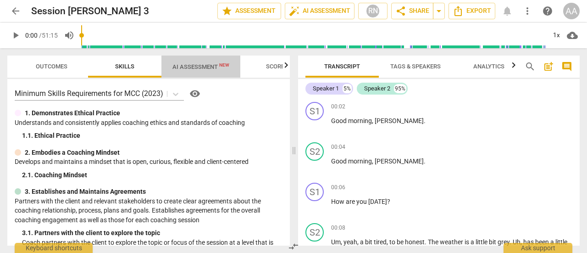
click at [207, 66] on span "AI Assessment New" at bounding box center [201, 66] width 57 height 7
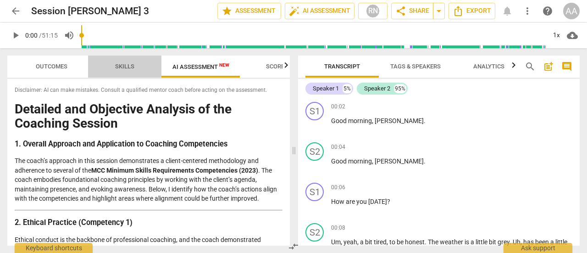
click at [129, 66] on span "Skills" at bounding box center [124, 66] width 19 height 7
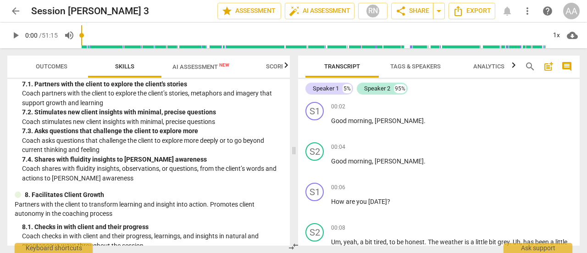
scroll to position [703, 0]
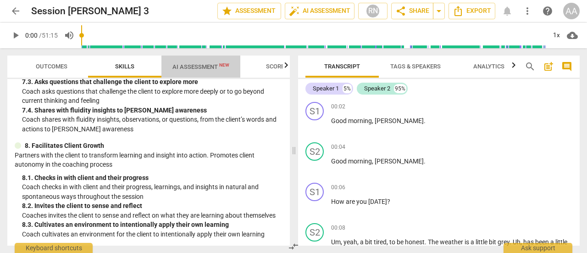
click at [211, 68] on span "AI Assessment New" at bounding box center [201, 66] width 57 height 7
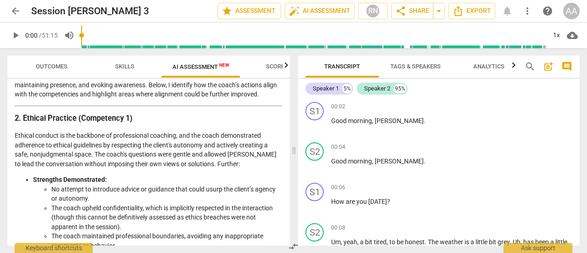
scroll to position [0, 0]
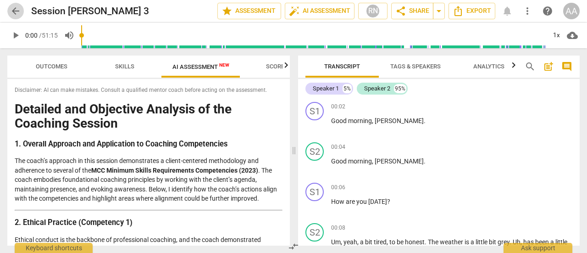
click at [17, 6] on span "arrow_back" at bounding box center [15, 11] width 11 height 11
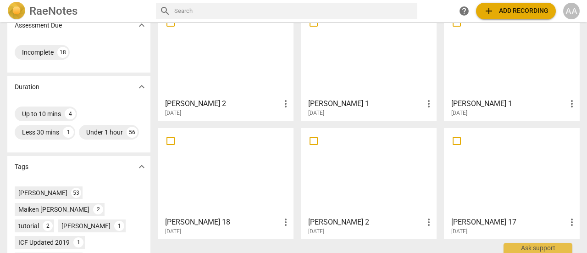
scroll to position [177, 0]
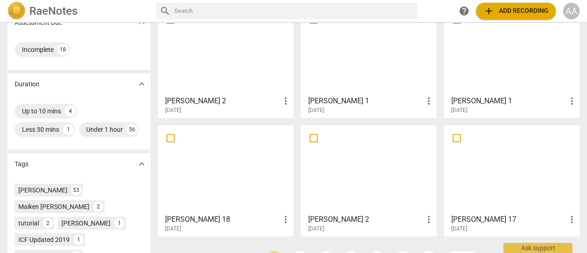
click at [252, 167] on div at bounding box center [225, 169] width 129 height 81
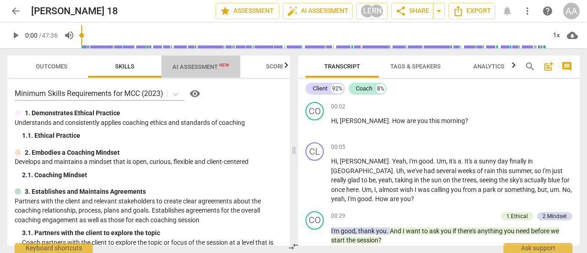
click at [193, 64] on span "AI Assessment New" at bounding box center [201, 66] width 57 height 7
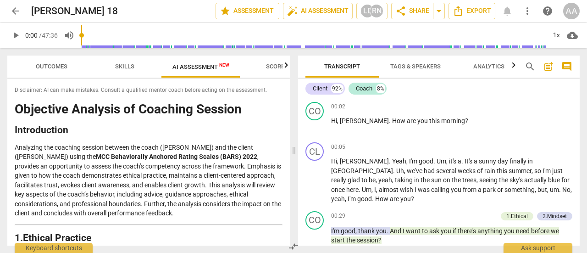
click at [19, 14] on span "arrow_back" at bounding box center [15, 11] width 11 height 11
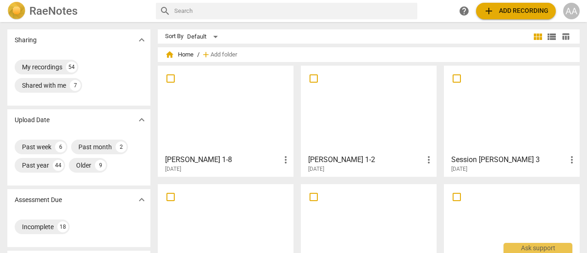
click at [206, 133] on div at bounding box center [225, 109] width 129 height 81
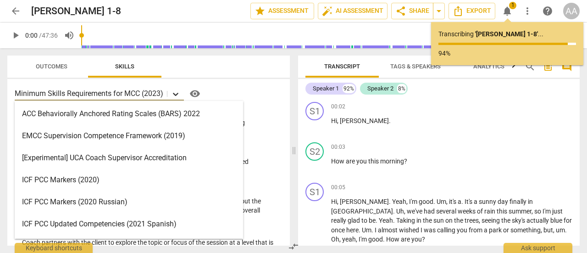
click at [177, 93] on icon at bounding box center [175, 94] width 9 height 9
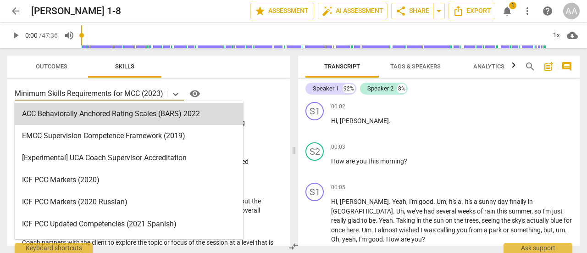
click at [260, 107] on div "18 results available. Use Up and Down to choose options, press Enter to select …" at bounding box center [148, 162] width 283 height 167
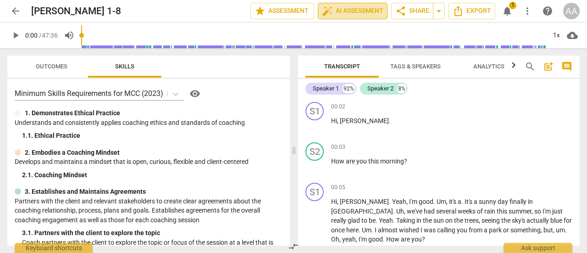
click at [358, 15] on span "auto_fix_high AI Assessment" at bounding box center [353, 11] width 62 height 11
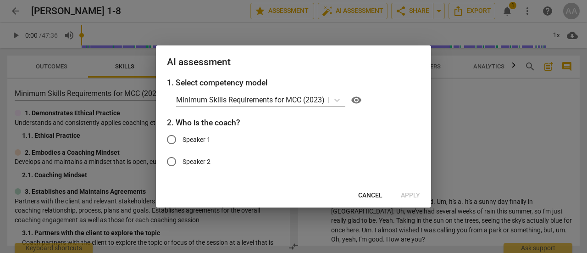
click at [481, 118] on div at bounding box center [293, 126] width 587 height 253
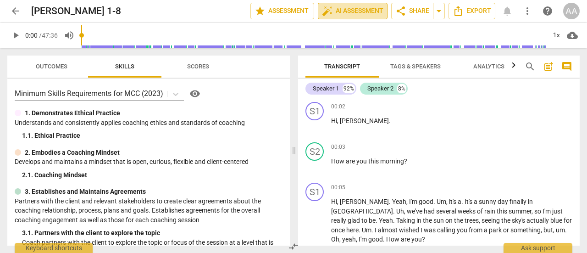
click at [358, 10] on span "auto_fix_high AI Assessment" at bounding box center [353, 11] width 62 height 11
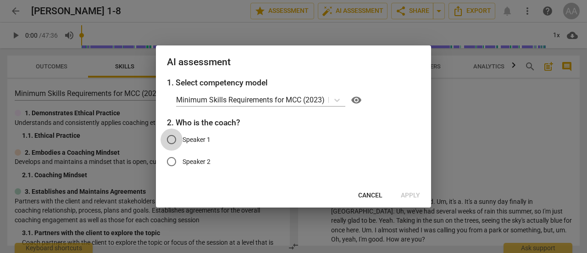
click at [173, 139] on input "Speaker 1" at bounding box center [172, 140] width 22 height 22
radio input "true"
click at [411, 196] on span "Apply" at bounding box center [410, 195] width 19 height 9
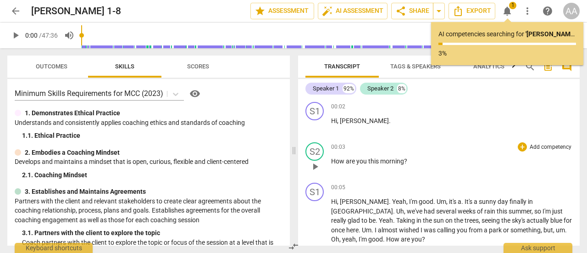
click at [349, 166] on p "How are you this morning ?" at bounding box center [451, 162] width 241 height 10
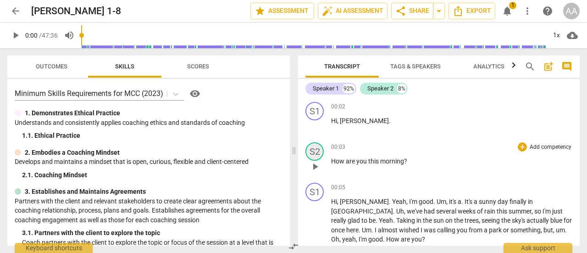
click at [319, 151] on div "S2" at bounding box center [315, 151] width 18 height 18
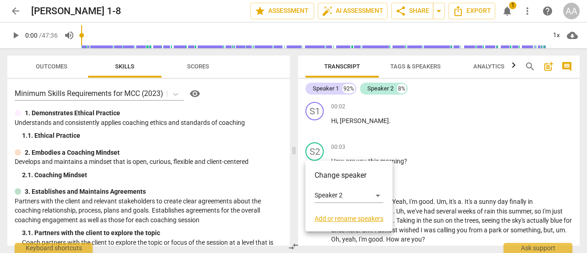
click at [342, 178] on h3 "Change speaker" at bounding box center [349, 175] width 69 height 11
click at [347, 218] on link "Add or rename speakers" at bounding box center [349, 218] width 69 height 7
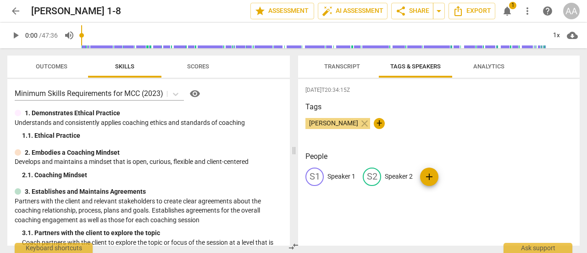
click at [340, 70] on span "Transcript" at bounding box center [342, 67] width 58 height 12
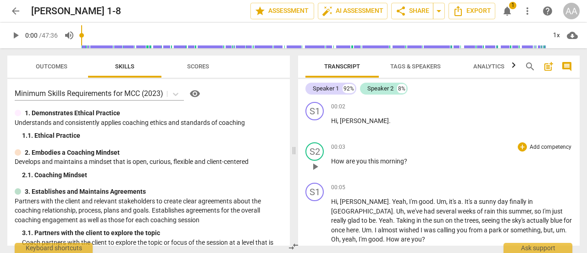
click at [342, 168] on div "00:03 + Add competency keyboard_arrow_right How are you this morning ?" at bounding box center [451, 158] width 241 height 33
click at [345, 163] on span "How" at bounding box center [338, 160] width 15 height 7
click at [318, 151] on div "S2" at bounding box center [315, 151] width 18 height 18
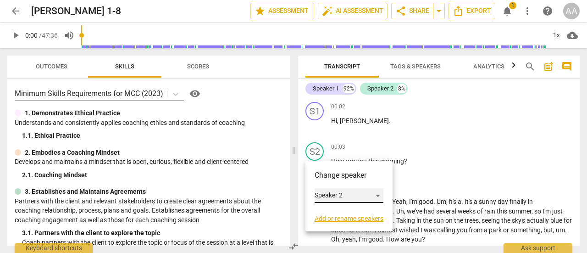
click at [375, 196] on div "Speaker 2" at bounding box center [349, 195] width 69 height 15
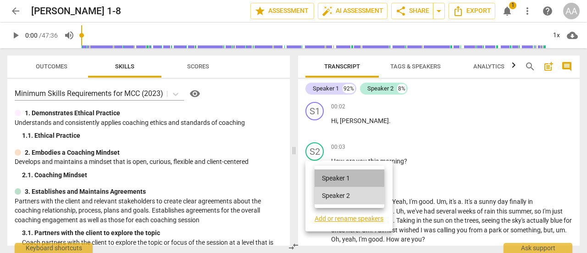
click at [362, 180] on li "Speaker 1" at bounding box center [350, 177] width 70 height 17
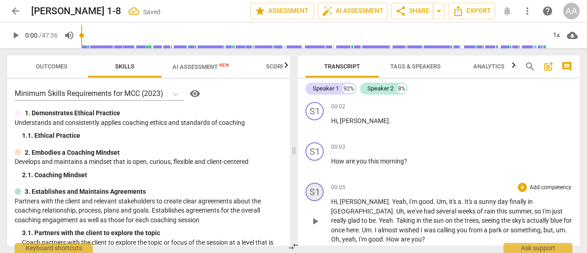
click at [322, 194] on div "S1" at bounding box center [315, 192] width 18 height 18
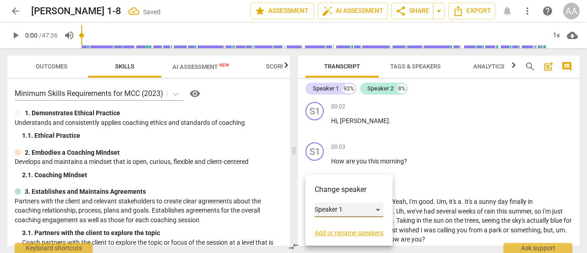
click at [351, 211] on div "Speaker 1" at bounding box center [349, 209] width 69 height 15
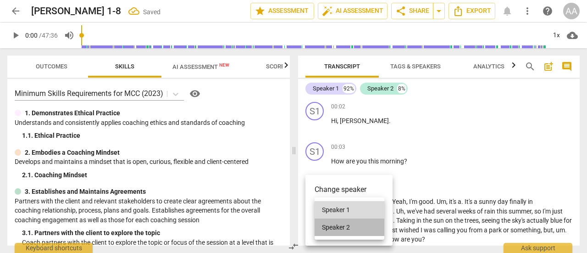
click at [348, 233] on li "Speaker 2" at bounding box center [350, 226] width 70 height 17
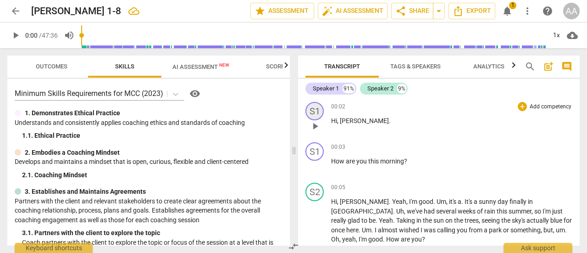
click at [318, 114] on div "S1" at bounding box center [315, 111] width 18 height 18
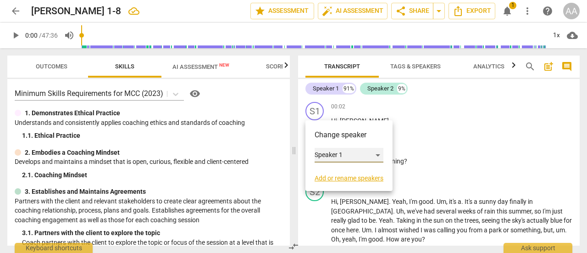
click at [338, 152] on div "Speaker 1" at bounding box center [349, 155] width 69 height 15
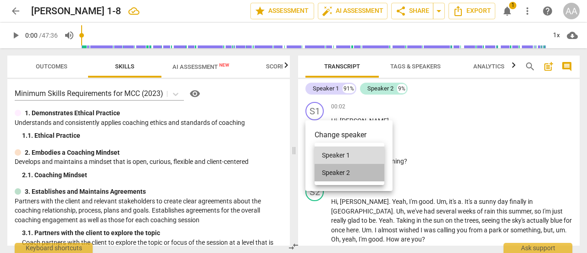
click at [342, 168] on li "Speaker 2" at bounding box center [350, 172] width 70 height 17
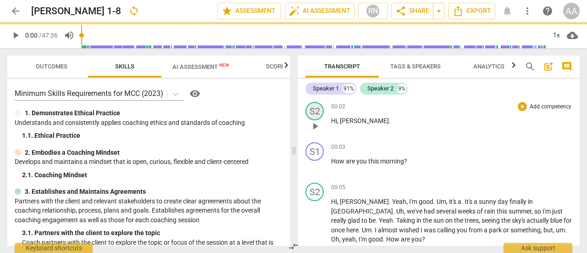
click at [316, 114] on div "S2" at bounding box center [315, 111] width 18 height 18
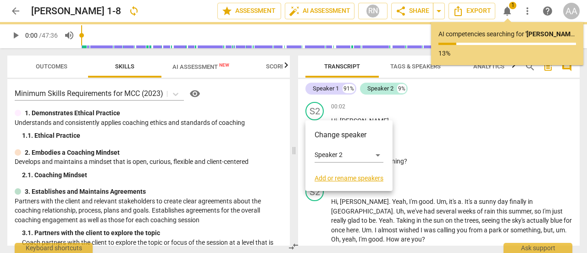
click at [437, 145] on div at bounding box center [293, 126] width 587 height 253
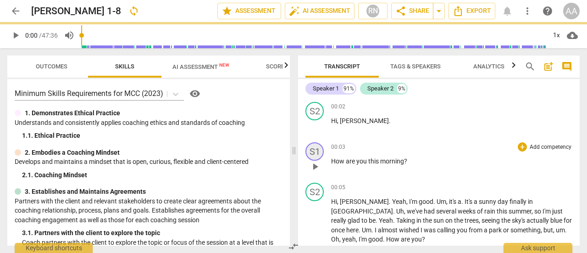
click at [318, 153] on div "S1" at bounding box center [315, 151] width 18 height 18
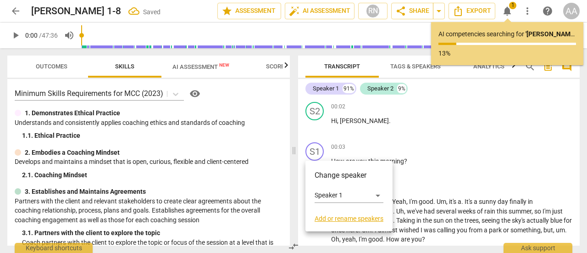
click at [446, 131] on div at bounding box center [293, 126] width 587 height 253
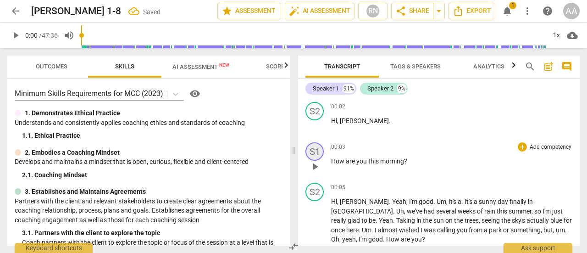
click at [314, 151] on div "S1" at bounding box center [315, 151] width 18 height 18
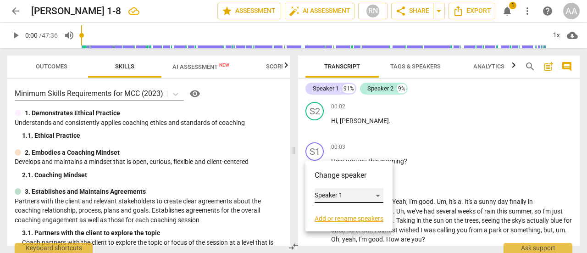
click at [346, 193] on div "Speaker 1" at bounding box center [349, 195] width 69 height 15
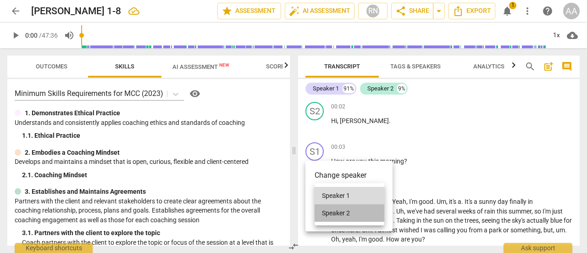
click at [346, 210] on li "Speaker 2" at bounding box center [350, 212] width 70 height 17
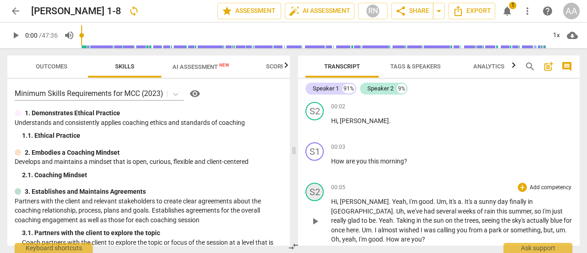
click at [316, 194] on div "S2" at bounding box center [315, 192] width 18 height 18
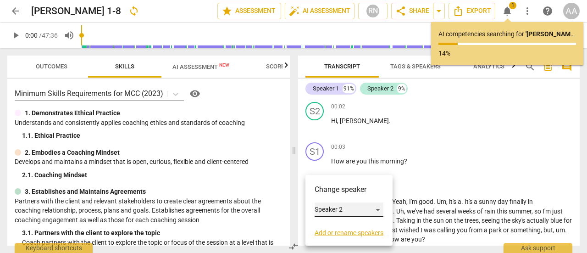
click at [363, 206] on div "Speaker 2" at bounding box center [349, 209] width 69 height 15
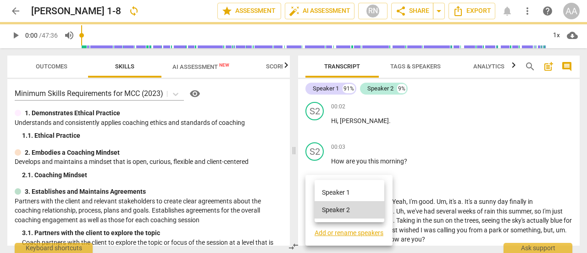
click at [355, 195] on li "Speaker 1" at bounding box center [350, 192] width 70 height 17
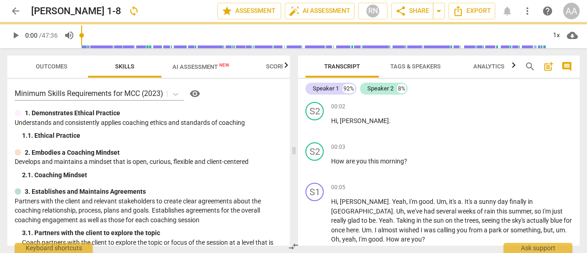
drag, startPoint x: 580, startPoint y: 102, endPoint x: 582, endPoint y: 106, distance: 4.9
click at [582, 106] on div "Transcript Tags & Speakers Analytics search post_add comment Speaker 1 92% Spea…" at bounding box center [441, 150] width 293 height 205
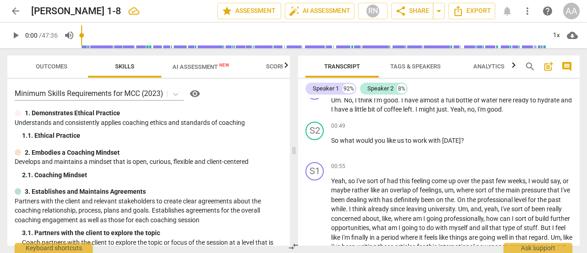
scroll to position [235, 0]
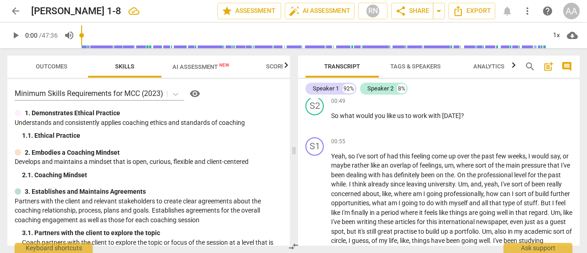
click at [210, 65] on span "AI Assessment New" at bounding box center [201, 66] width 57 height 7
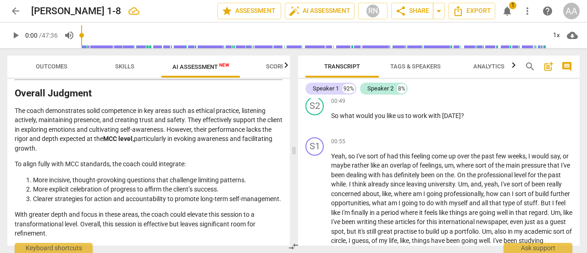
scroll to position [1712, 0]
click at [15, 6] on span "arrow_back" at bounding box center [15, 11] width 11 height 11
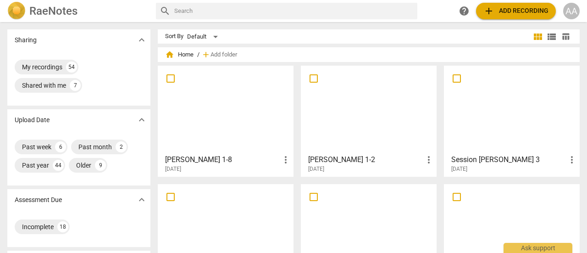
click at [520, 199] on div at bounding box center [512, 227] width 129 height 81
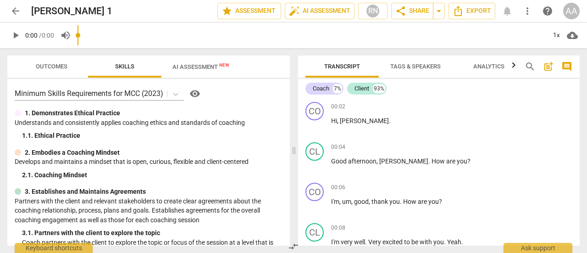
click at [195, 43] on input "range" at bounding box center [312, 35] width 469 height 29
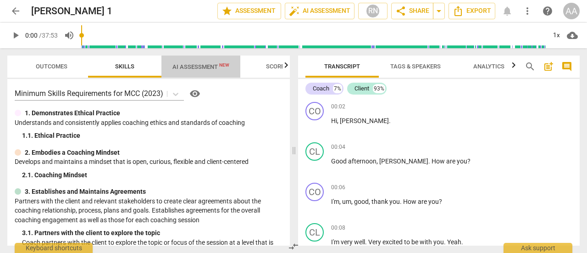
click at [201, 73] on button "AI Assessment New" at bounding box center [201, 67] width 79 height 22
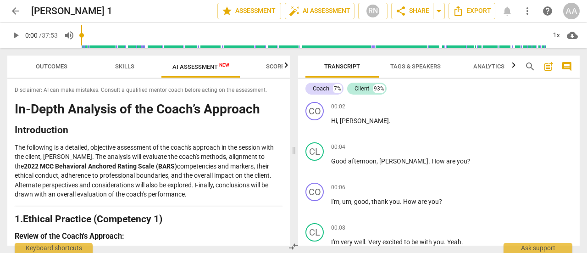
click at [17, 12] on span "arrow_back" at bounding box center [15, 11] width 11 height 11
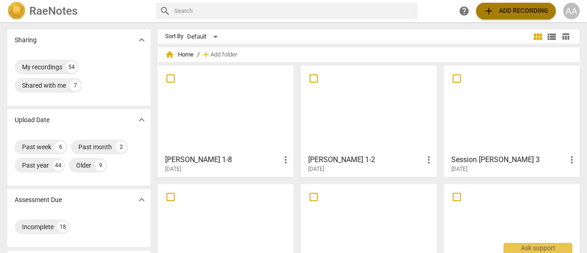
click at [496, 15] on span "add Add recording" at bounding box center [516, 11] width 65 height 11
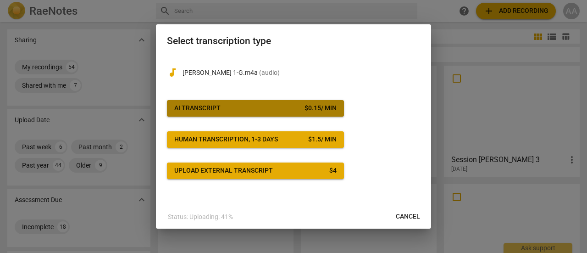
click at [231, 111] on span "AI Transcript $ 0.15 / min" at bounding box center [255, 108] width 162 height 9
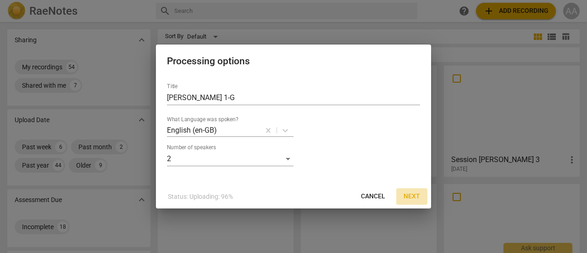
click at [417, 195] on span "Next" at bounding box center [412, 196] width 17 height 9
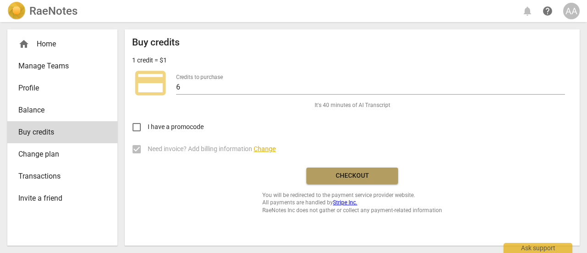
click at [363, 171] on span "Checkout" at bounding box center [352, 175] width 77 height 9
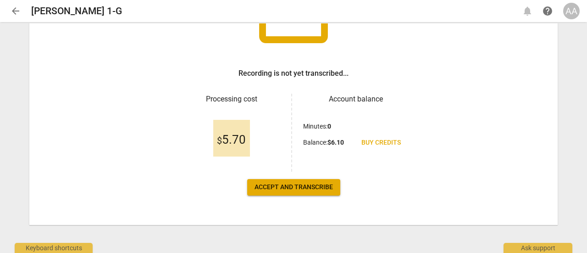
scroll to position [109, 0]
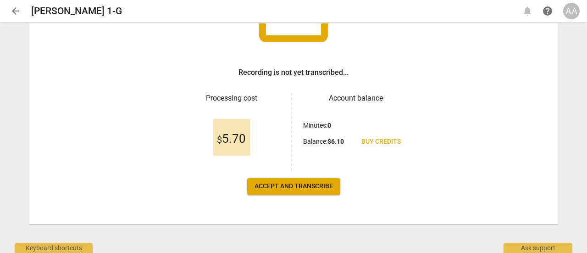
click at [279, 188] on span "Accept and transcribe" at bounding box center [294, 186] width 78 height 9
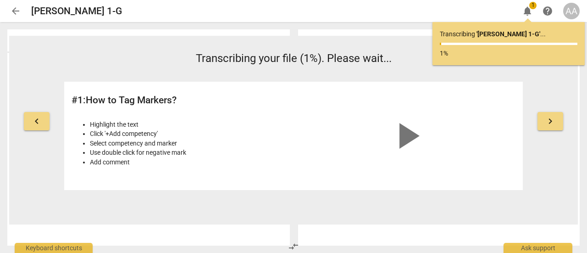
click at [15, 10] on span "arrow_back" at bounding box center [15, 11] width 11 height 11
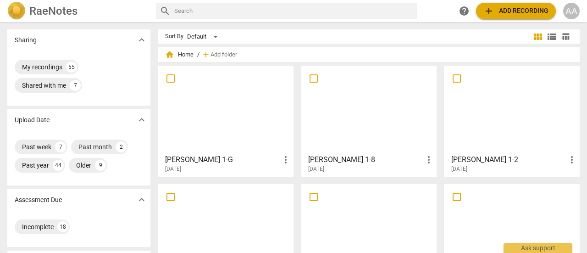
click at [388, 126] on div at bounding box center [368, 109] width 129 height 81
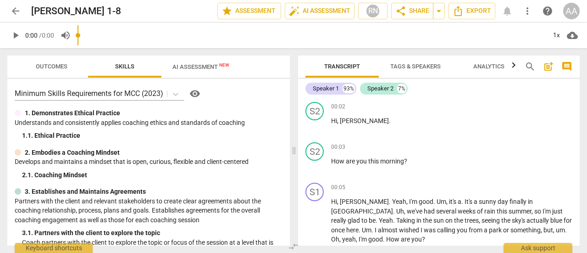
click at [188, 45] on input "range" at bounding box center [312, 35] width 469 height 29
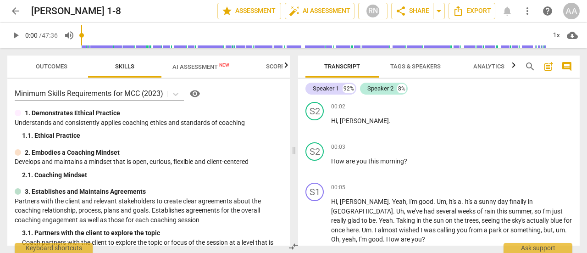
click at [194, 67] on span "AI Assessment New" at bounding box center [201, 66] width 57 height 7
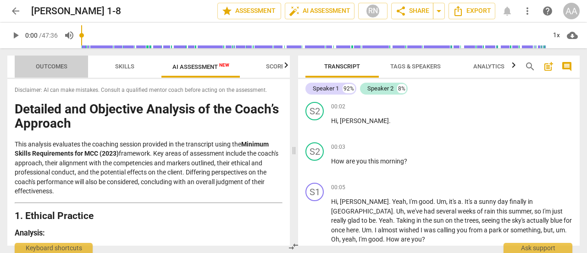
click at [55, 71] on span "Outcomes" at bounding box center [52, 67] width 54 height 12
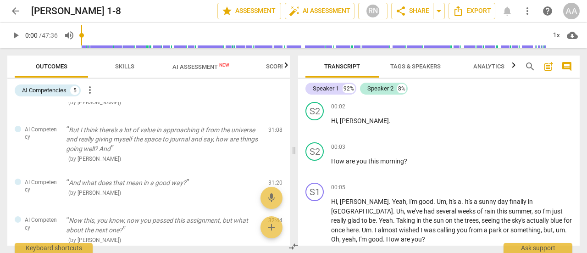
scroll to position [122, 0]
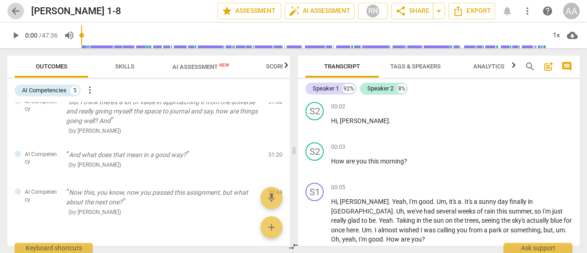
click at [17, 9] on span "arrow_back" at bounding box center [15, 11] width 11 height 11
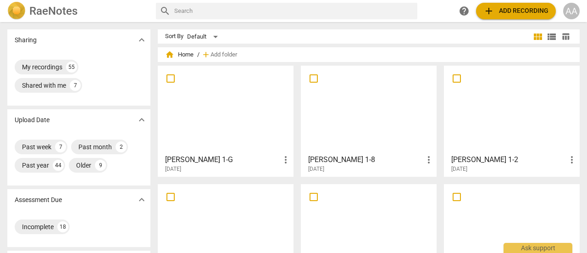
click at [259, 139] on div at bounding box center [225, 109] width 129 height 81
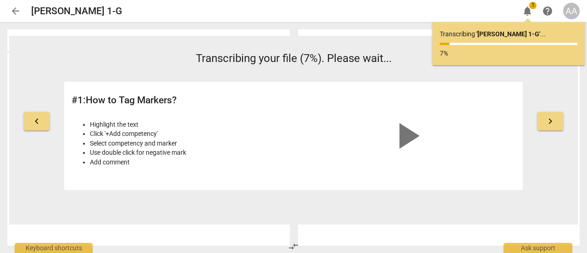
click at [17, 11] on span "arrow_back" at bounding box center [15, 11] width 11 height 11
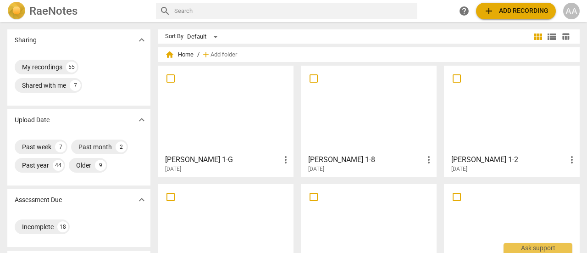
click at [222, 117] on div at bounding box center [225, 109] width 129 height 81
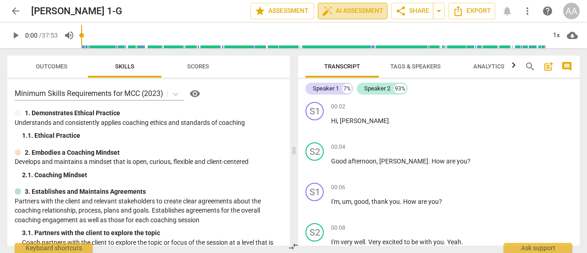
click at [364, 11] on span "auto_fix_high AI Assessment" at bounding box center [353, 11] width 62 height 11
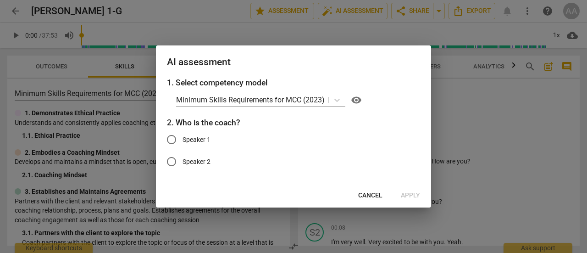
click at [167, 137] on input "Speaker 1" at bounding box center [172, 140] width 22 height 22
radio input "true"
click at [409, 198] on span "Apply" at bounding box center [410, 195] width 19 height 9
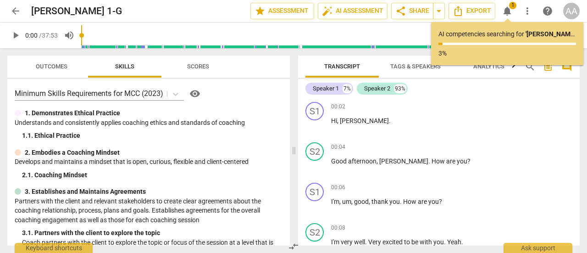
drag, startPoint x: 580, startPoint y: 104, endPoint x: 581, endPoint y: 117, distance: 12.4
click at [581, 117] on div "Transcript Tags & Speakers Analytics search post_add comment Speaker 1 7% Speak…" at bounding box center [441, 150] width 293 height 205
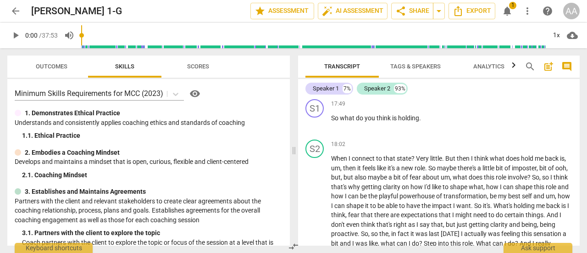
scroll to position [2110, 0]
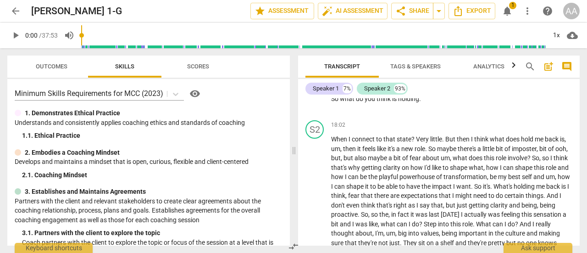
click at [587, 168] on div "Transcript Tags & Speakers Analytics search post_add comment Speaker 1 7% Speak…" at bounding box center [441, 150] width 293 height 205
drag, startPoint x: 587, startPoint y: 168, endPoint x: 587, endPoint y: 179, distance: 11.9
click at [587, 179] on div "Transcript Tags & Speakers Analytics search post_add comment Speaker 1 7% Speak…" at bounding box center [441, 150] width 293 height 205
click at [506, 13] on span "notifications" at bounding box center [507, 11] width 11 height 11
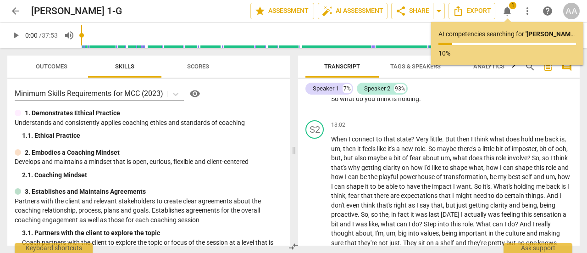
drag, startPoint x: 576, startPoint y: 169, endPoint x: 577, endPoint y: 176, distance: 6.9
click at [577, 176] on div "S1 play_arrow pause 00:02 + Add competency keyboard_arrow_right Hi , [PERSON_NA…" at bounding box center [439, 171] width 282 height 147
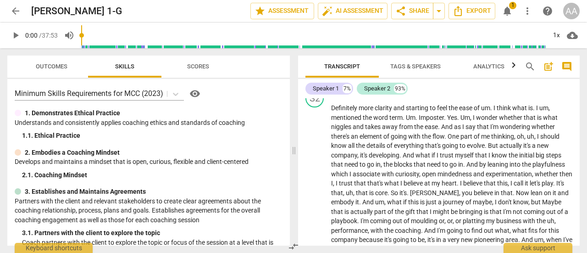
scroll to position [2741, 0]
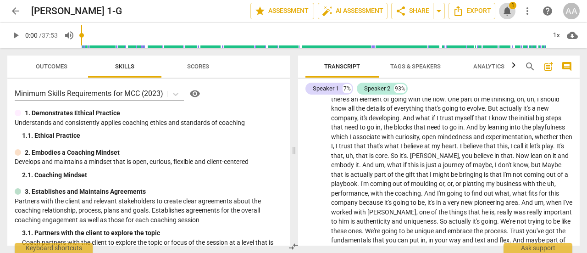
click at [507, 14] on span "notifications" at bounding box center [507, 11] width 11 height 11
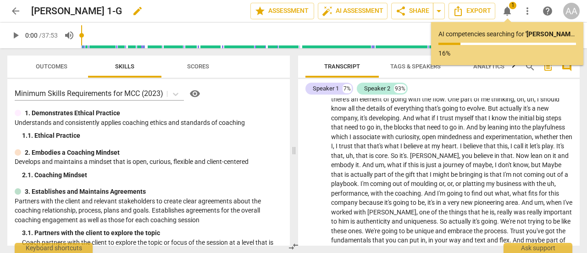
click at [191, 8] on div "[PERSON_NAME] 1-G edit" at bounding box center [137, 11] width 212 height 17
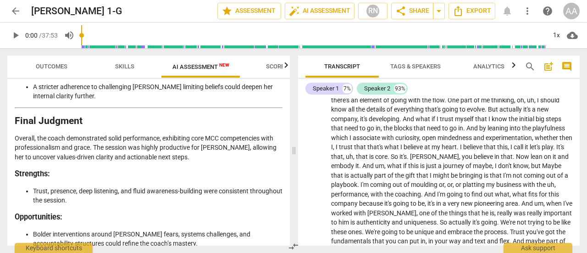
scroll to position [2119, 0]
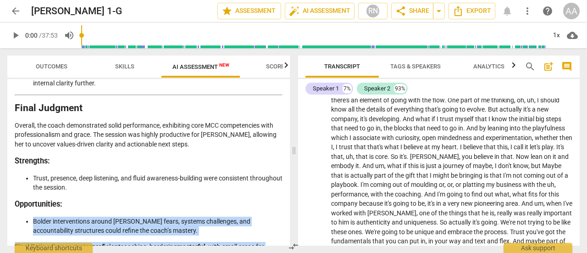
drag, startPoint x: 290, startPoint y: 239, endPoint x: 283, endPoint y: 172, distance: 67.4
click at [283, 172] on div "Outcomes Skills AI Assessment New Scores Disclaimer: AI can make mistakes. Cons…" at bounding box center [147, 150] width 294 height 205
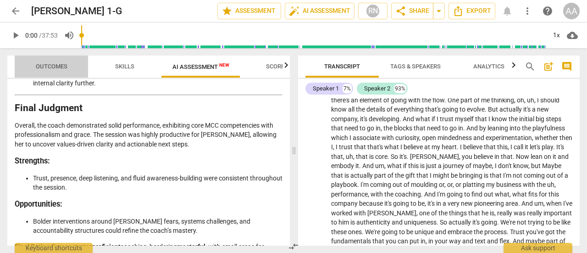
click at [60, 64] on span "Outcomes" at bounding box center [52, 66] width 32 height 7
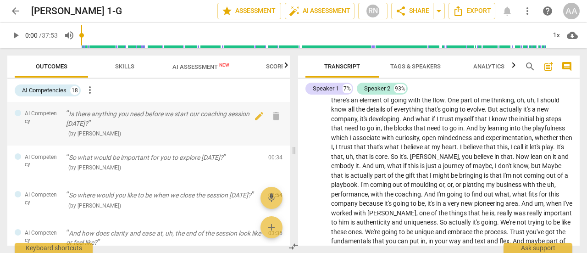
drag, startPoint x: 285, startPoint y: 108, endPoint x: 286, endPoint y: 129, distance: 20.7
click at [286, 129] on div "AI Competency Is there anything you need before we start our coaching session […" at bounding box center [148, 124] width 283 height 44
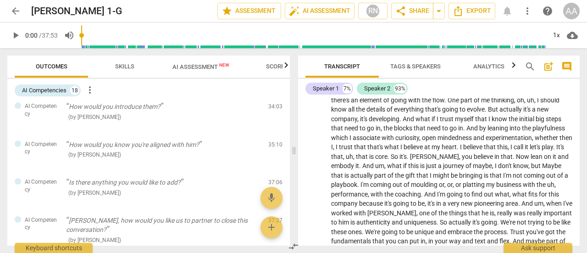
scroll to position [601, 0]
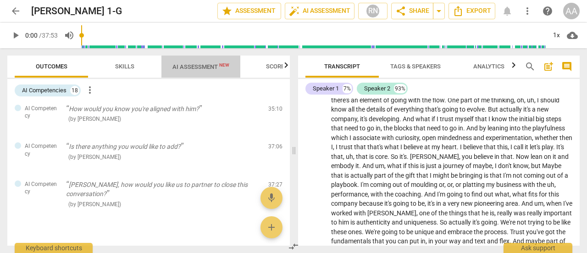
click at [191, 64] on span "AI Assessment New" at bounding box center [201, 66] width 57 height 7
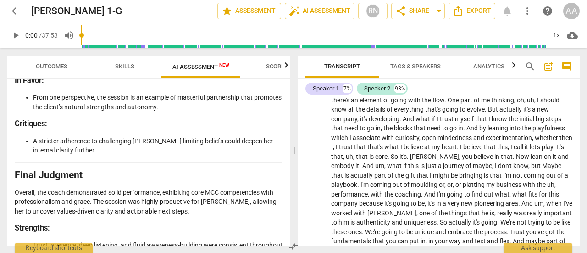
scroll to position [2119, 0]
